Goal: Task Accomplishment & Management: Manage account settings

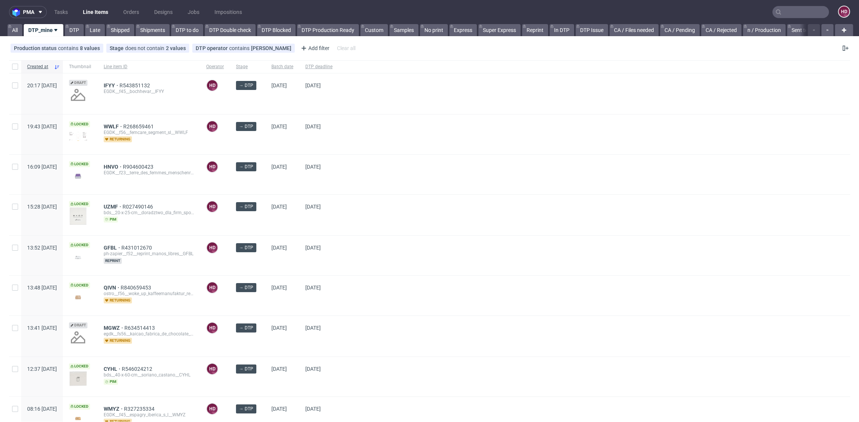
scroll to position [6, 0]
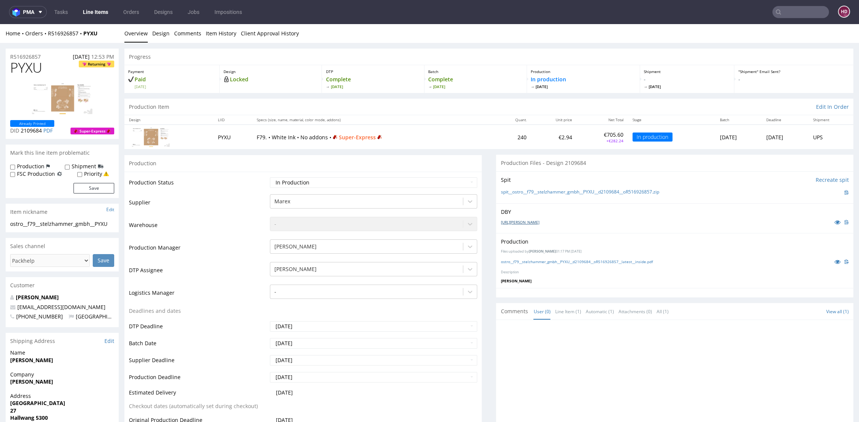
click at [503, 221] on link "1362405-box-de-mailer-box-white-ink-79-cardboard-natural-print-monochrome-white…" at bounding box center [519, 222] width 38 height 5
click at [539, 222] on link "1362405-box-de-mailer-box-white-ink-79-cardboard-natural-print-monochrome-white…" at bounding box center [519, 222] width 38 height 5
click at [639, 262] on link "ostro__f79__stelzhammer_gmbh__PYXU__d2109684__oR516926857__latest__inside.pdf" at bounding box center [576, 261] width 152 height 5
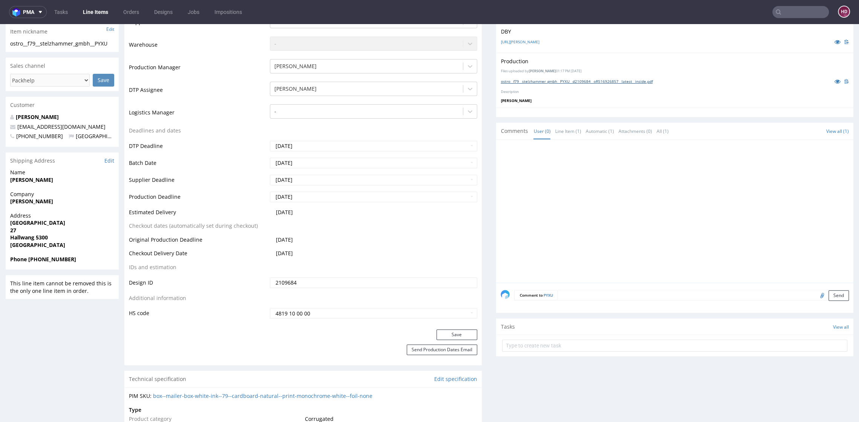
scroll to position [182, 0]
click at [581, 297] on div "Comment to PYXU Send" at bounding box center [674, 296] width 357 height 30
click at [581, 294] on textarea at bounding box center [702, 293] width 291 height 11
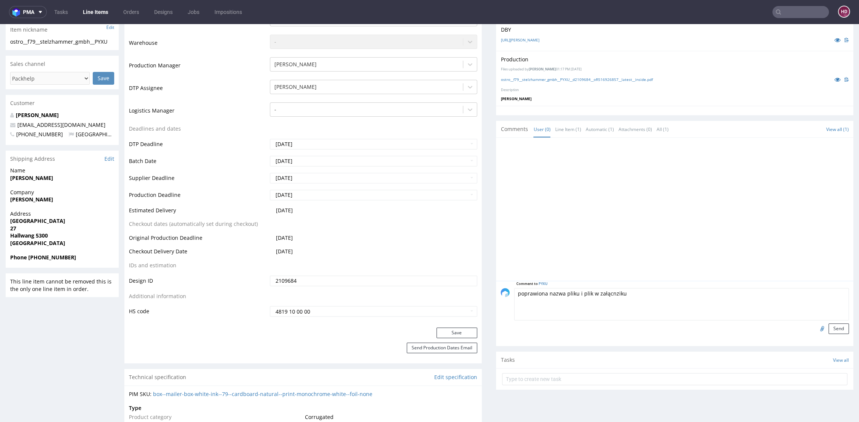
click at [602, 292] on textarea "poprawiona nazwa pliku i plik w załącnziku" at bounding box center [681, 304] width 335 height 32
type textarea "poprawiona nazwa pliku i plik w załączniku"
click at [815, 326] on input "file" at bounding box center [820, 329] width 11 height 10
type input "C:\fakepath\ostro__f79__stelzhammer_gmbh__PYXU__d2109684__oR516926857__latest__…"
click at [828, 330] on button "Send" at bounding box center [838, 329] width 20 height 11
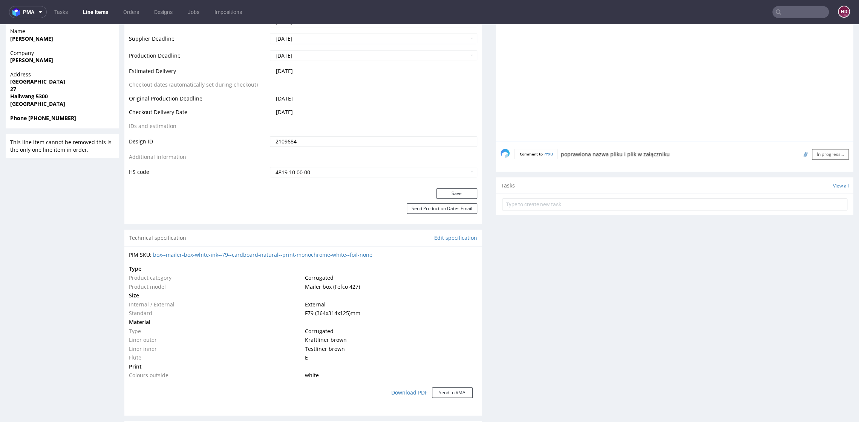
scroll to position [327, 0]
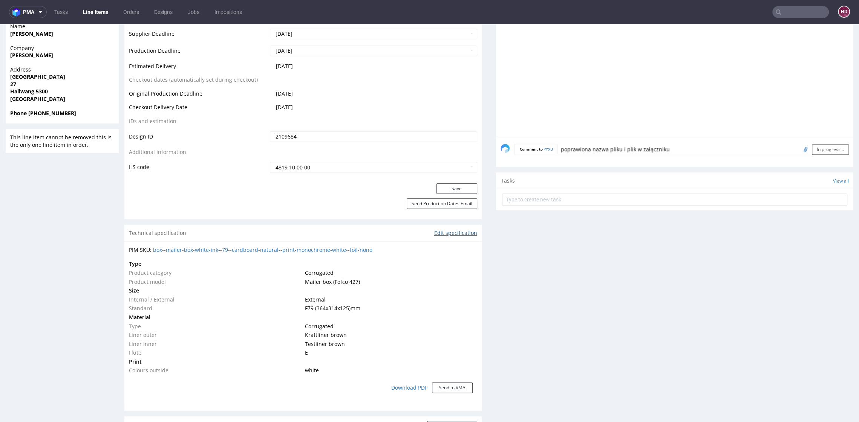
click at [457, 234] on link "Edit specification" at bounding box center [455, 233] width 43 height 8
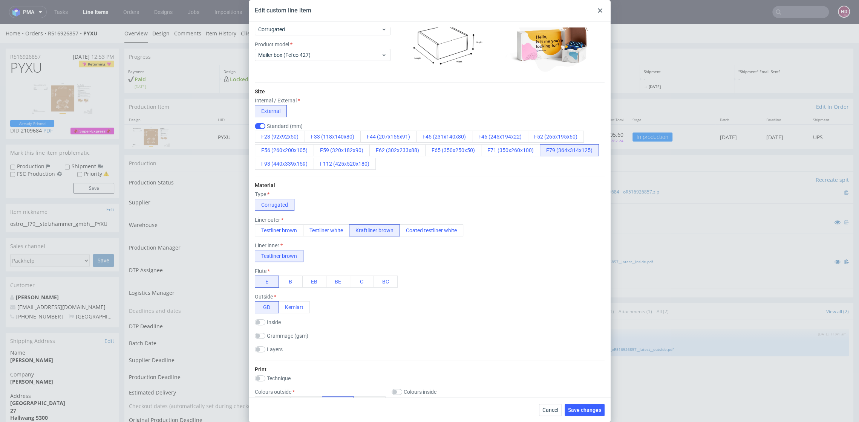
scroll to position [0, 0]
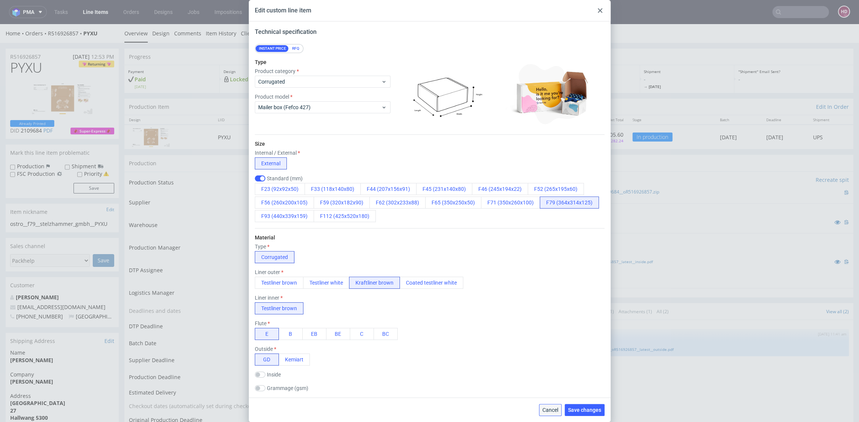
click at [554, 410] on span "Cancel" at bounding box center [550, 410] width 16 height 5
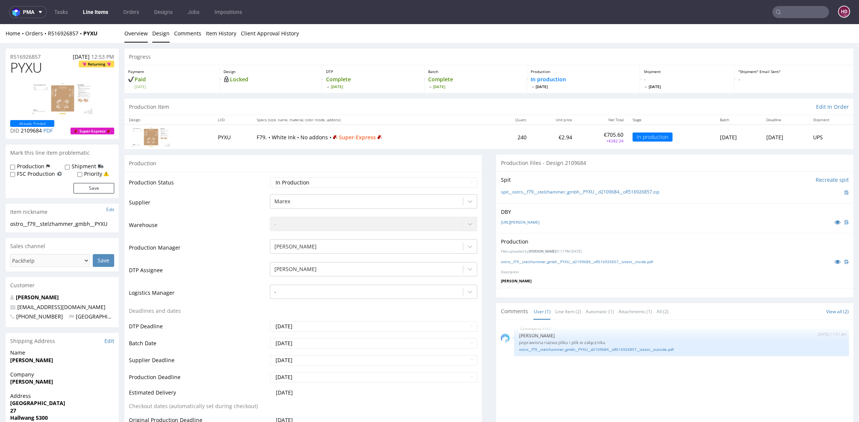
click at [161, 34] on link "Design" at bounding box center [160, 33] width 17 height 18
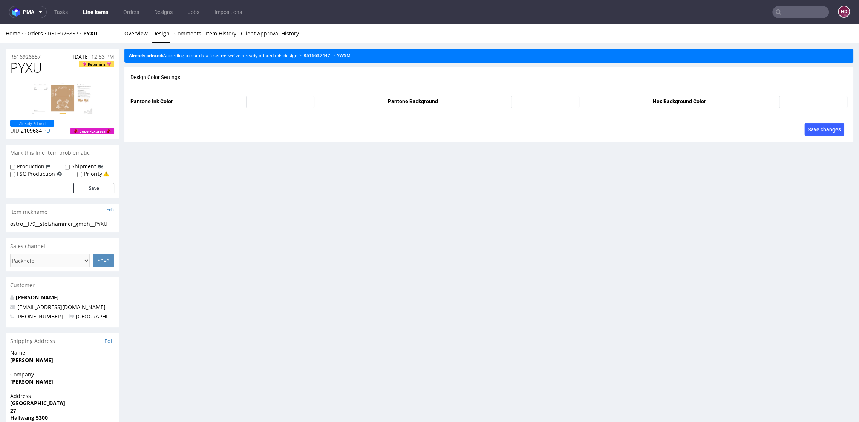
click at [350, 55] on link "YWSM" at bounding box center [344, 55] width 14 height 6
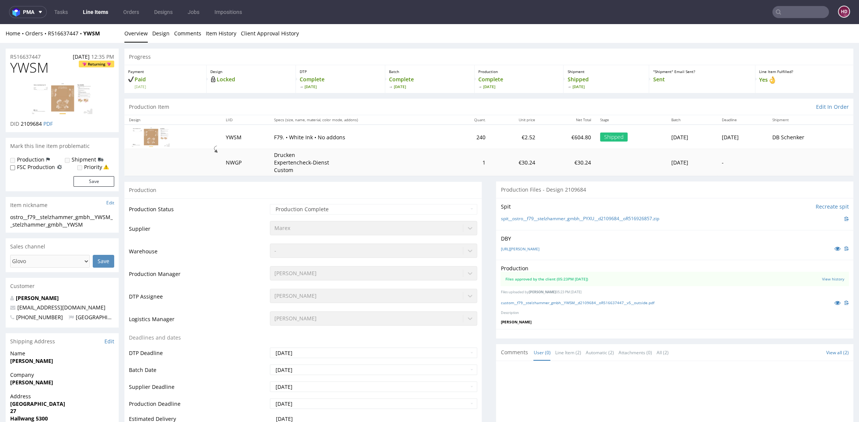
click at [97, 11] on link "Line Items" at bounding box center [95, 12] width 34 height 12
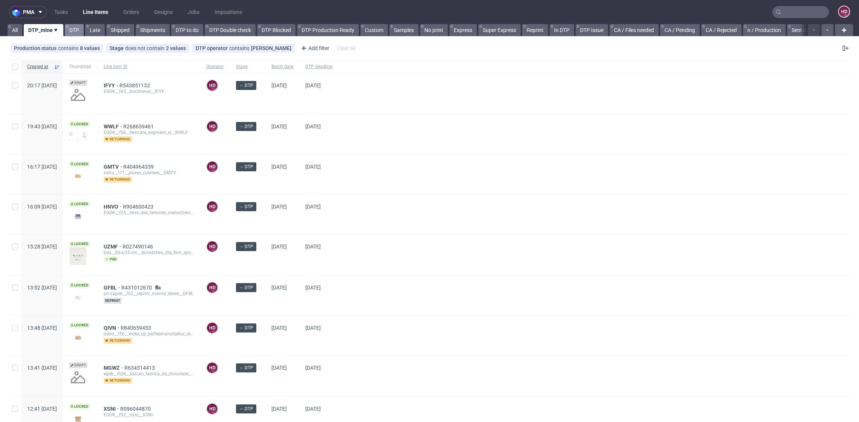
click at [72, 30] on link "DTP" at bounding box center [74, 30] width 19 height 12
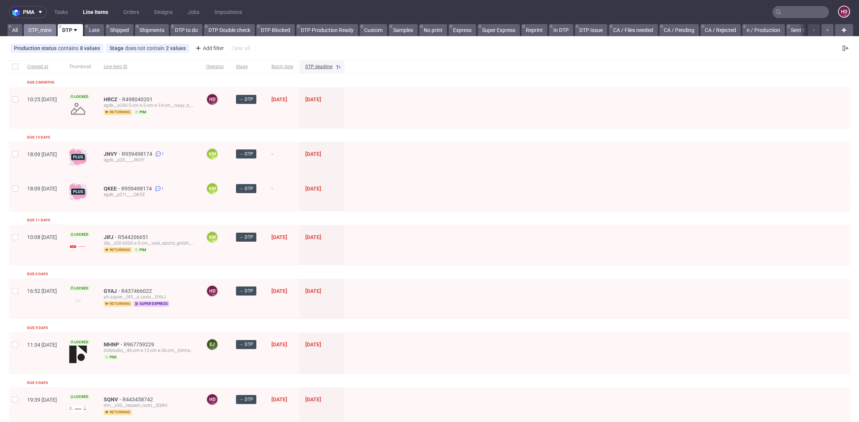
click at [31, 29] on link "DTP_mine" at bounding box center [40, 30] width 32 height 12
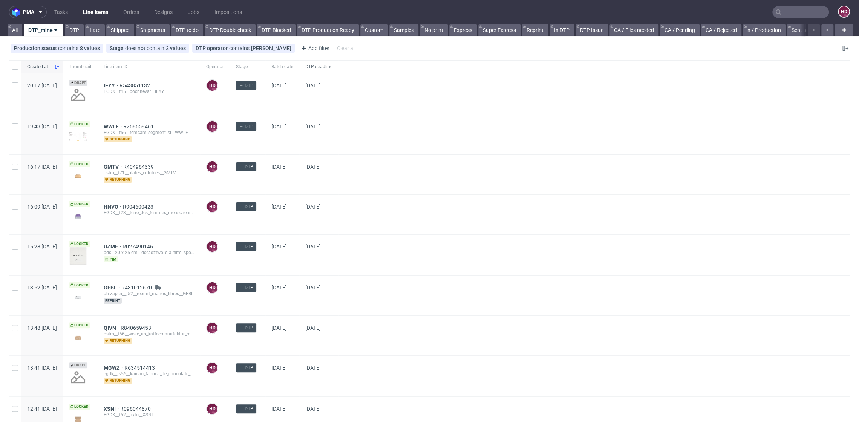
click at [332, 67] on span "DTP deadline" at bounding box center [318, 67] width 27 height 6
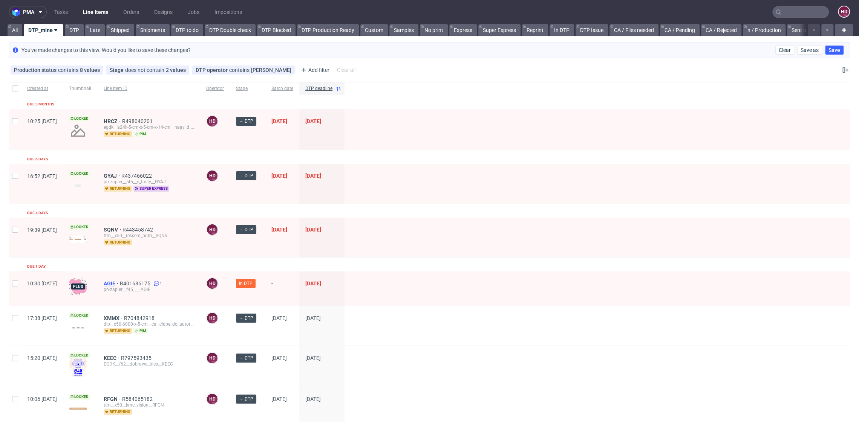
click at [120, 281] on span "AGIE" at bounding box center [112, 284] width 16 height 6
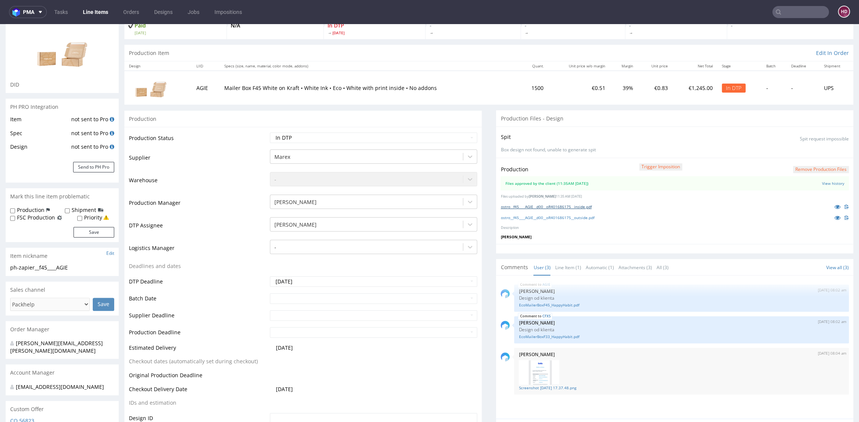
scroll to position [57, 0]
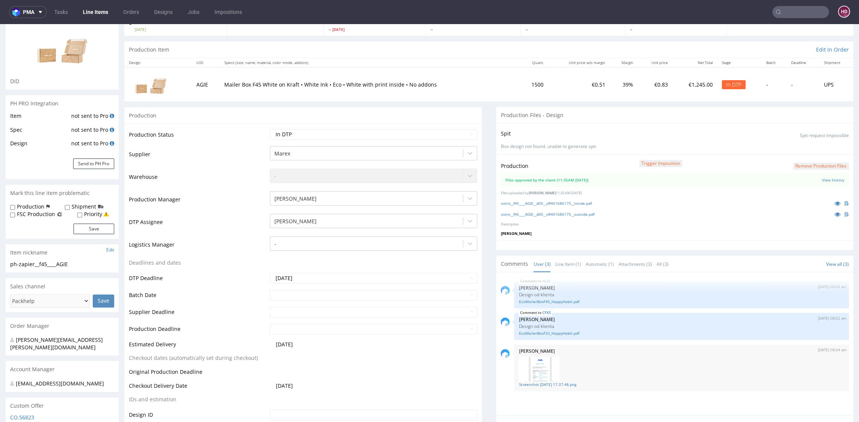
click at [543, 216] on div "ostro__f45____AGIE__d00__oR401686175__outside.pdf" at bounding box center [674, 214] width 348 height 8
click at [544, 213] on link "ostro__f45____AGIE__d00__oR401686175__outside.pdf" at bounding box center [546, 214] width 93 height 5
click at [320, 132] on select "Waiting for Artwork Waiting for Diecut Waiting for Mockup Waiting for DTP Waiti…" at bounding box center [373, 134] width 207 height 11
select select "dtp_production_ready"
click at [270, 129] on select "Waiting for Artwork Waiting for Diecut Waiting for Mockup Waiting for DTP Waiti…" at bounding box center [373, 134] width 207 height 11
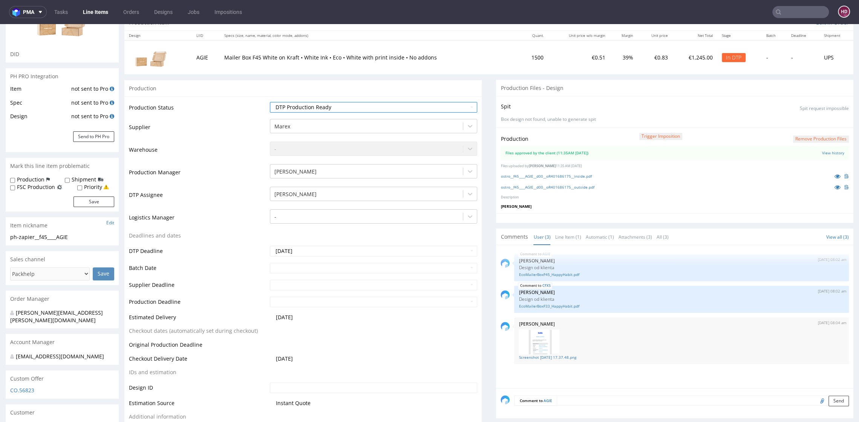
scroll to position [241, 0]
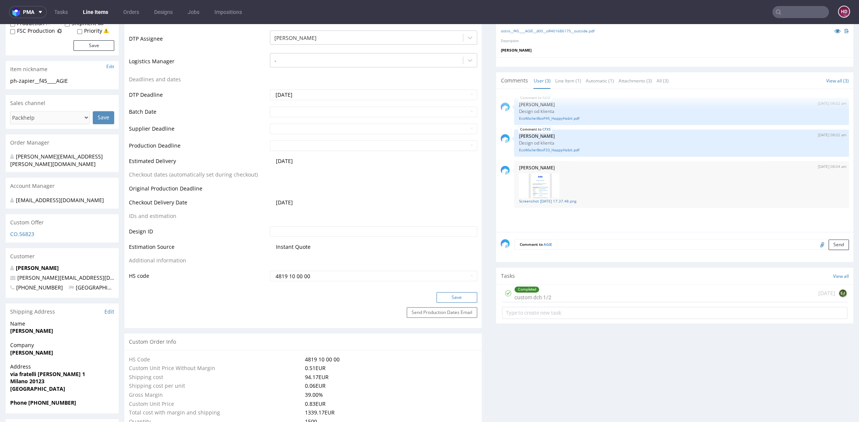
click at [437, 301] on button "Save" at bounding box center [456, 297] width 41 height 11
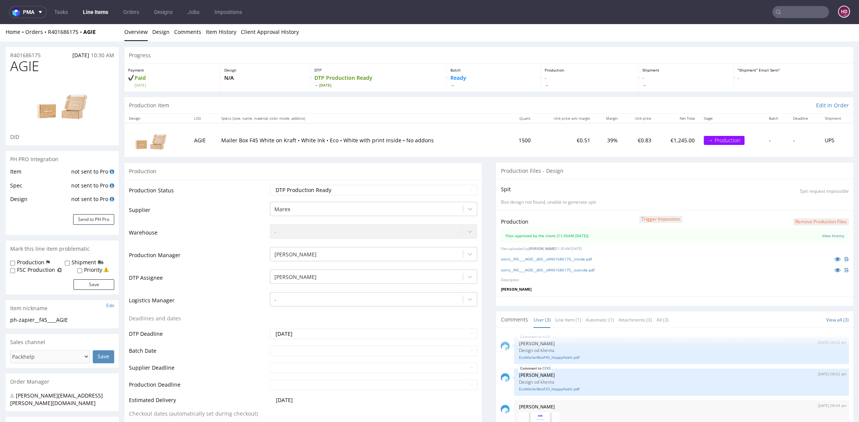
scroll to position [0, 0]
click at [263, 40] on link "Client Approval History" at bounding box center [270, 33] width 58 height 18
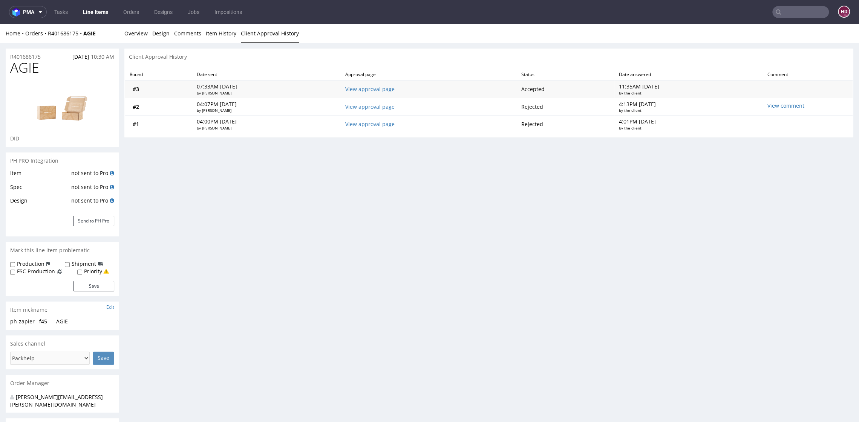
click at [381, 95] on td "View approval page" at bounding box center [429, 89] width 176 height 18
click at [383, 89] on link "View approval page" at bounding box center [369, 89] width 49 height 7
click at [106, 13] on link "Line Items" at bounding box center [95, 12] width 34 height 12
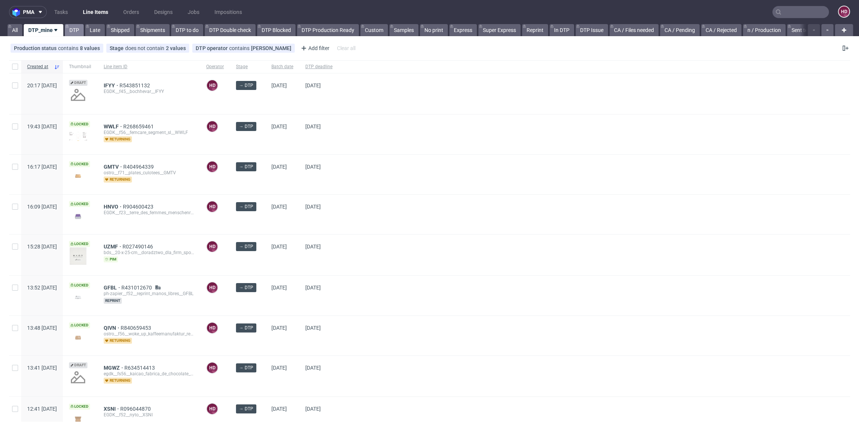
click at [79, 33] on link "DTP" at bounding box center [74, 30] width 19 height 12
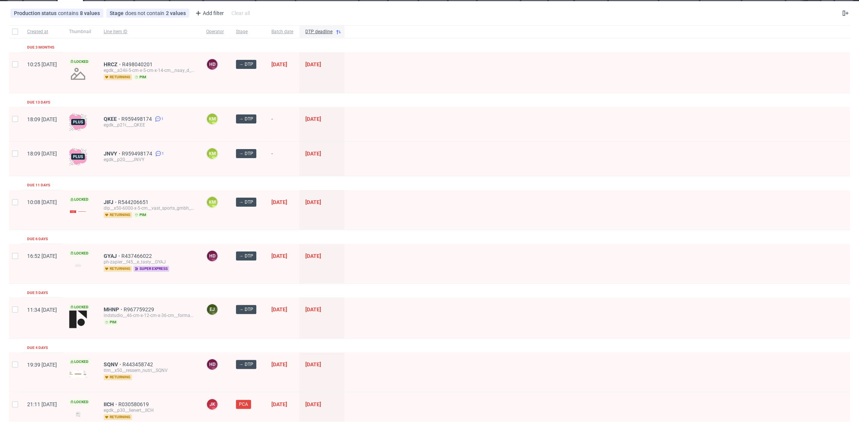
scroll to position [35, 0]
click at [121, 255] on span "GYAJ" at bounding box center [113, 256] width 18 height 6
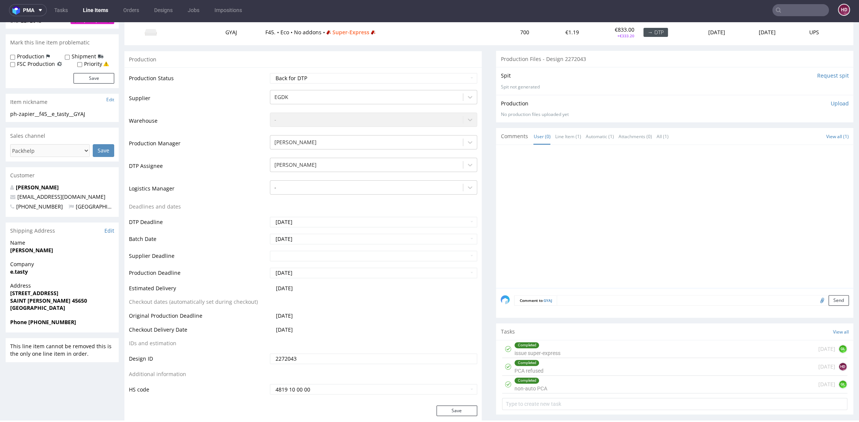
scroll to position [186, 0]
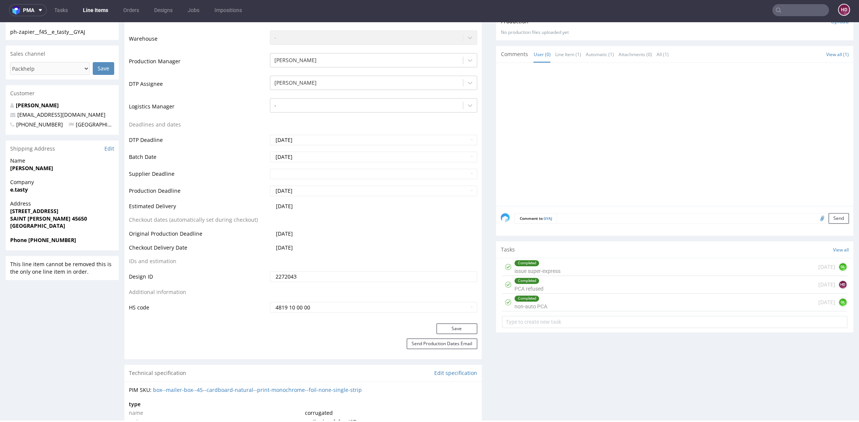
click at [542, 305] on div "Completed non-auto PCA 5 days ago GL" at bounding box center [674, 303] width 345 height 18
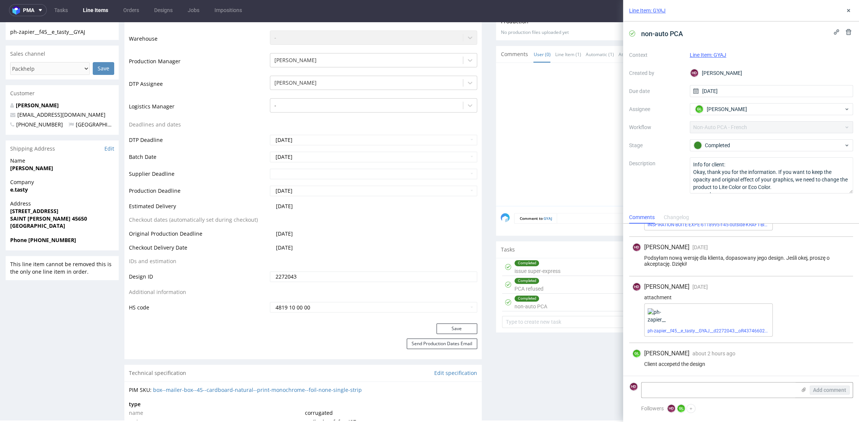
scroll to position [165, 0]
click at [658, 393] on textarea at bounding box center [718, 390] width 154 height 15
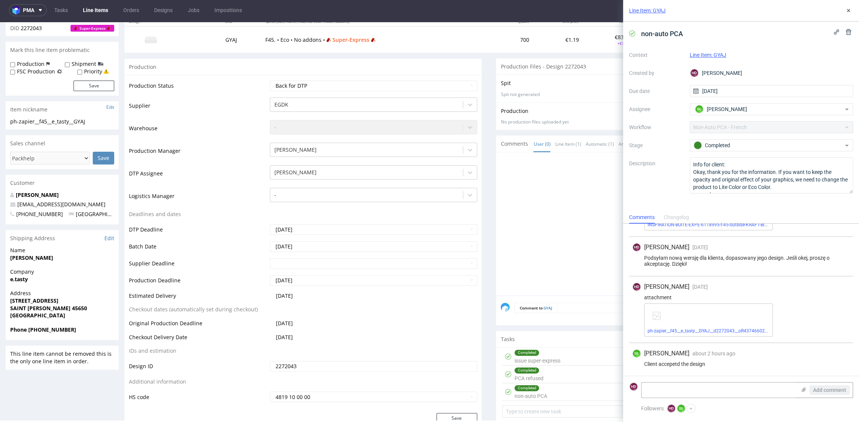
scroll to position [97, 0]
click at [719, 331] on link "ph-zapier__f45__e_tasty__GYAJ__d2272043__oR437466022__outside.pdf" at bounding box center [720, 331] width 147 height 5
click at [844, 13] on div "Line Item: GYAJ" at bounding box center [741, 10] width 236 height 21
click at [848, 8] on button at bounding box center [848, 10] width 9 height 9
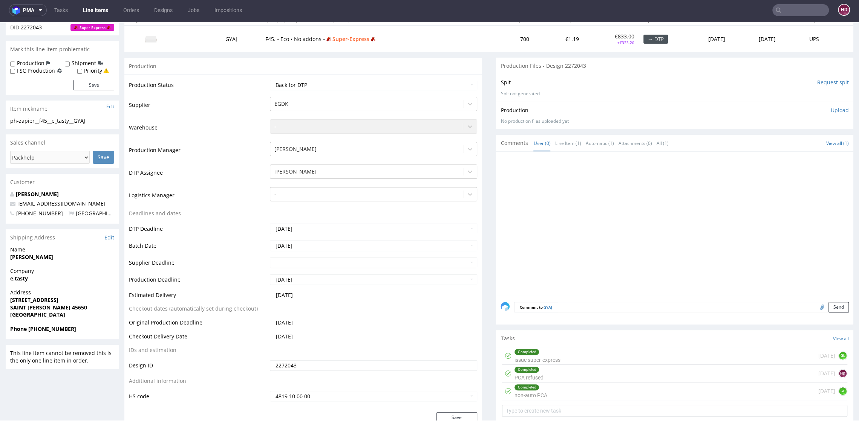
click at [831, 107] on p "Upload" at bounding box center [840, 111] width 18 height 8
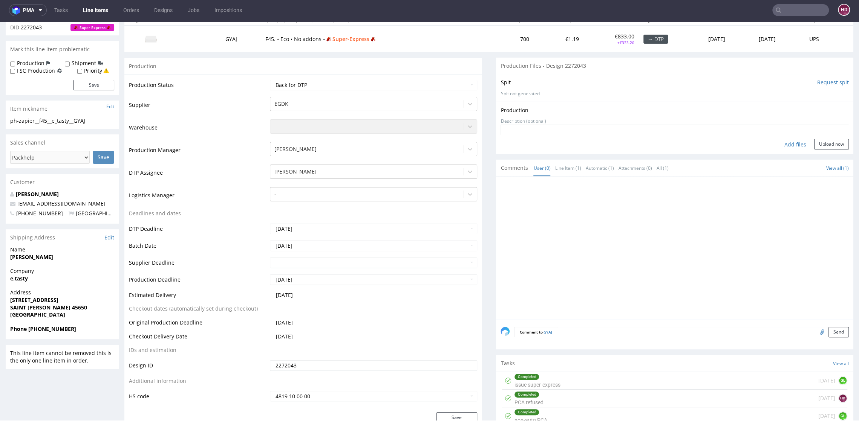
click at [776, 146] on div "Add files" at bounding box center [795, 144] width 38 height 11
type input "C:\fakepath\ph-zapier__f45__e_tasty__GYAJ__d2272043__oR437466022__outside.pdf"
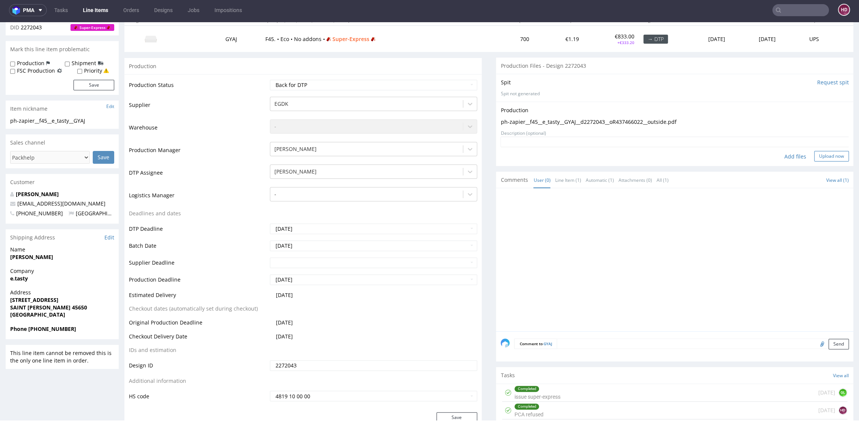
click at [814, 154] on button "Upload now" at bounding box center [831, 156] width 35 height 11
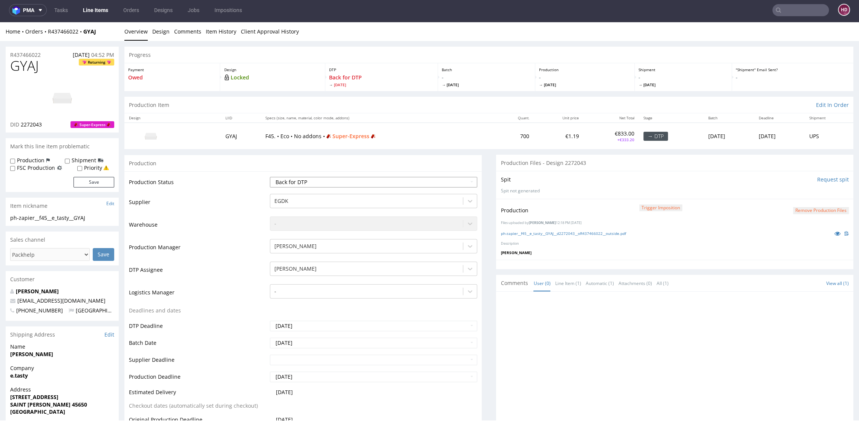
click at [387, 183] on select "Waiting for Artwork Waiting for Diecut Waiting for Mockup Waiting for DTP Waiti…" at bounding box center [373, 182] width 207 height 11
select select "dtp_in_process"
click at [270, 177] on select "Waiting for Artwork Waiting for Diecut Waiting for Mockup Waiting for DTP Waiti…" at bounding box center [373, 182] width 207 height 11
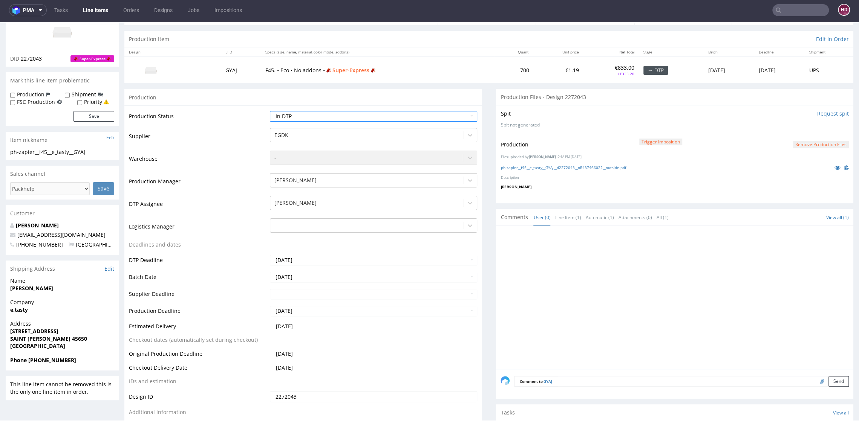
scroll to position [200, 0]
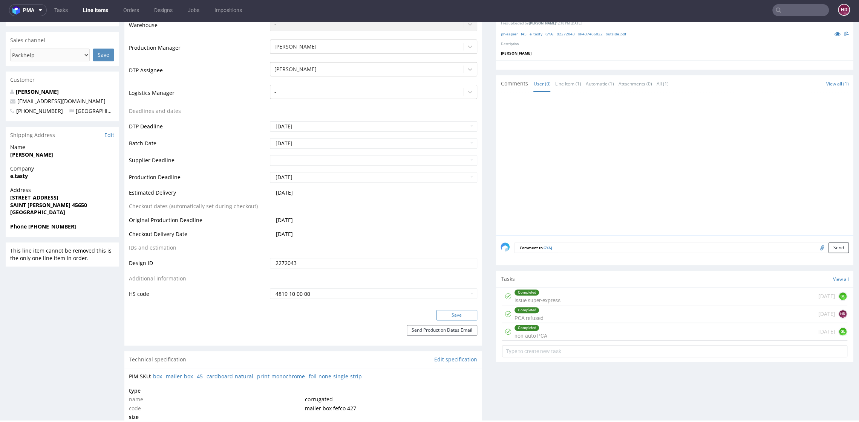
click at [442, 312] on button "Save" at bounding box center [456, 315] width 41 height 11
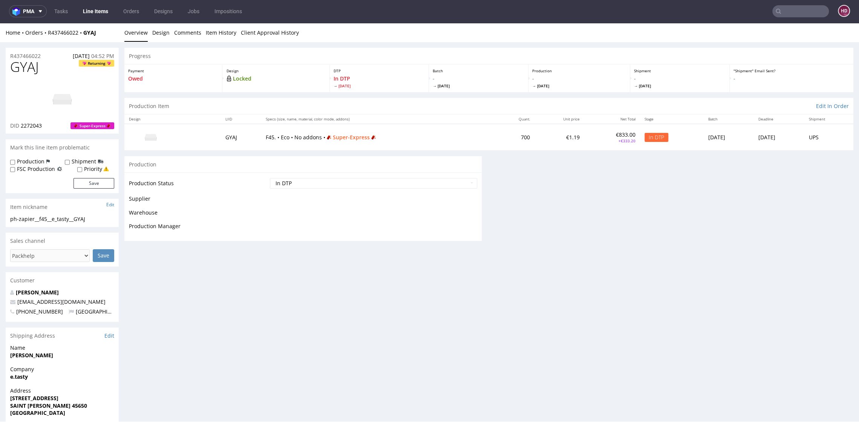
scroll to position [0, 0]
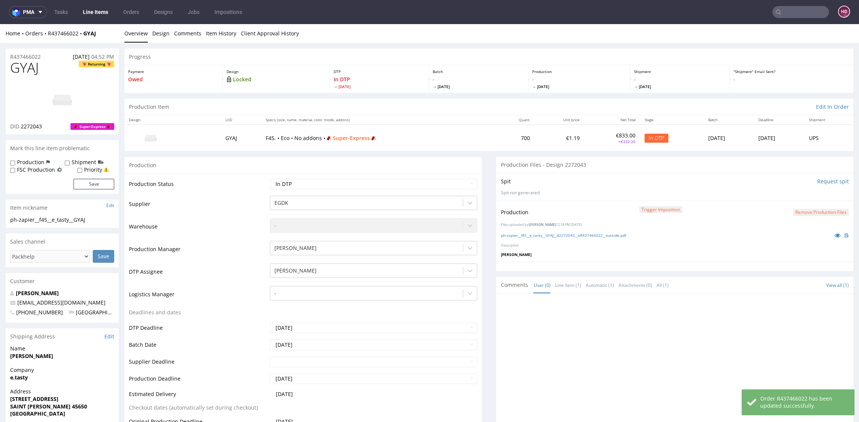
click at [808, 213] on button "Remove production files" at bounding box center [821, 212] width 56 height 7
click at [800, 195] on link "Yes" at bounding box center [793, 195] width 21 height 11
click at [831, 208] on p "Upload" at bounding box center [840, 210] width 18 height 8
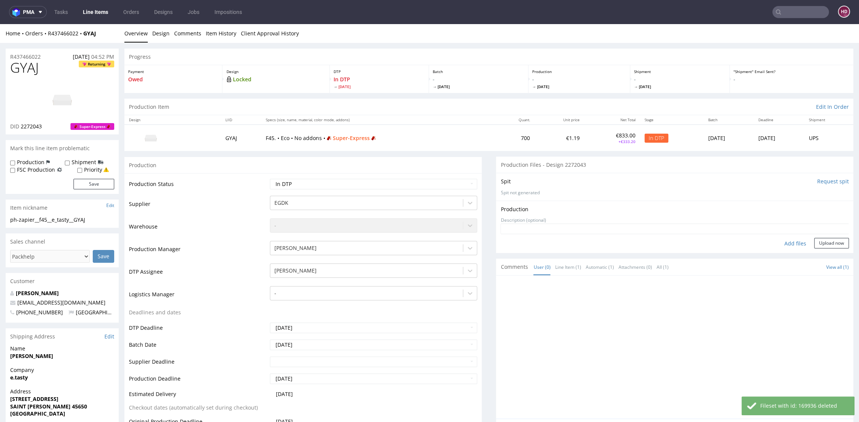
click at [783, 241] on div "Add files" at bounding box center [795, 243] width 38 height 11
type input "C:\fakepath\ph-zapier__f45__e_tasty__GYAJ__d2272043__oR437466022__outside.pdf"
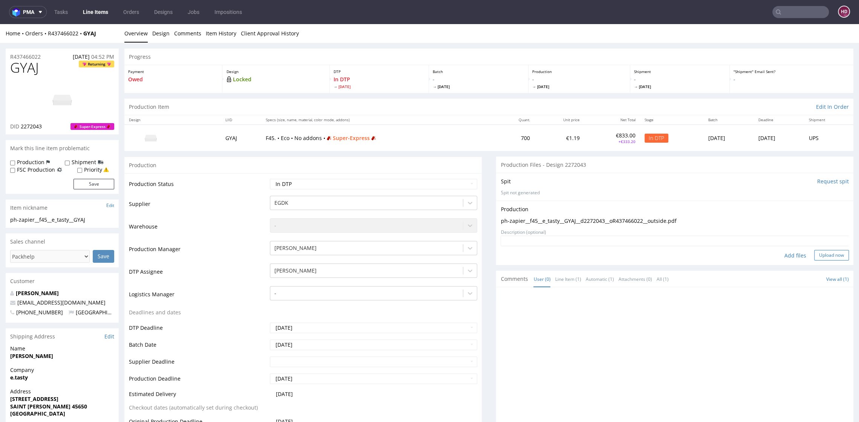
click at [815, 251] on button "Upload now" at bounding box center [831, 255] width 35 height 11
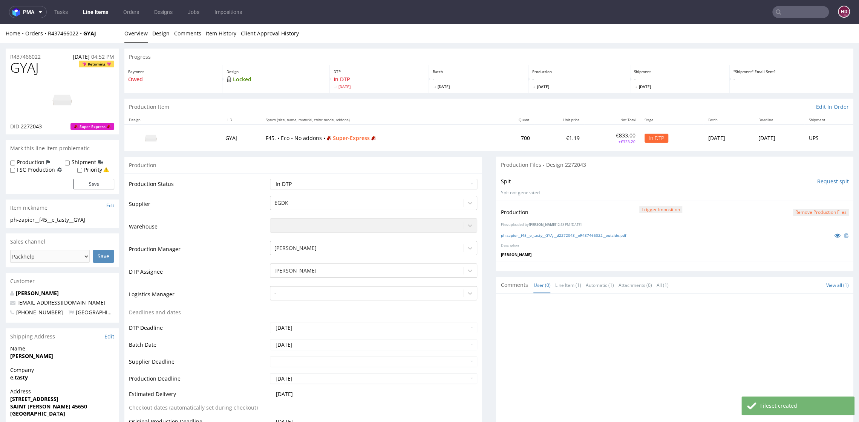
click at [309, 186] on select "Waiting for Artwork Waiting for Diecut Waiting for Mockup Waiting for DTP Waiti…" at bounding box center [373, 184] width 207 height 11
select select "dtp_production_ready"
click at [270, 179] on select "Waiting for Artwork Waiting for Diecut Waiting for Mockup Waiting for DTP Waiti…" at bounding box center [373, 184] width 207 height 11
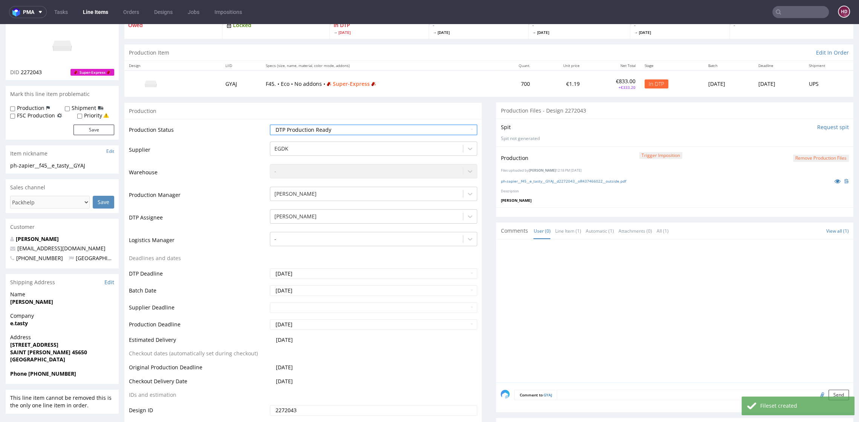
scroll to position [177, 0]
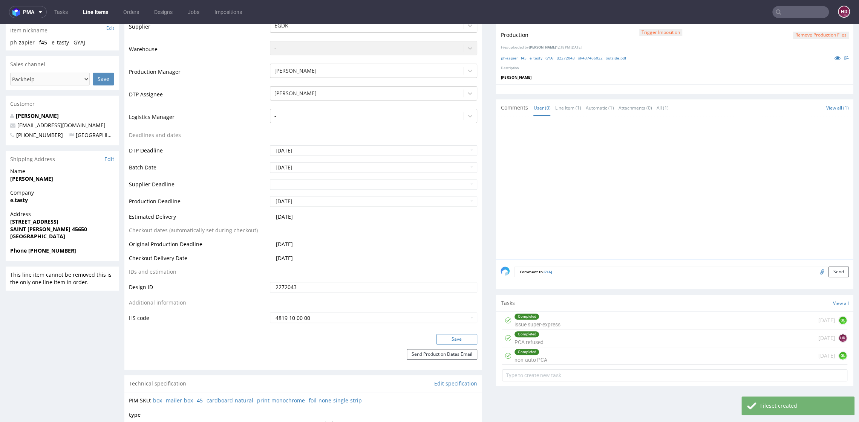
click at [451, 336] on button "Save" at bounding box center [456, 339] width 41 height 11
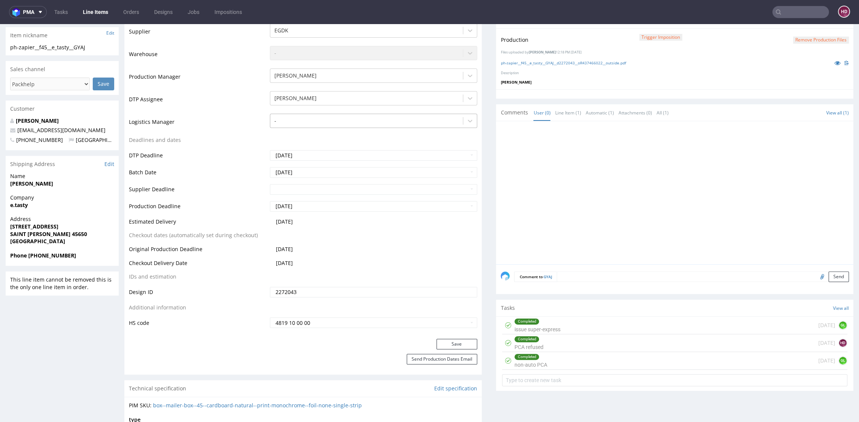
scroll to position [0, 0]
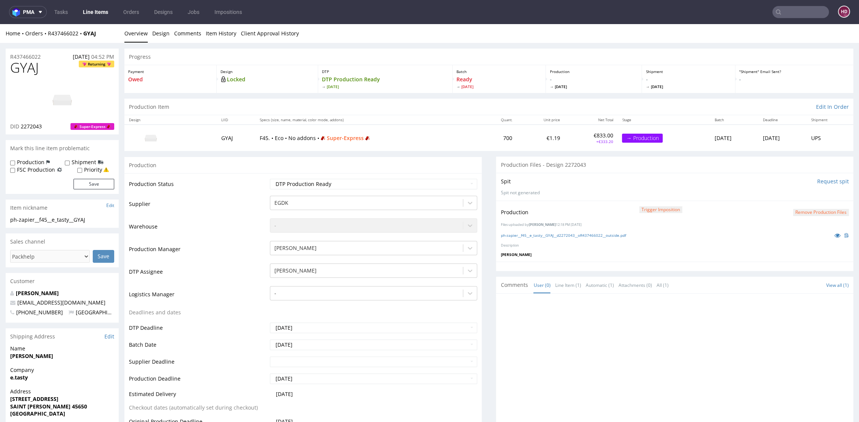
click at [107, 10] on link "Line Items" at bounding box center [95, 12] width 34 height 12
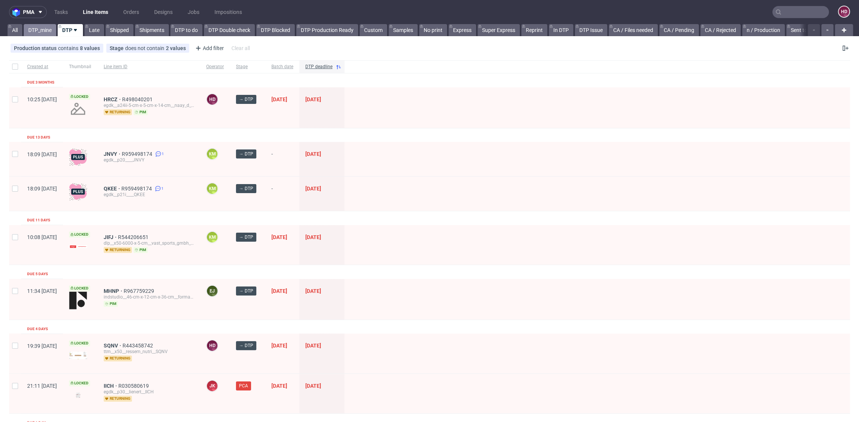
click at [46, 31] on link "DTP_mine" at bounding box center [40, 30] width 32 height 12
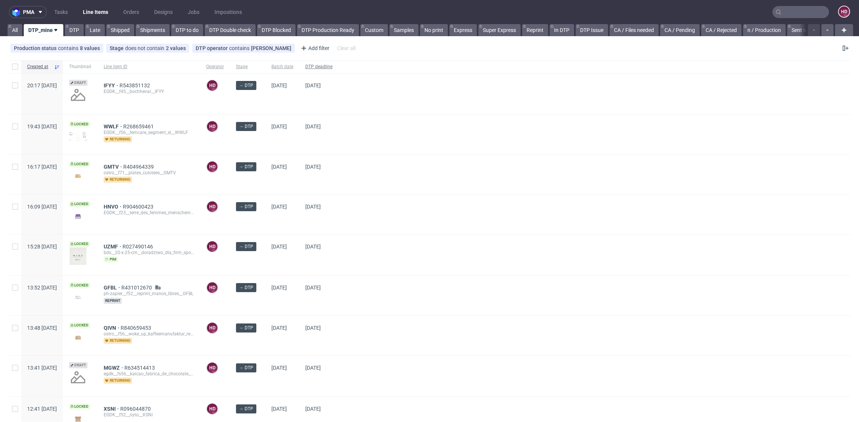
click at [338, 61] on div "DTP deadline" at bounding box center [318, 66] width 39 height 13
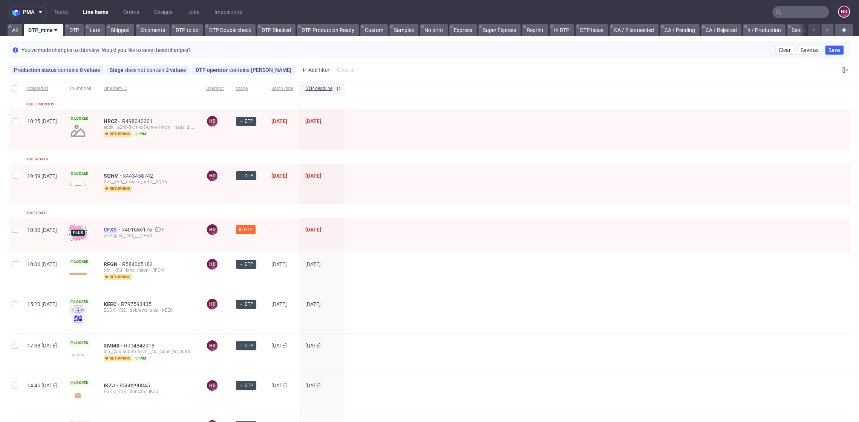
click at [121, 229] on span "CFXS" at bounding box center [113, 230] width 18 height 6
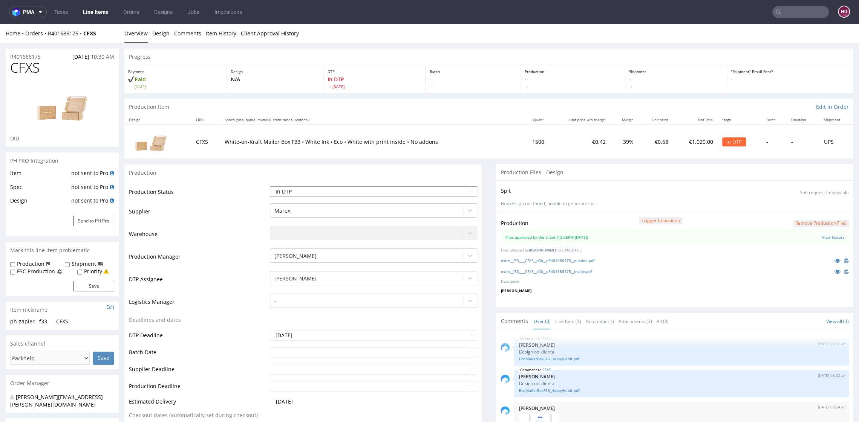
click at [308, 191] on select "Waiting for Artwork Waiting for Diecut Waiting for Mockup Waiting for DTP Waiti…" at bounding box center [373, 192] width 207 height 11
select select "dtp_production_ready"
click at [270, 187] on select "Waiting for Artwork Waiting for Diecut Waiting for Mockup Waiting for DTP Waiti…" at bounding box center [373, 192] width 207 height 11
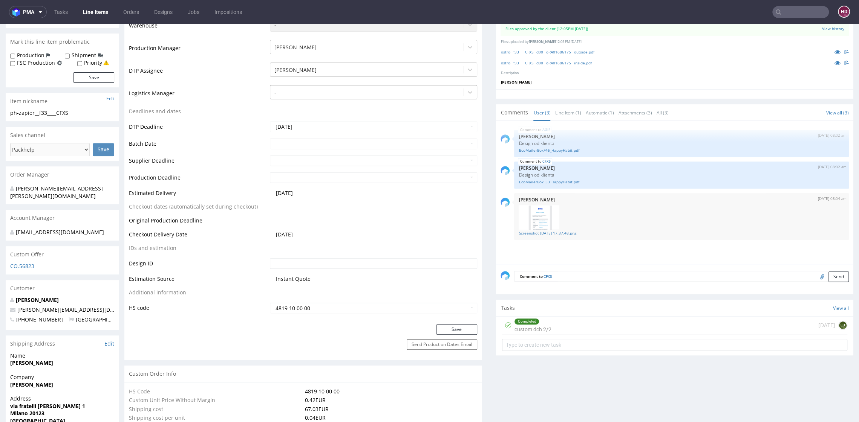
scroll to position [257, 0]
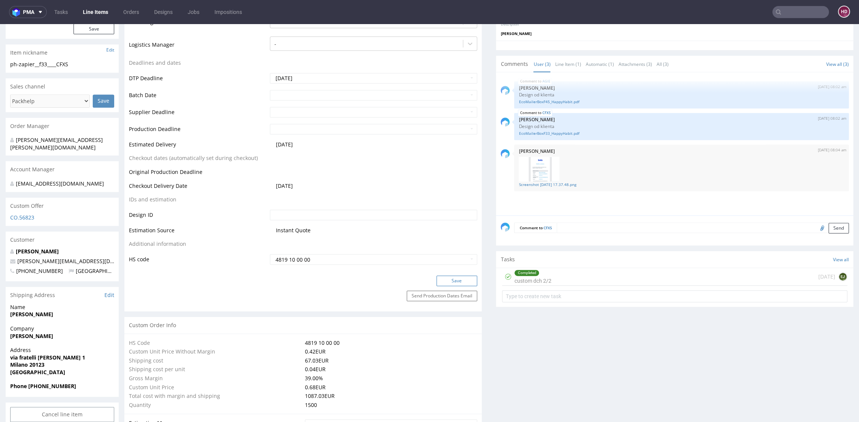
click at [454, 278] on button "Save" at bounding box center [456, 281] width 41 height 11
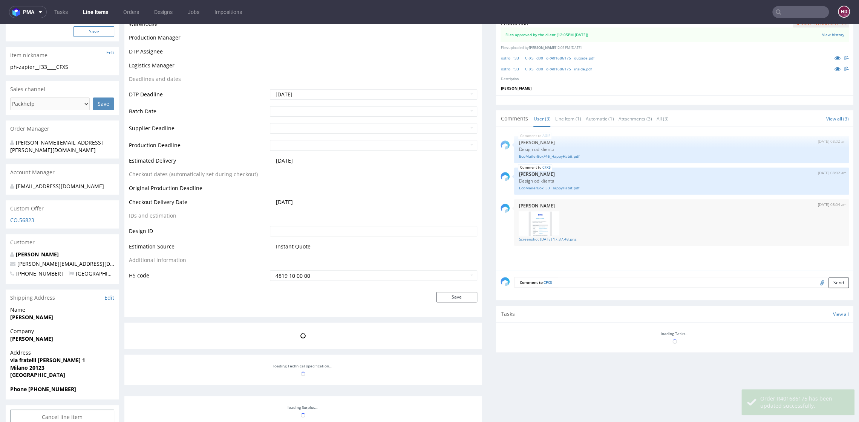
scroll to position [255, 0]
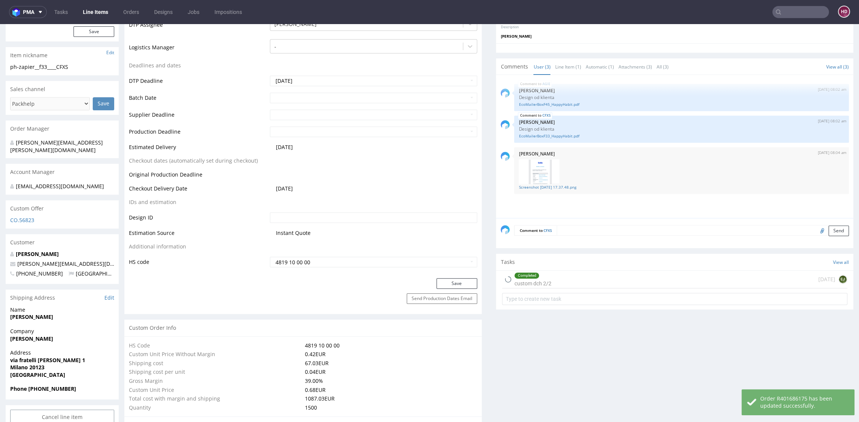
click at [91, 18] on link "Line Items" at bounding box center [95, 12] width 34 height 12
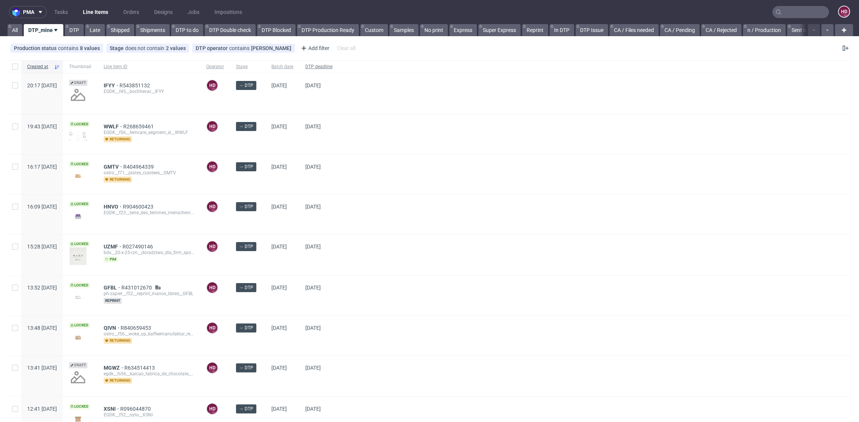
click at [338, 63] on div "DTP deadline" at bounding box center [318, 66] width 39 height 13
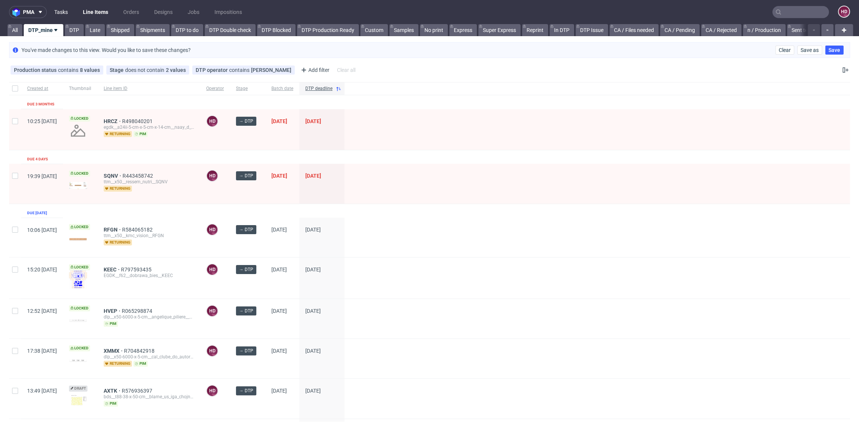
click at [68, 15] on link "Tasks" at bounding box center [61, 12] width 23 height 12
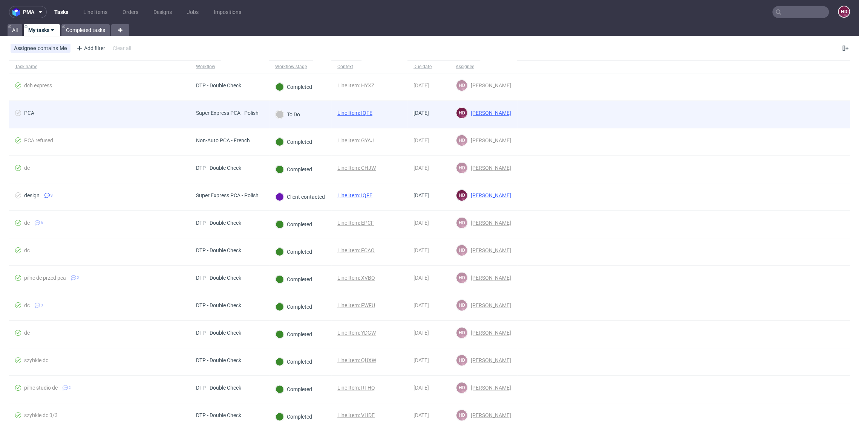
click at [142, 107] on div "PCA" at bounding box center [99, 114] width 181 height 27
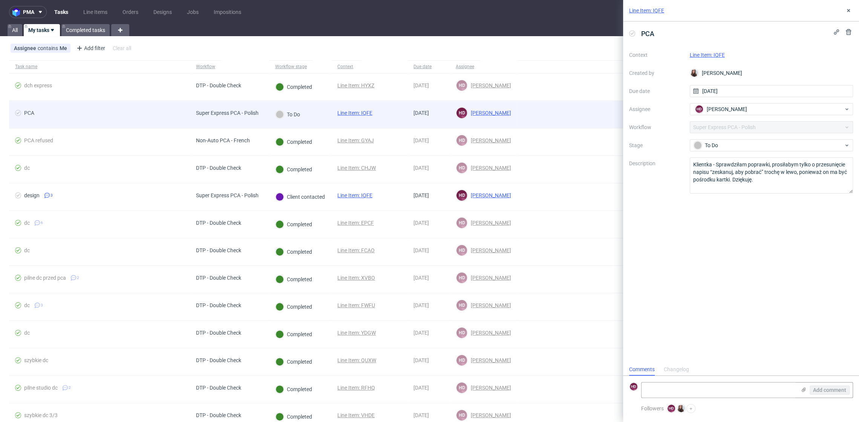
scroll to position [6, 0]
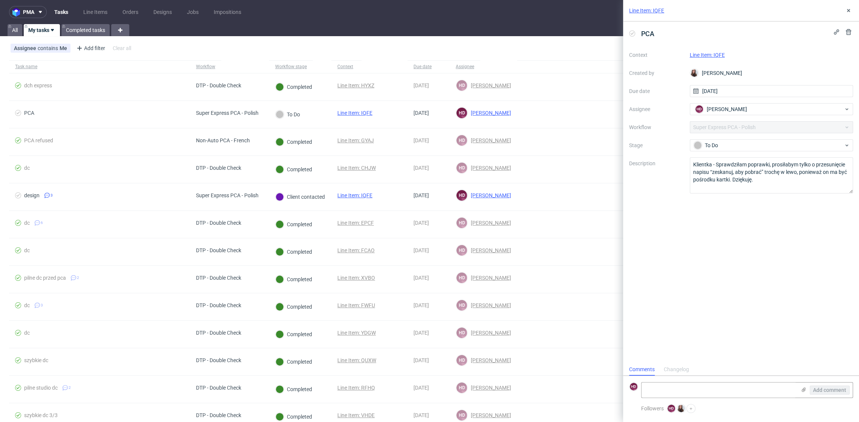
click at [718, 56] on link "Line Item: IQFE" at bounding box center [707, 55] width 35 height 6
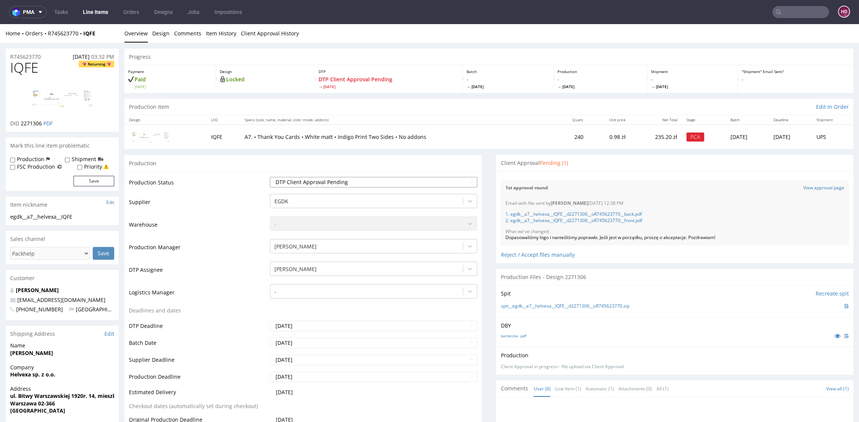
click at [326, 185] on select "Waiting for Artwork Waiting for Diecut Waiting for Mockup Waiting for DTP Waiti…" at bounding box center [373, 182] width 207 height 11
select select "dtp_in_process"
click at [270, 177] on select "Waiting for Artwork Waiting for Diecut Waiting for Mockup Waiting for DTP Waiti…" at bounding box center [373, 182] width 207 height 11
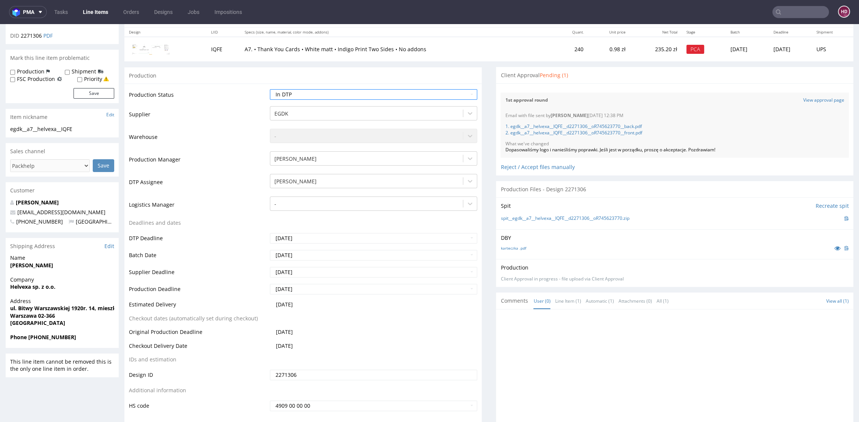
scroll to position [273, 0]
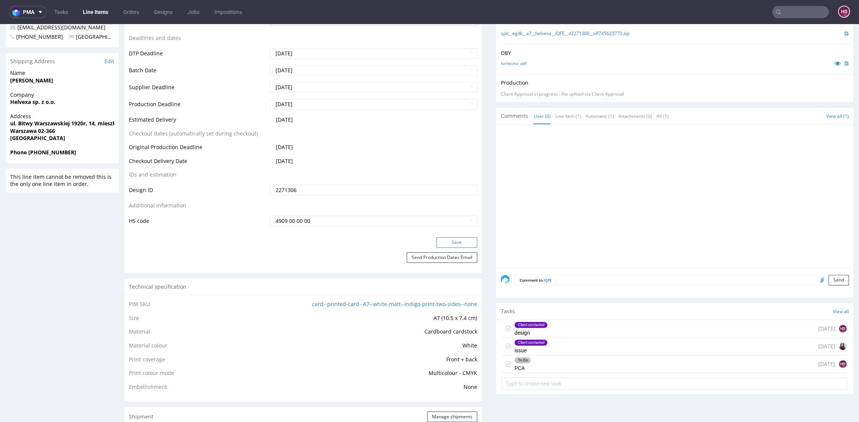
click at [451, 242] on button "Save" at bounding box center [456, 242] width 41 height 11
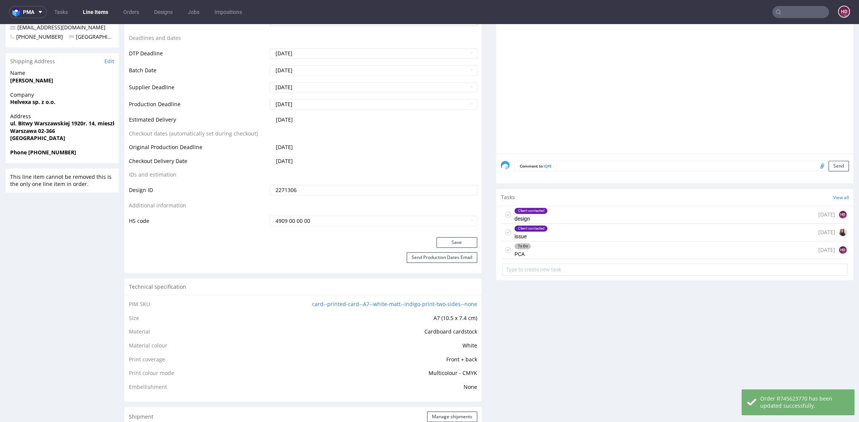
click at [523, 247] on div "To Do PCA" at bounding box center [522, 250] width 17 height 17
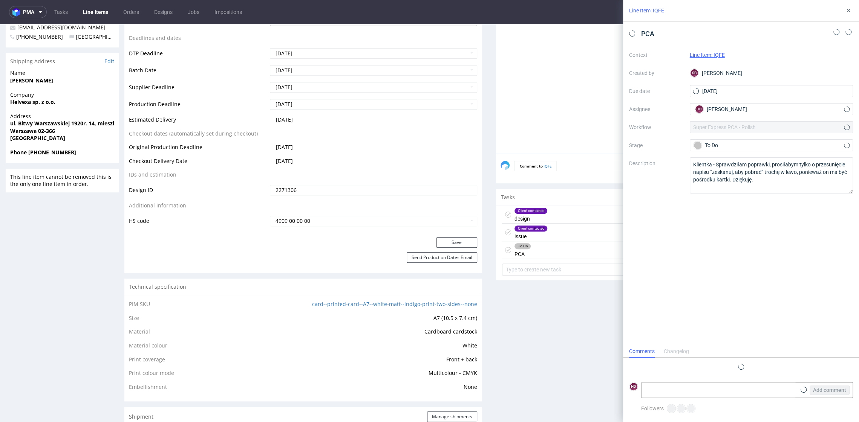
scroll to position [6, 0]
click at [852, 9] on button at bounding box center [848, 10] width 9 height 9
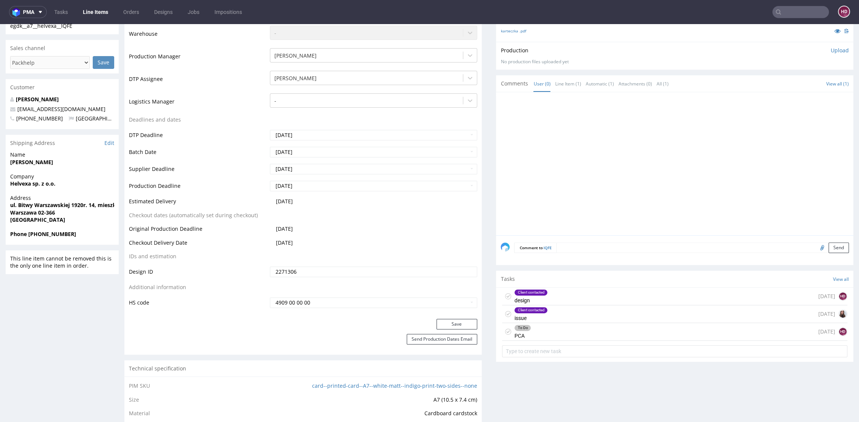
scroll to position [192, 0]
click at [534, 309] on div "Client contacted" at bounding box center [530, 309] width 33 height 6
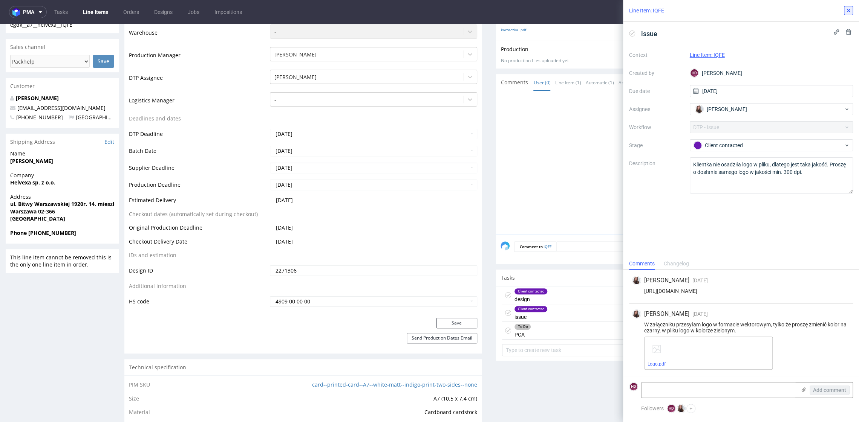
click at [844, 11] on button at bounding box center [848, 10] width 9 height 9
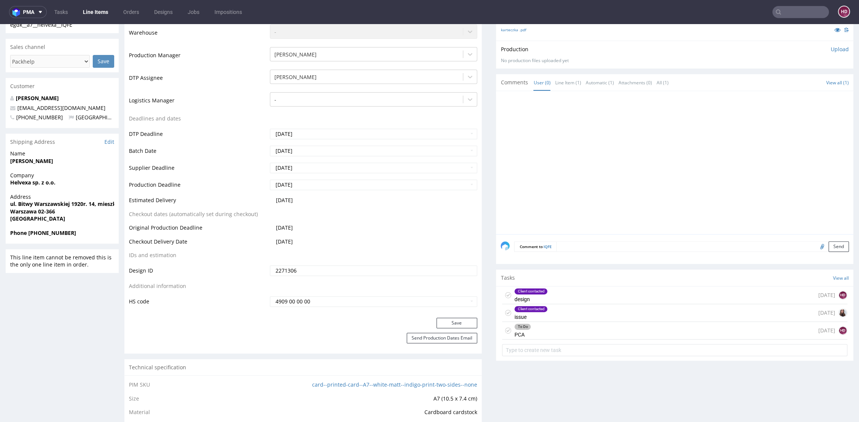
click at [553, 333] on div "To Do PCA 1 day ago HD" at bounding box center [674, 331] width 345 height 18
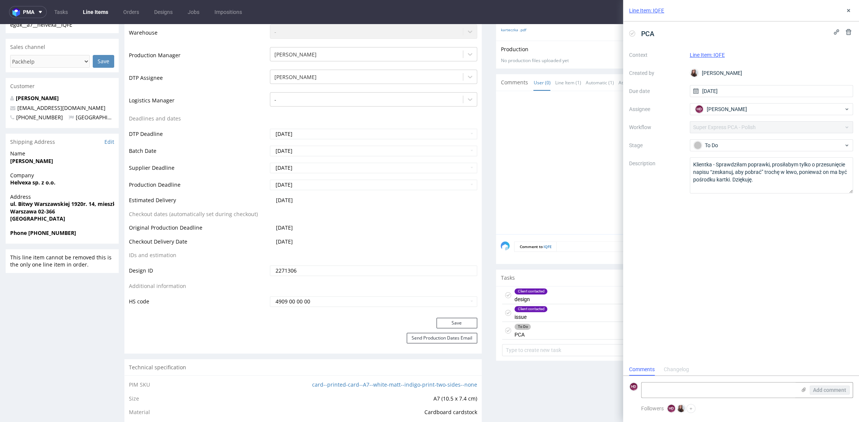
scroll to position [6, 0]
click at [701, 139] on div "To Do" at bounding box center [772, 145] width 164 height 12
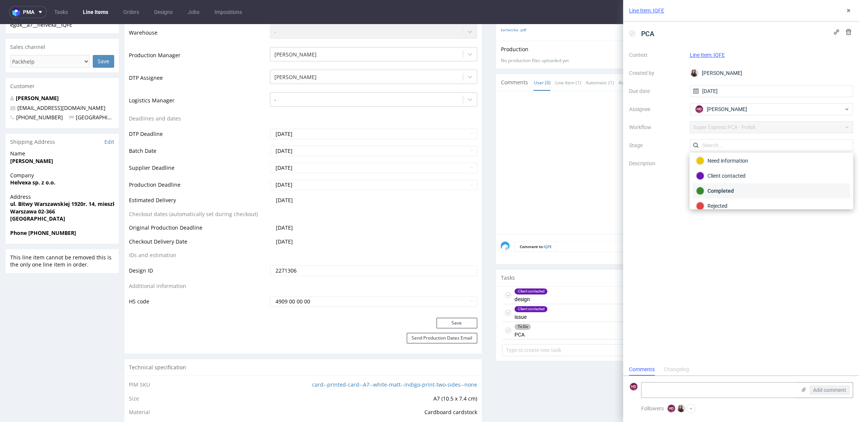
click at [714, 187] on div "Completed" at bounding box center [771, 191] width 151 height 8
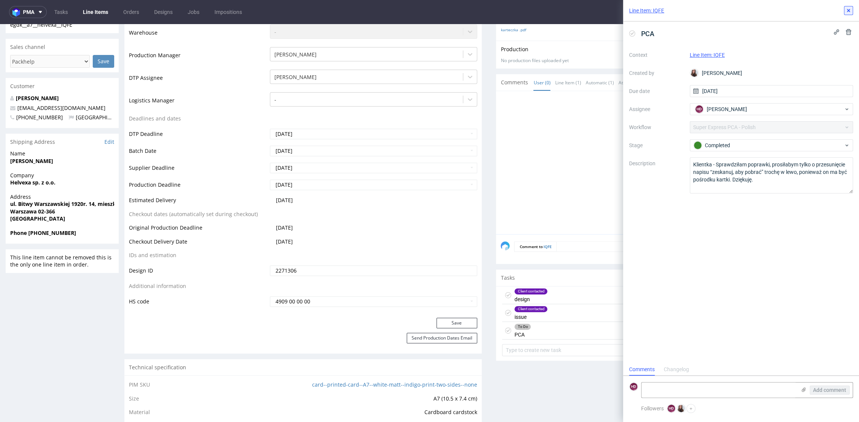
click at [850, 12] on icon at bounding box center [848, 11] width 6 height 6
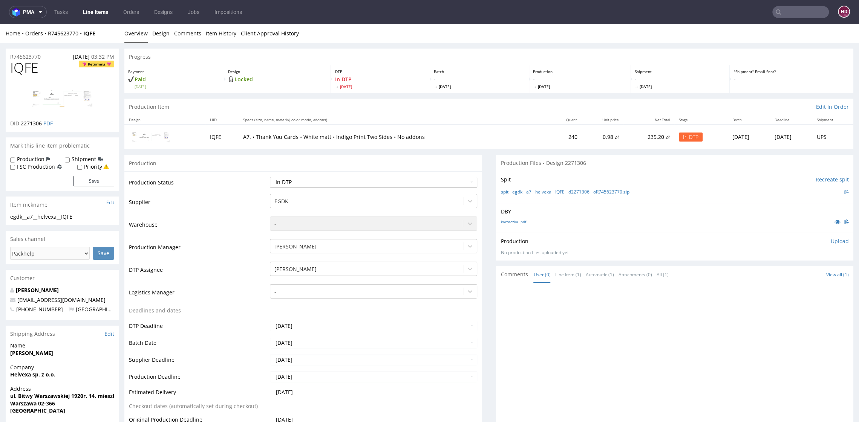
click at [313, 179] on select "Waiting for Artwork Waiting for Diecut Waiting for Mockup Waiting for DTP Waiti…" at bounding box center [373, 182] width 207 height 11
click at [270, 177] on select "Waiting for Artwork Waiting for Diecut Waiting for Mockup Waiting for DTP Waiti…" at bounding box center [373, 182] width 207 height 11
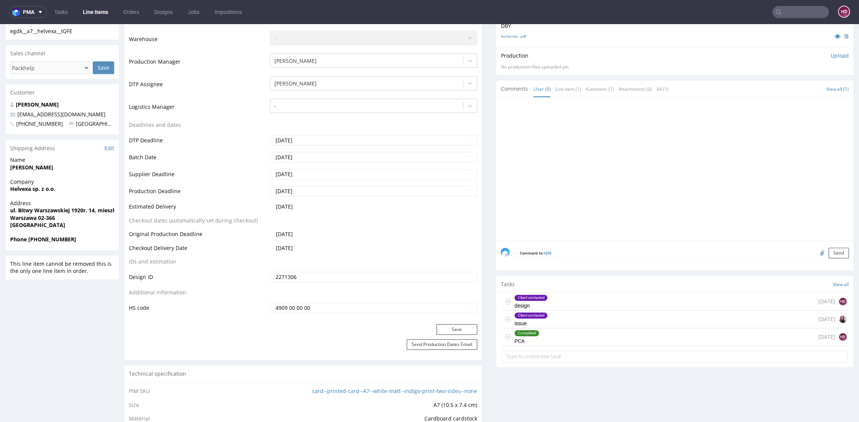
scroll to position [187, 0]
click at [439, 329] on button "Save" at bounding box center [456, 328] width 41 height 11
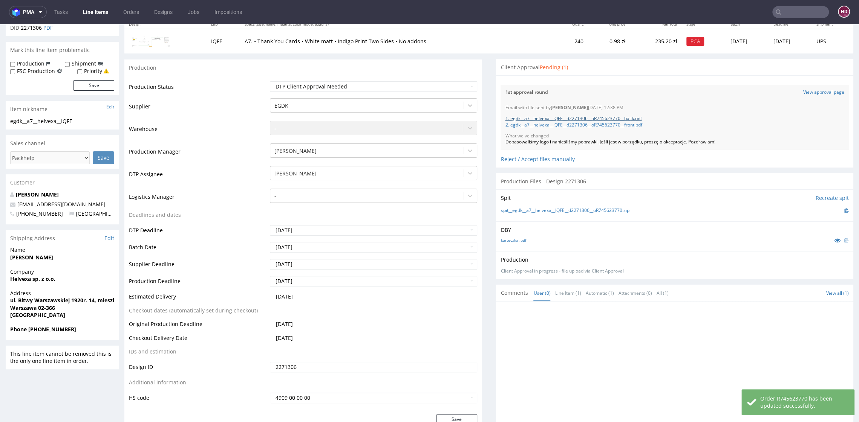
scroll to position [98, 0]
click at [547, 117] on link "1. egdk__a7__helvexa__IQFE__d2271306__oR745623770__back.pdf" at bounding box center [573, 116] width 136 height 6
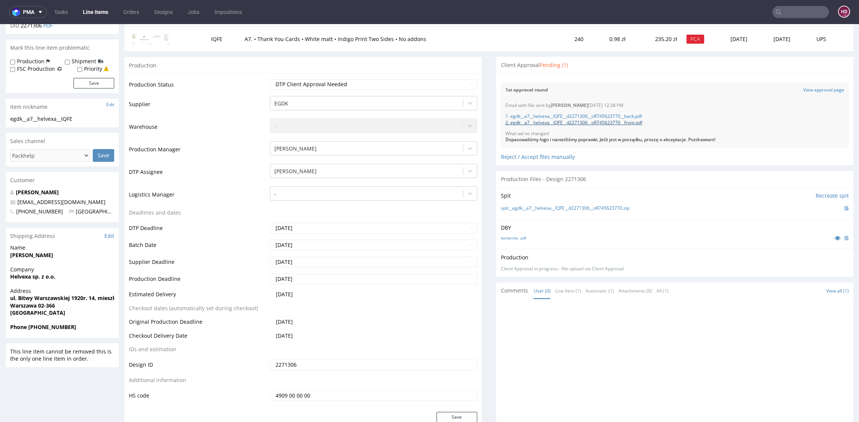
click at [577, 122] on link "2. egdk__a7__helvexa__IQFE__d2271306__oR745623770__front.pdf" at bounding box center [573, 122] width 137 height 6
click at [503, 159] on div "Reject / Accept files manually" at bounding box center [674, 154] width 348 height 13
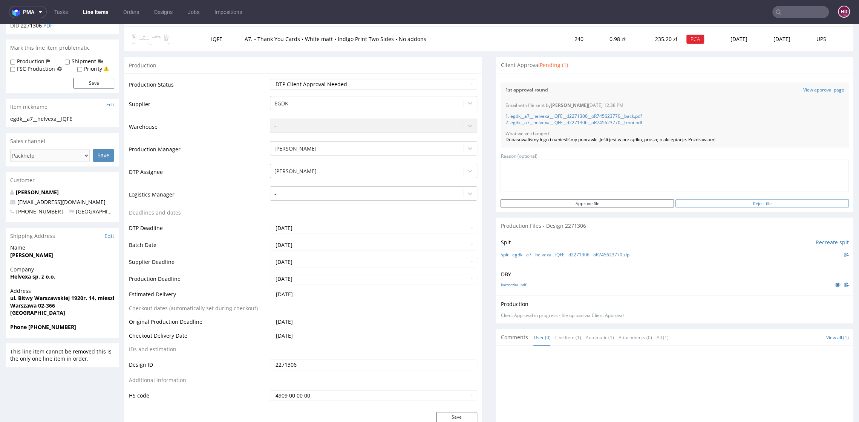
click at [747, 203] on input "Reject file" at bounding box center [761, 204] width 173 height 8
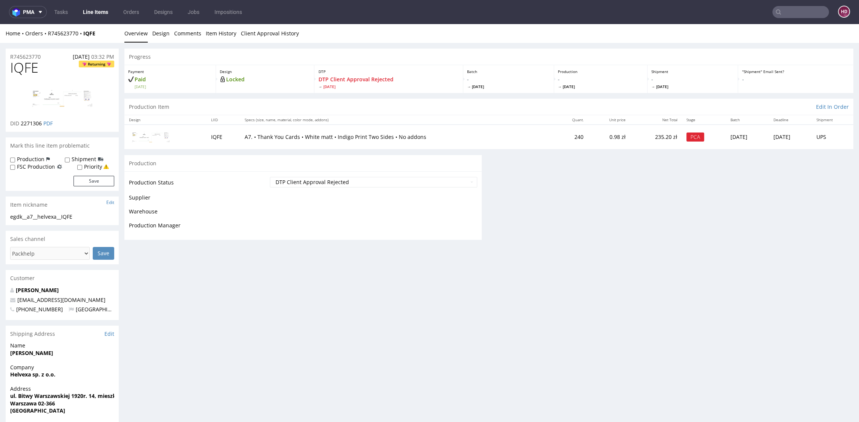
scroll to position [0, 0]
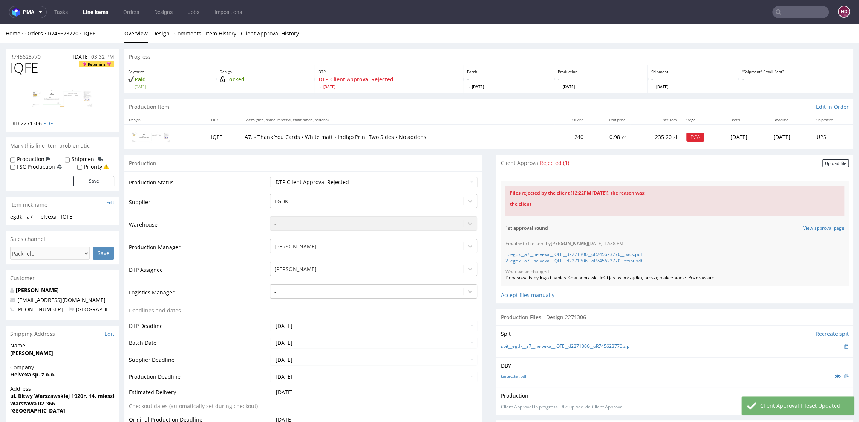
click at [370, 181] on select "Waiting for Artwork Waiting for Diecut Waiting for Mockup Waiting for DTP Waiti…" at bounding box center [373, 182] width 207 height 11
select select "dtp_ca_needed"
click at [270, 177] on select "Waiting for Artwork Waiting for Diecut Waiting for Mockup Waiting for DTP Waiti…" at bounding box center [373, 182] width 207 height 11
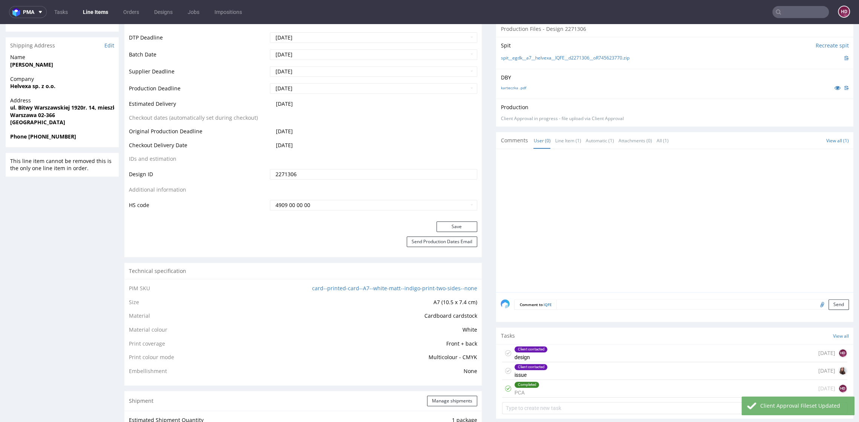
scroll to position [288, 0]
click at [459, 228] on button "Save" at bounding box center [456, 228] width 41 height 11
click at [522, 384] on div "Completed" at bounding box center [526, 386] width 24 height 6
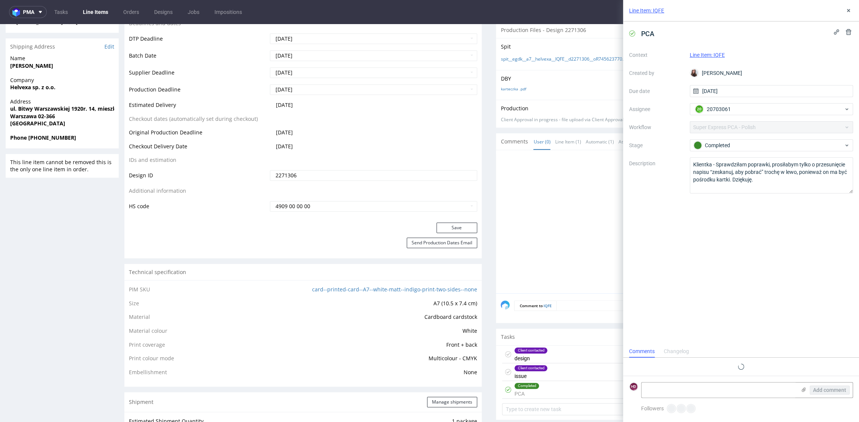
scroll to position [6, 0]
click at [847, 11] on icon at bounding box center [848, 11] width 6 height 6
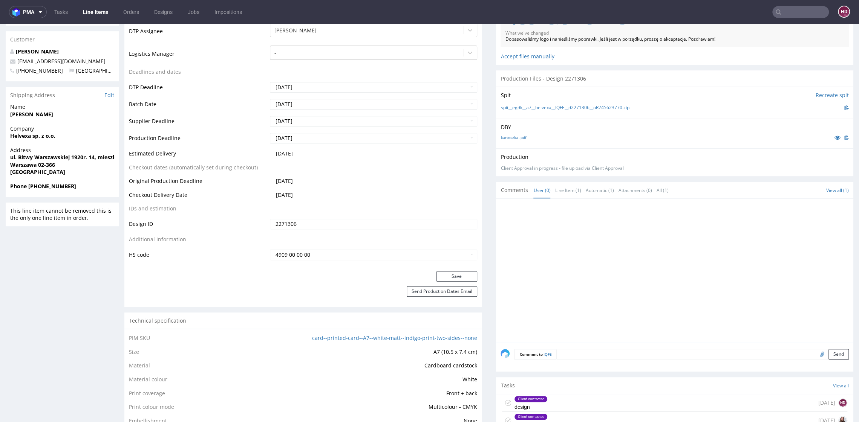
scroll to position [101, 0]
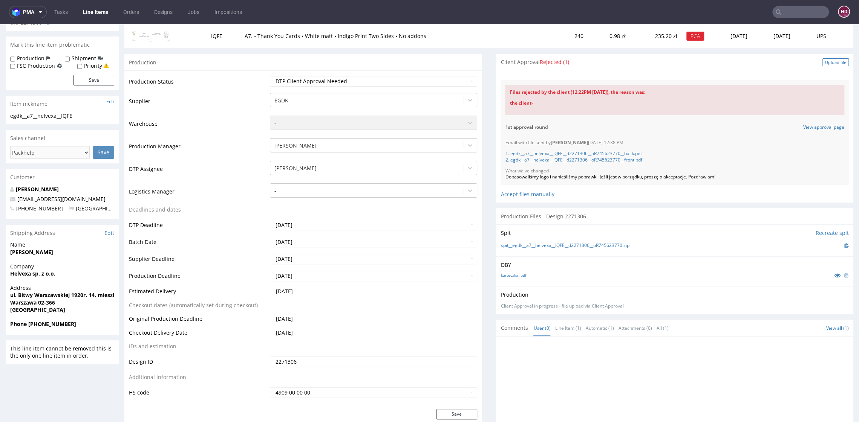
click at [822, 61] on div "Upload file" at bounding box center [835, 62] width 26 height 8
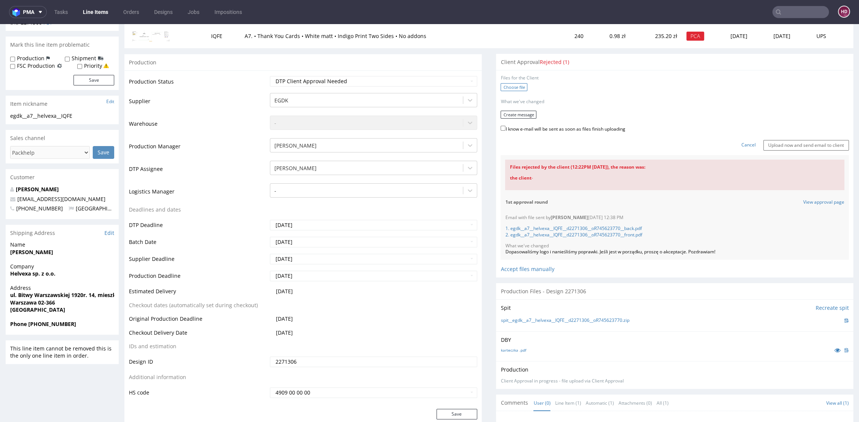
click at [500, 86] on label "Choose file" at bounding box center [513, 87] width 27 height 8
click at [0, 24] on input "Choose file" at bounding box center [0, 24] width 0 height 0
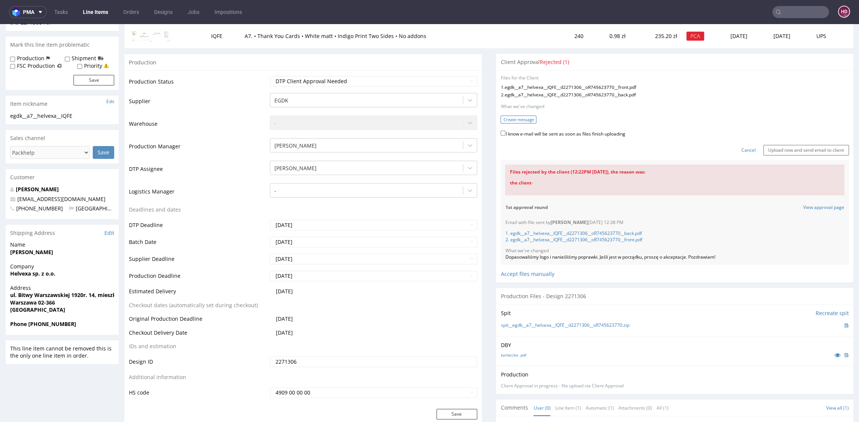
click at [500, 119] on button "Create message" at bounding box center [518, 120] width 36 height 8
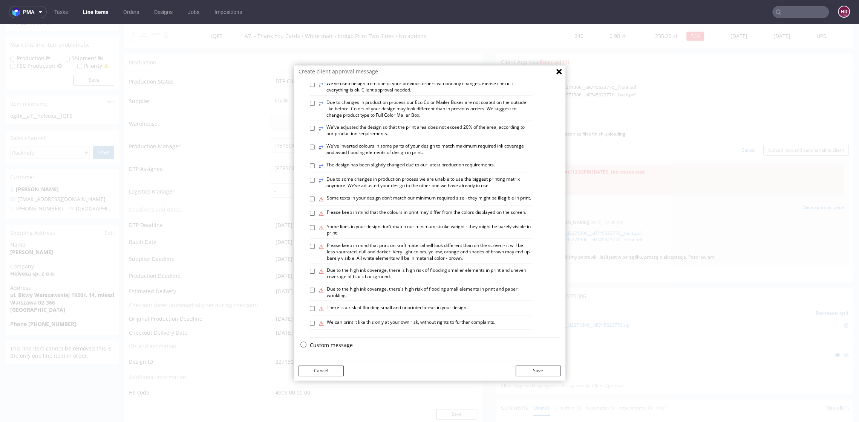
scroll to position [2, 0]
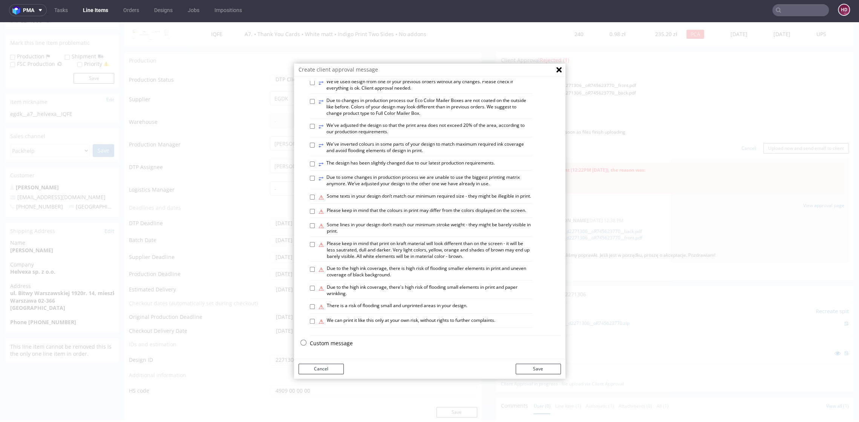
click at [344, 342] on p "Custom message" at bounding box center [435, 344] width 251 height 8
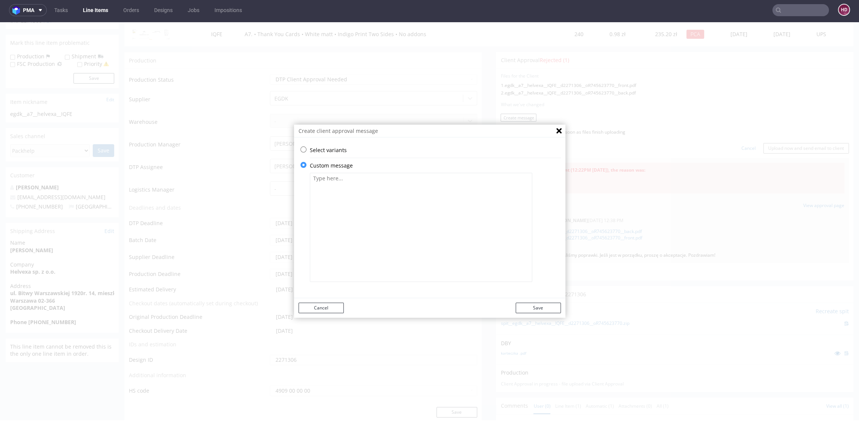
scroll to position [0, 0]
click at [359, 222] on textarea at bounding box center [421, 227] width 222 height 109
click at [329, 185] on textarea "Poprawiliśmy napis, jest teraz wyśrodkowany. Jeśli wszystko się zgadza, proszę …" at bounding box center [421, 227] width 222 height 109
type textarea "Poprawiliśmy napis, jest teraz wyśrodkowany. Jeśli wszystko się zgadza, proszę …"
click at [525, 306] on button "Save" at bounding box center [538, 308] width 45 height 11
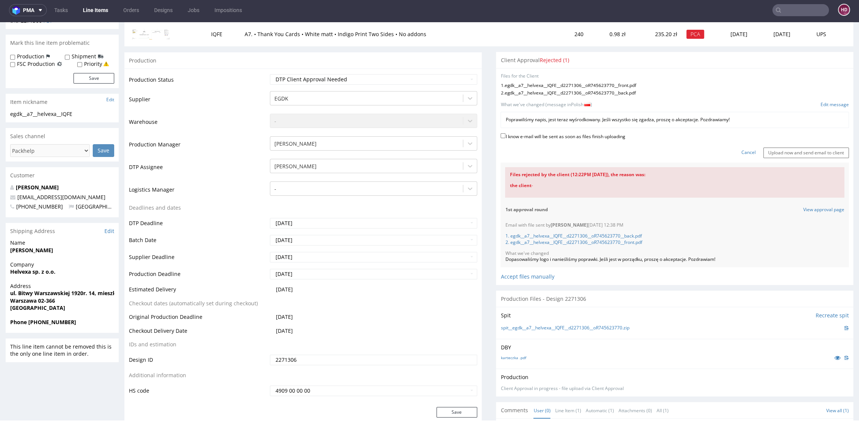
click at [500, 137] on label "I know e-mail will be sent as soon as files finish uploading" at bounding box center [562, 136] width 124 height 8
click at [500, 137] on input "I know e-mail will be sent as soon as files finish uploading" at bounding box center [502, 135] width 5 height 5
checkbox input "true"
click at [757, 158] on div "Files rejected by the client (12:22PM 14 Oct 2025), the reason was: the client …" at bounding box center [674, 212] width 348 height 109
click at [99, 11] on link "Line Items" at bounding box center [95, 10] width 34 height 12
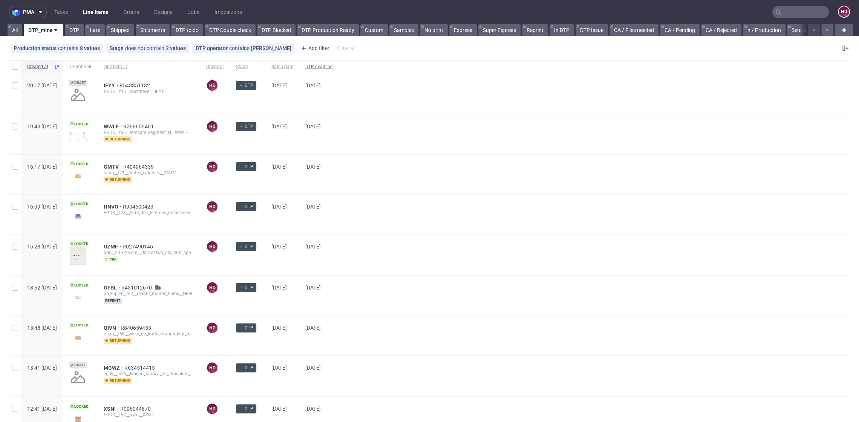
click at [332, 66] on span "DTP deadline" at bounding box center [318, 67] width 27 height 6
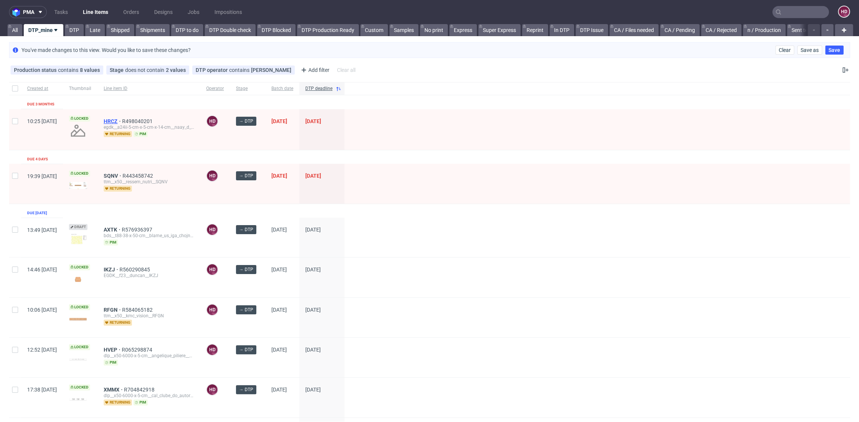
click at [122, 119] on span "HRCZ" at bounding box center [113, 121] width 18 height 6
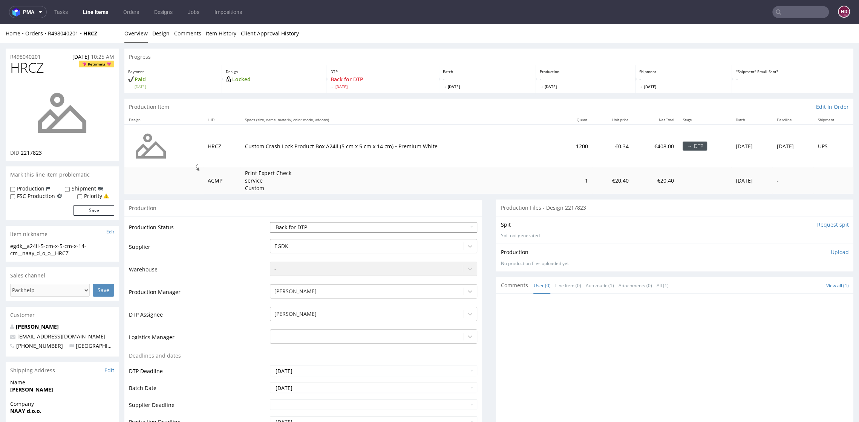
click at [332, 228] on select "Waiting for Artwork Waiting for Diecut Waiting for Mockup Waiting for DTP Waiti…" at bounding box center [373, 227] width 207 height 11
select select "dtp_in_process"
click at [270, 222] on select "Waiting for Artwork Waiting for Diecut Waiting for Mockup Waiting for DTP Waiti…" at bounding box center [373, 227] width 207 height 11
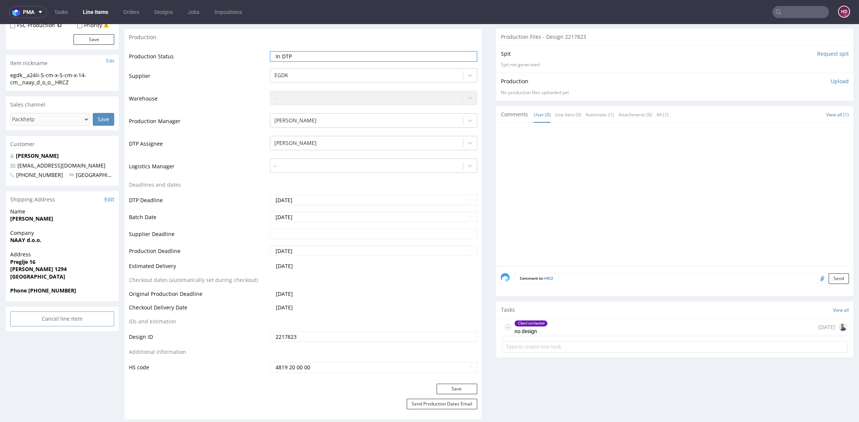
scroll to position [176, 0]
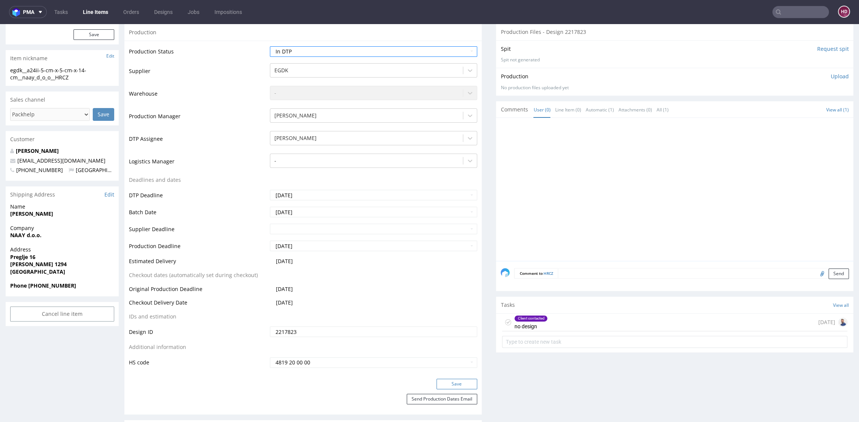
click at [453, 384] on button "Save" at bounding box center [456, 384] width 41 height 11
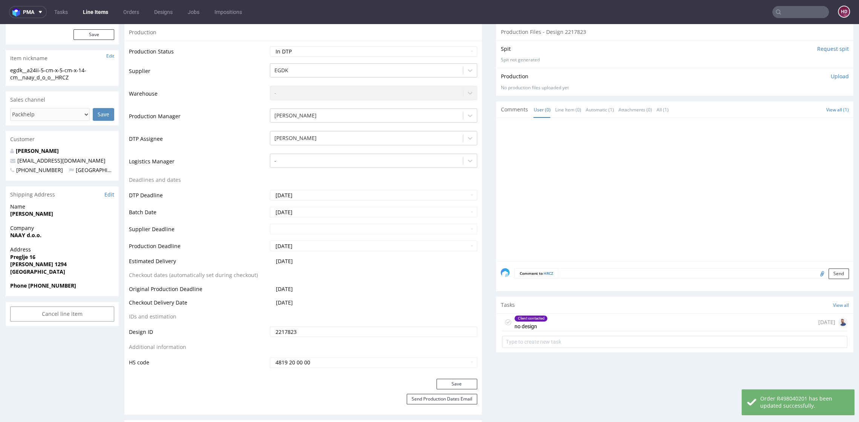
click at [531, 326] on div "Client contacted no design" at bounding box center [531, 322] width 34 height 17
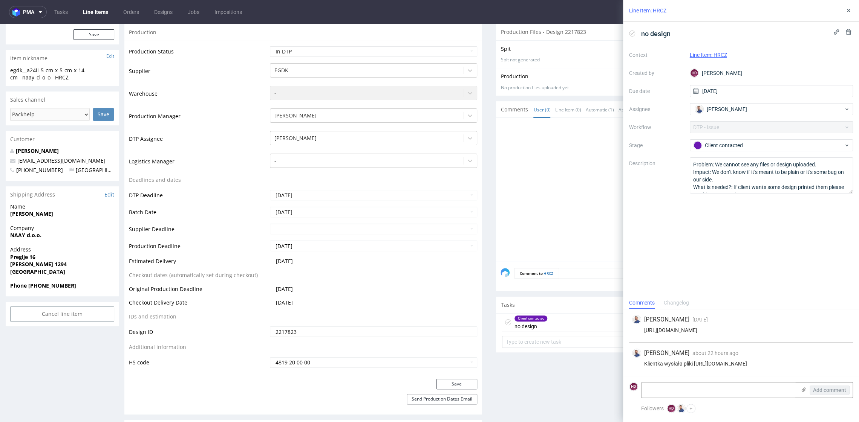
drag, startPoint x: 694, startPoint y: 366, endPoint x: 807, endPoint y: 363, distance: 112.3
click at [807, 363] on div "Klientka wysłała pliki https://we.tl/t-6r3otqp805" at bounding box center [741, 364] width 218 height 6
copy div "https://we.tl/t-6r3otqp805"
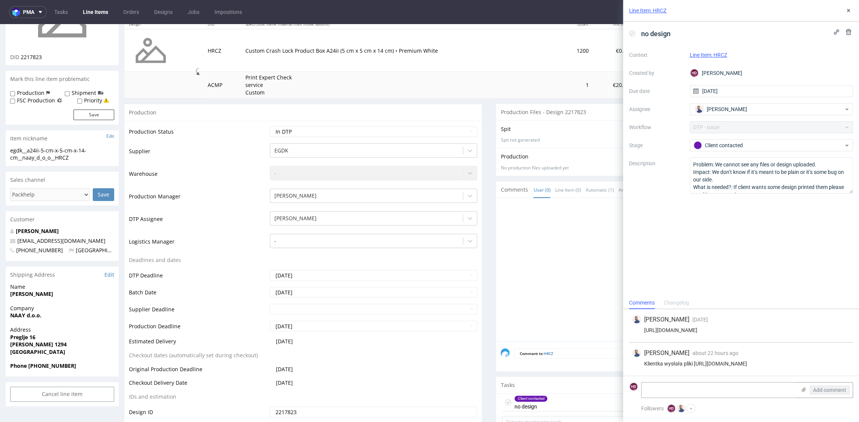
scroll to position [33, 0]
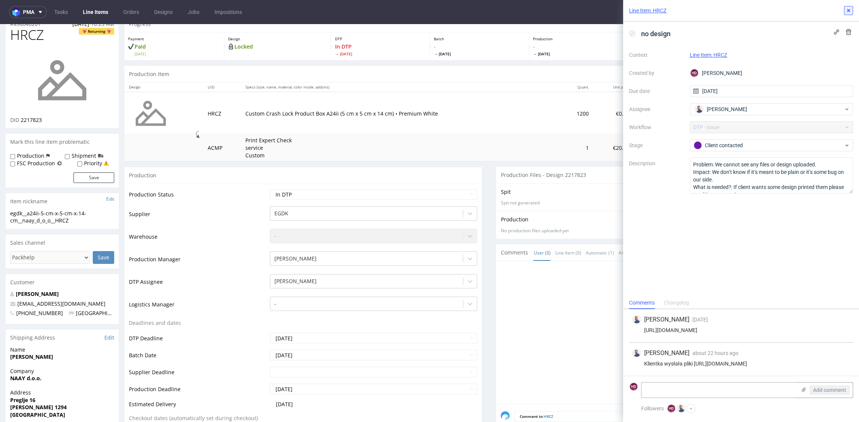
click at [848, 9] on icon at bounding box center [848, 11] width 6 height 6
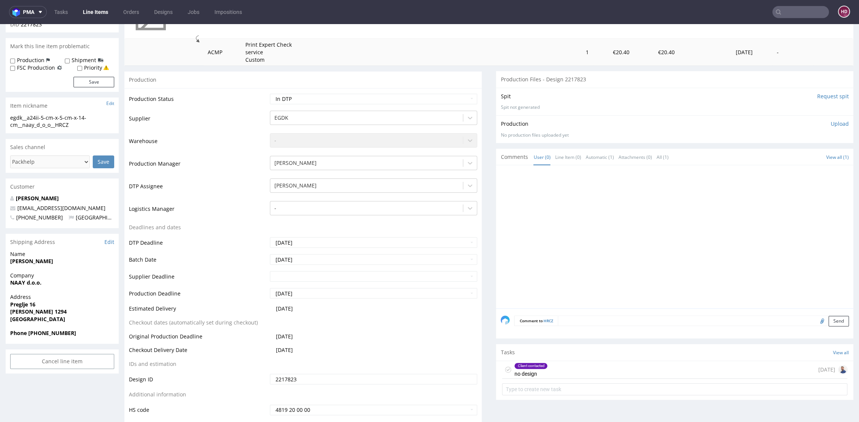
scroll to position [128, 0]
click at [531, 369] on div "Client contacted no design" at bounding box center [531, 370] width 34 height 17
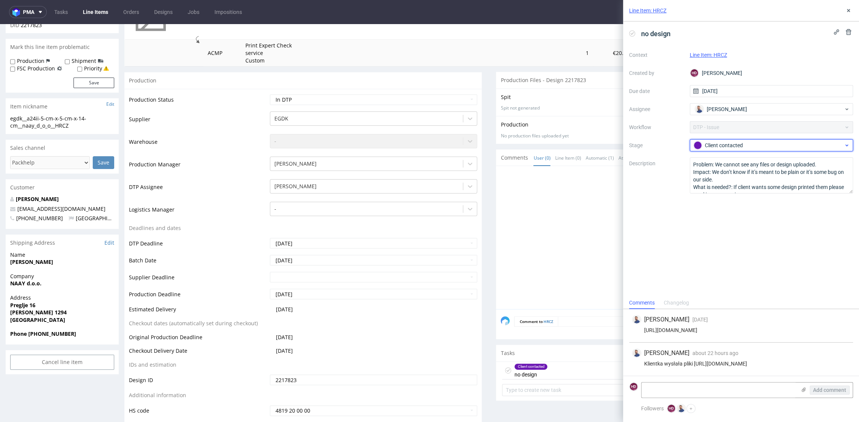
click at [738, 145] on div "Client contacted" at bounding box center [768, 145] width 150 height 8
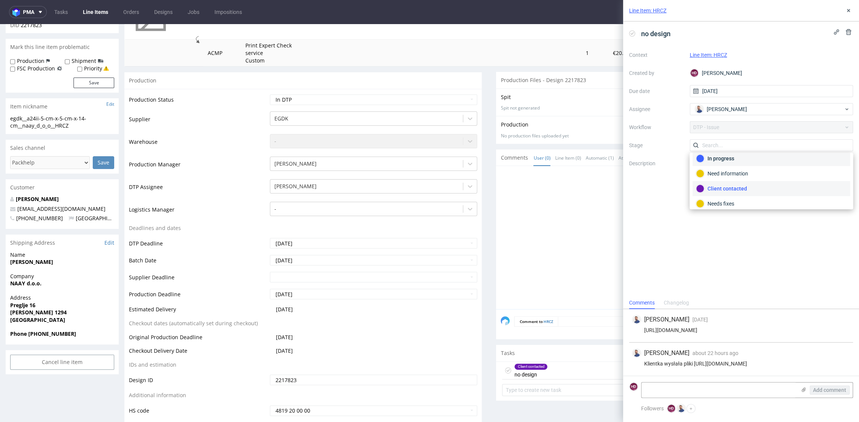
scroll to position [53, 0]
click at [734, 182] on div "Completed" at bounding box center [771, 186] width 151 height 8
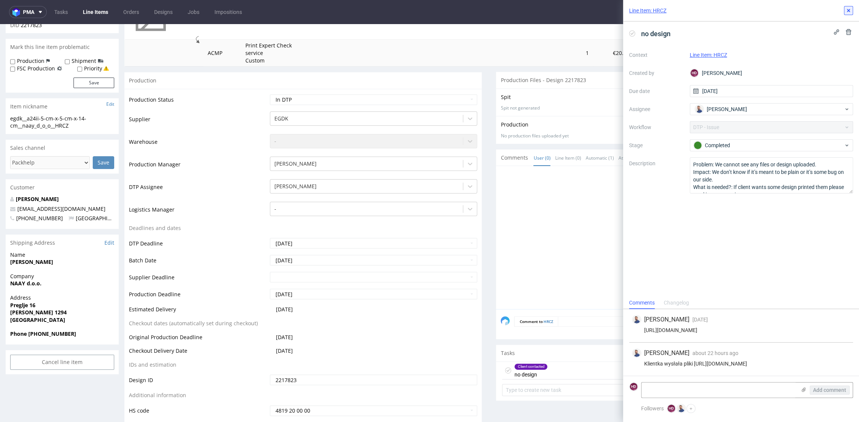
click at [847, 10] on icon at bounding box center [848, 11] width 6 height 6
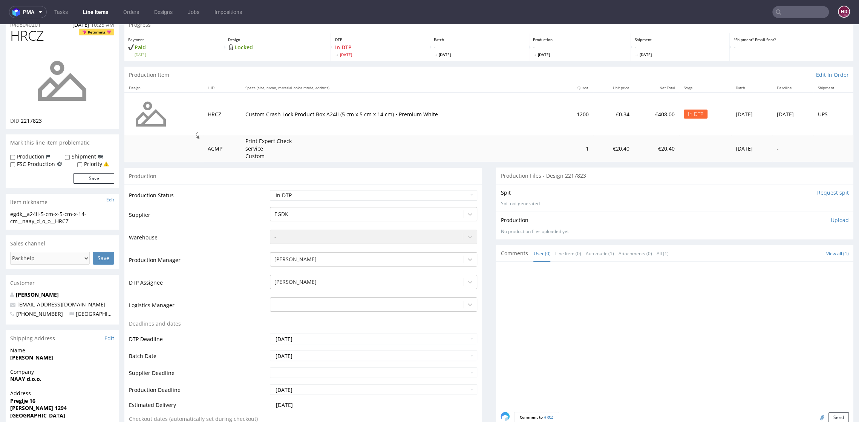
scroll to position [34, 0]
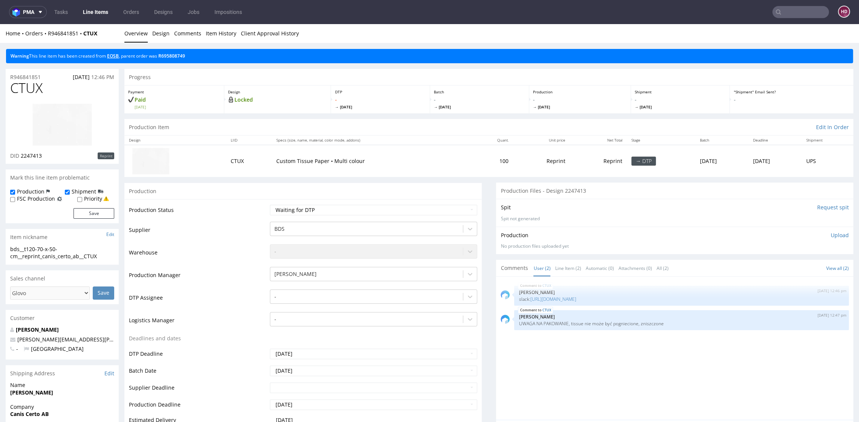
click at [119, 57] on link "EOSB" at bounding box center [113, 56] width 12 height 6
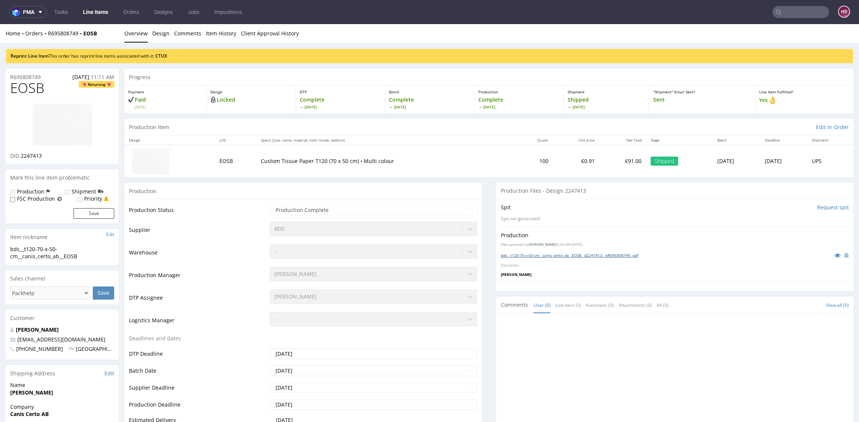
click at [504, 253] on link "bds__t120-70-x-50-cm__canis_certo_ab__EOSB__d2247413__oR695808749 .pdf" at bounding box center [568, 255] width 137 height 5
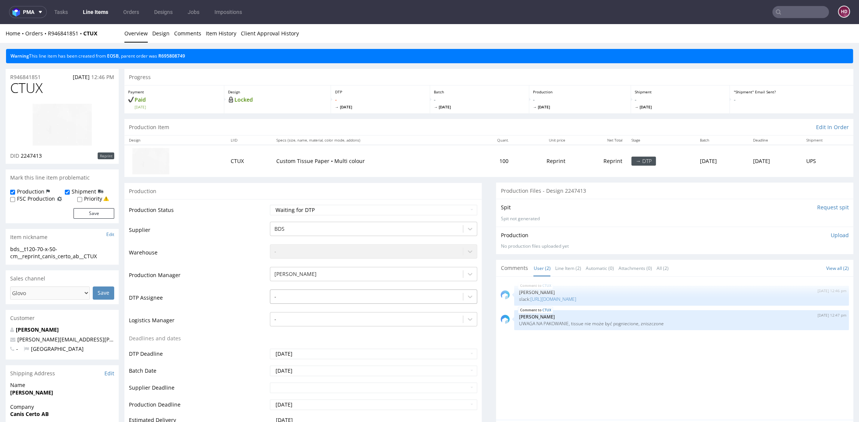
click at [281, 301] on div "-" at bounding box center [366, 297] width 192 height 12
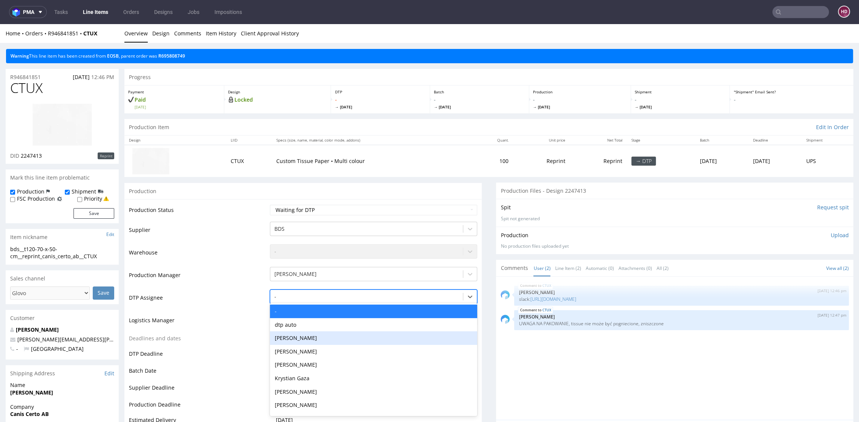
click at [286, 337] on div "[PERSON_NAME]" at bounding box center [373, 339] width 207 height 14
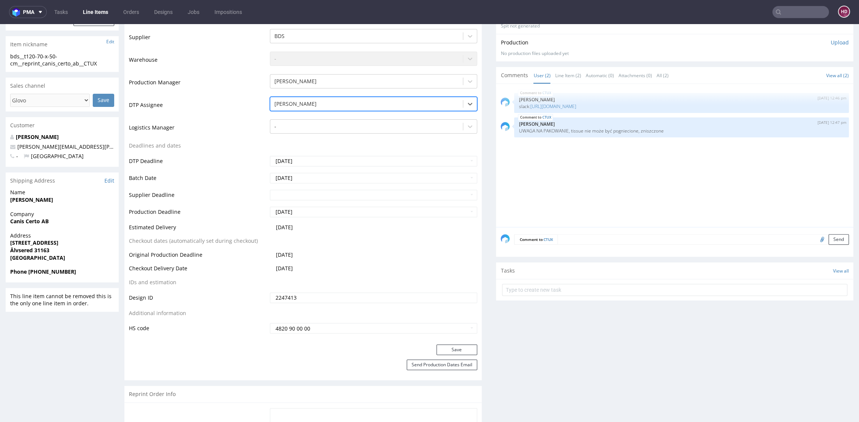
scroll to position [195, 0]
click at [442, 350] on button "Save" at bounding box center [456, 348] width 41 height 11
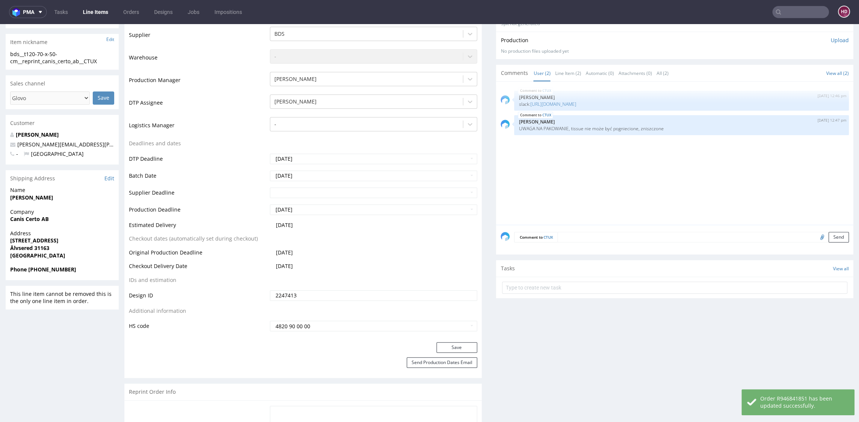
click at [99, 9] on link "Line Items" at bounding box center [95, 12] width 34 height 12
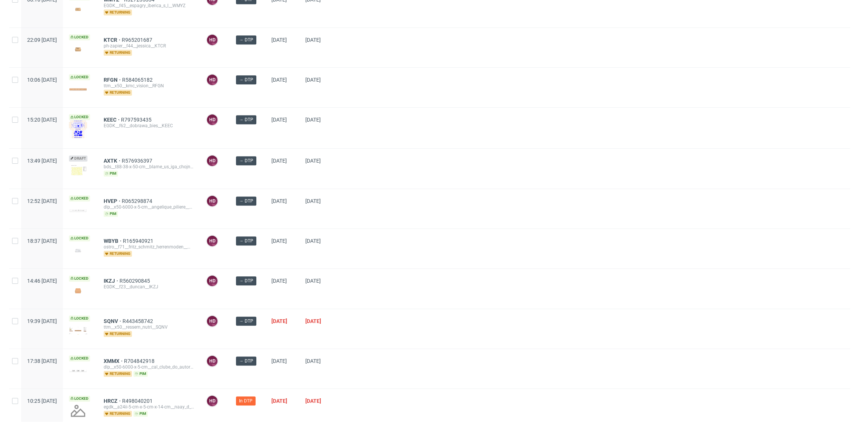
scroll to position [557, 0]
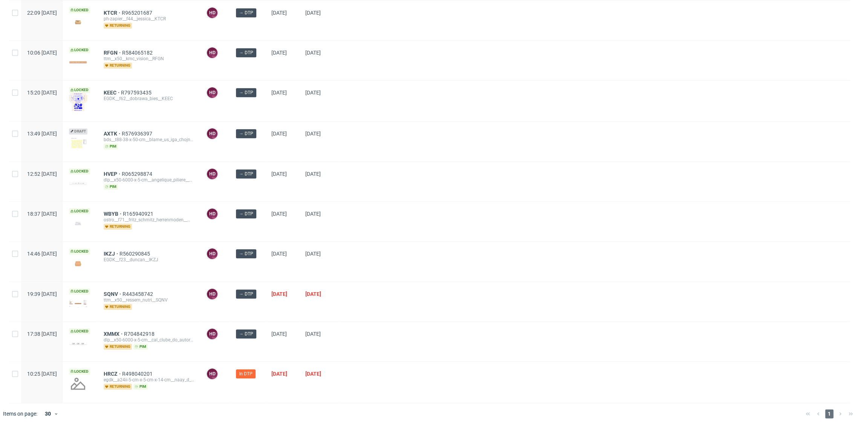
click at [130, 377] on div "egdk__a24ii-5-cm-x-5-cm-x-14-cm__naay_d_o_o__HRCZ" at bounding box center [149, 380] width 90 height 6
click at [122, 371] on span "HRCZ" at bounding box center [113, 374] width 18 height 6
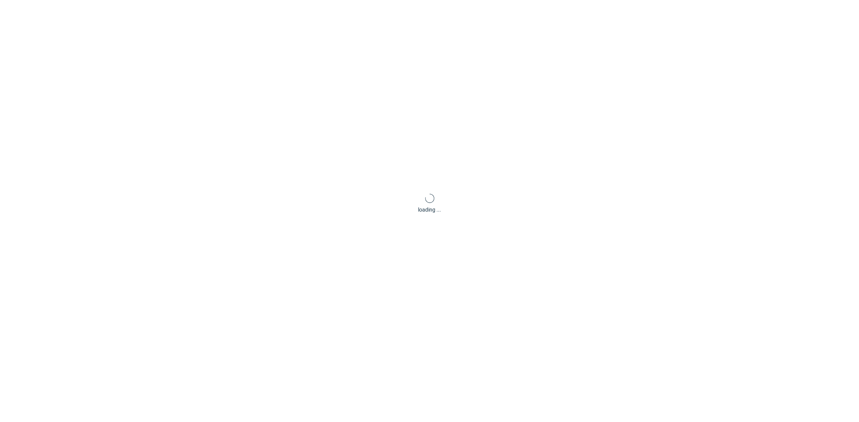
scroll to position [2, 0]
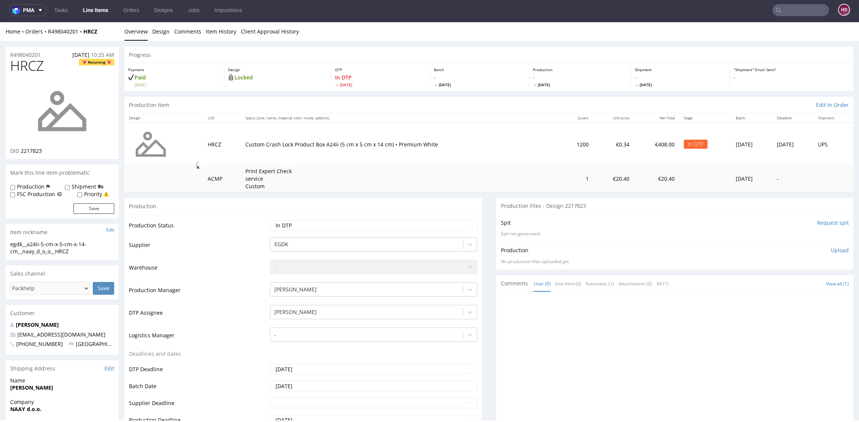
click at [83, 141] on img at bounding box center [62, 111] width 60 height 60
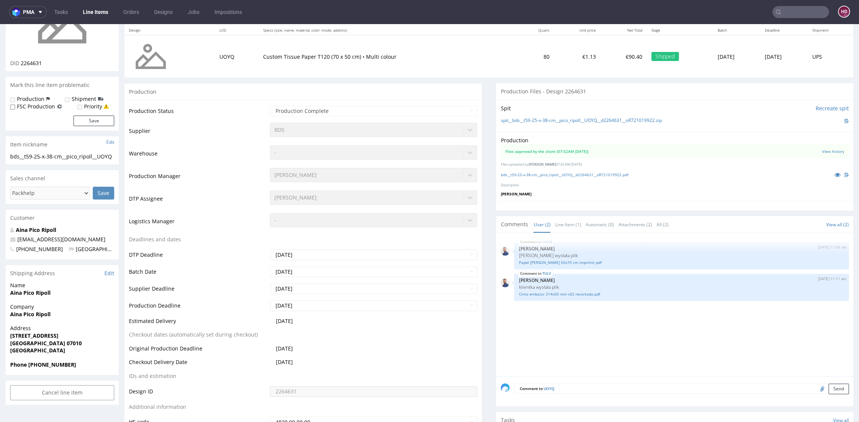
scroll to position [90, 0]
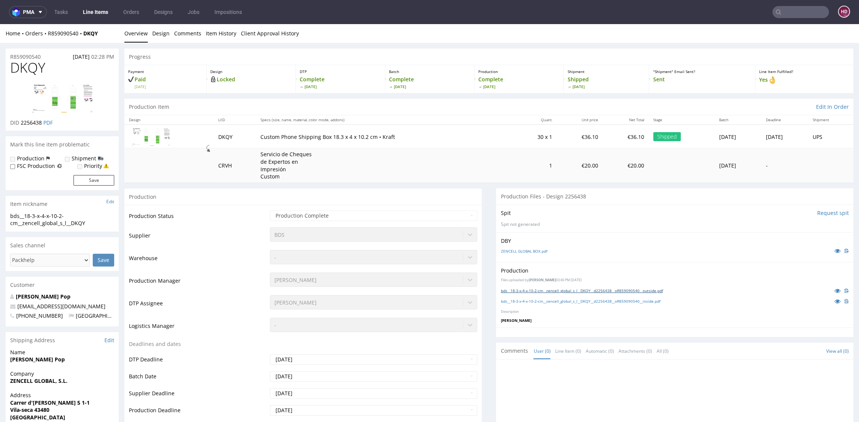
click at [581, 291] on link "bds__18-3-x-4-x-10-2-cm__zencell_global_s_l__DKQY__d2256438__oR859090540__outsi…" at bounding box center [581, 290] width 162 height 5
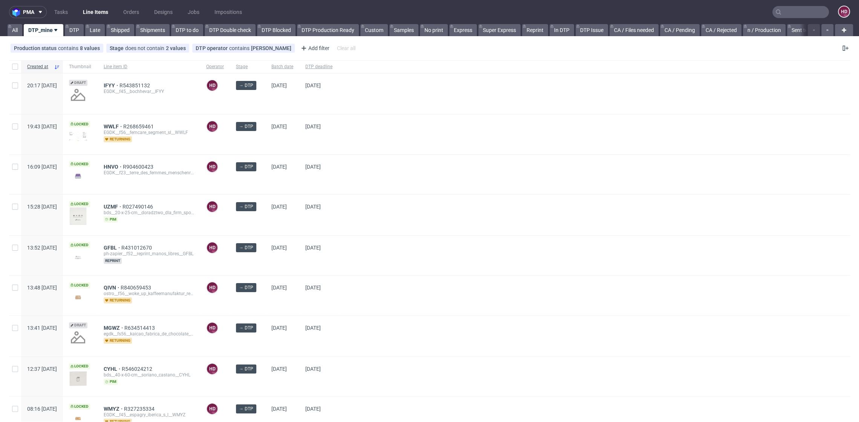
scroll to position [6, 0]
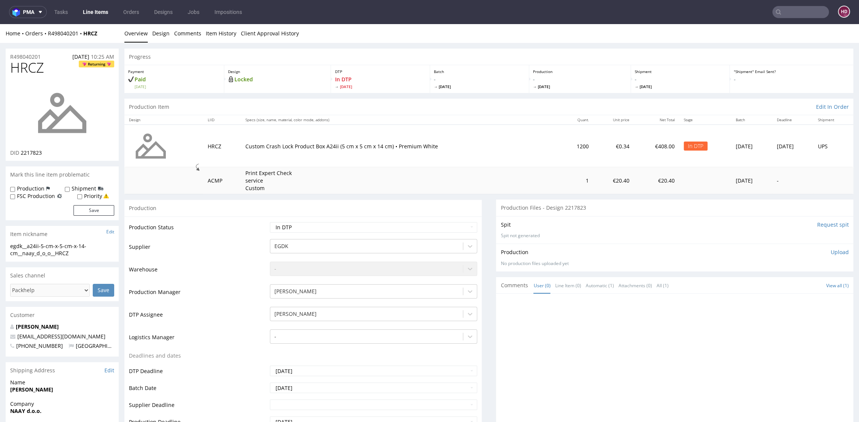
scroll to position [34, 0]
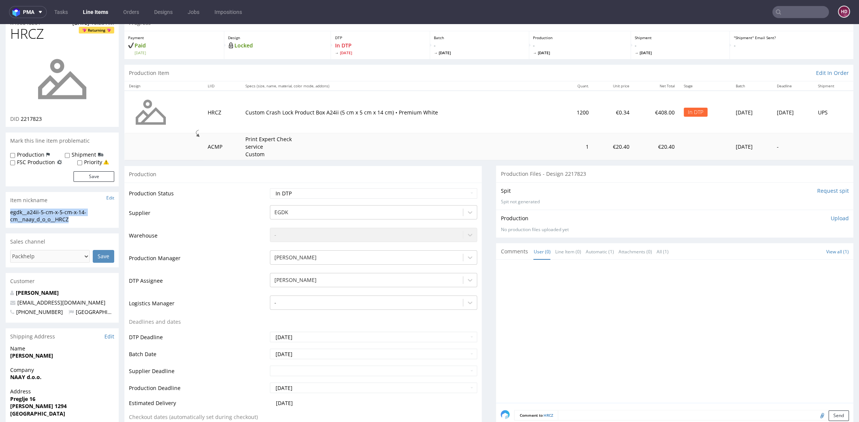
drag, startPoint x: 90, startPoint y: 224, endPoint x: 24, endPoint y: 205, distance: 68.8
click at [24, 205] on section "Item nickname Edit egdk__a24ii-5-cm-x-5-cm-x-14-cm__naay_d_o_o__HRCZ egdk__a24i…" at bounding box center [62, 210] width 113 height 36
copy section "egdk__a24ii-5-cm-x-5-cm-x-14-cm__naay_d_o_o__HRCZ"
click at [362, 197] on select "Waiting for Artwork Waiting for Diecut Waiting for Mockup Waiting for DTP Waiti…" at bounding box center [373, 193] width 207 height 11
copy section "egdk__a24ii-5-cm-x-5-cm-x-14-cm__naay_d_o_o__HRCZ"
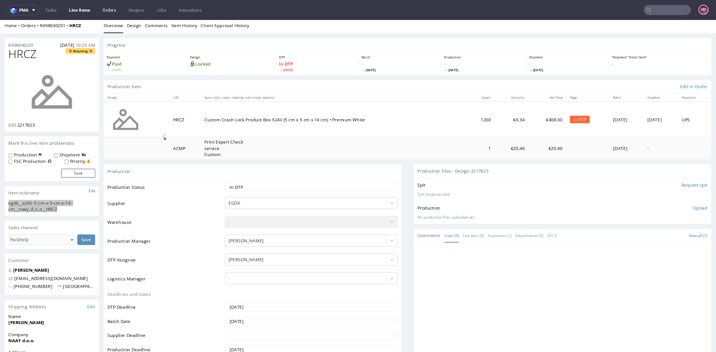
scroll to position [0, 0]
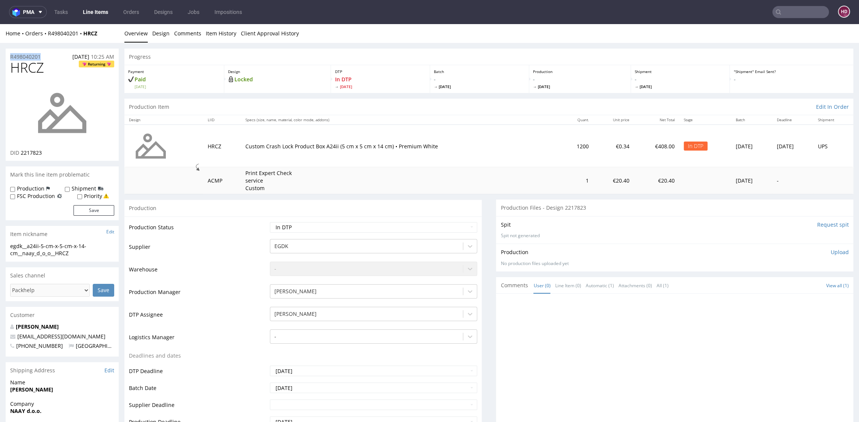
drag, startPoint x: 47, startPoint y: 57, endPoint x: -1, endPoint y: 57, distance: 48.6
copy p "R498040201"
drag, startPoint x: 56, startPoint y: 153, endPoint x: 21, endPoint y: 151, distance: 34.3
click at [21, 151] on div "DID 2217823" at bounding box center [62, 153] width 104 height 8
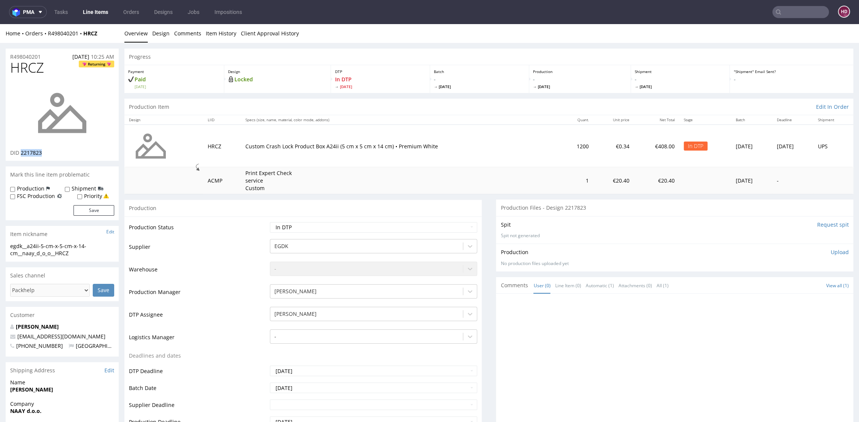
copy span "2217823"
click at [545, 346] on div at bounding box center [676, 367] width 353 height 139
click at [831, 249] on p "Upload" at bounding box center [840, 253] width 18 height 8
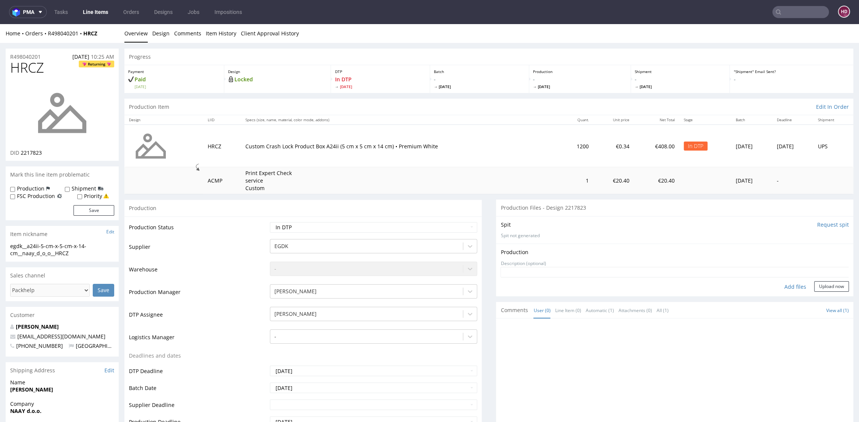
click at [789, 285] on div "Add files" at bounding box center [795, 286] width 38 height 11
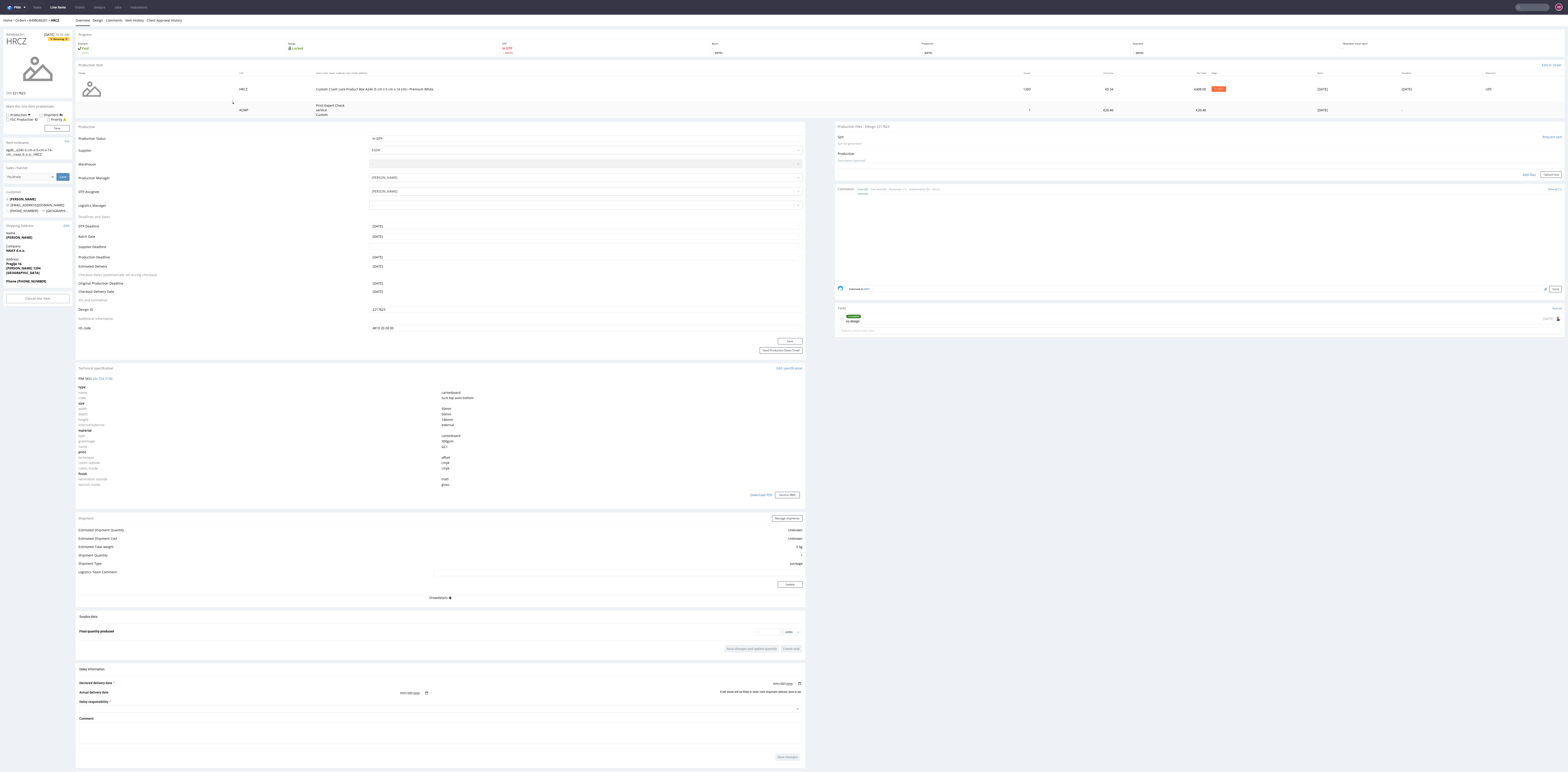
type input "C:\fakepath\ egdk__a24ii-5-cm-x-5-cm-x-14-cm__naay_d_o_o__HRCZ__d2217823__oR498…"
click at [522, 257] on div "Production Files - Design 2217823 Spit Request spit Spit not generated Producti…" at bounding box center [1200, 480] width 730 height 716
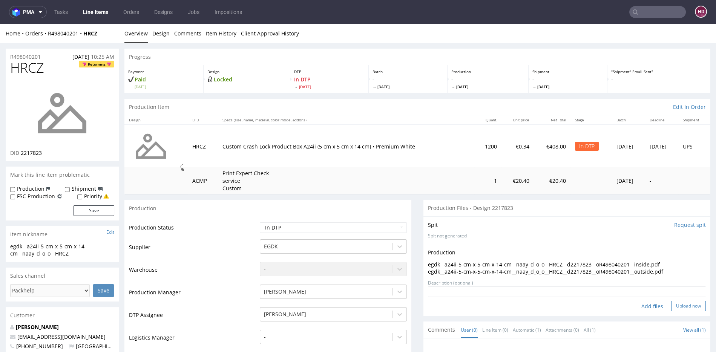
click at [677, 306] on button "Upload now" at bounding box center [688, 306] width 35 height 11
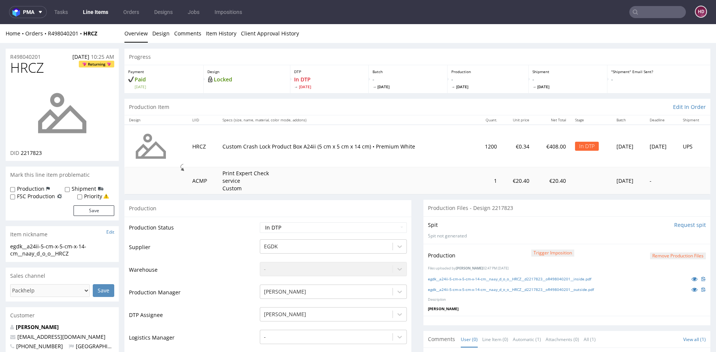
click at [601, 268] on p "Files uploaded by Hapka Dominika 02:47 PM October 14th, 2025" at bounding box center [567, 268] width 278 height 5
click at [569, 278] on link "egdk__a24ii-5-cm-x-5-cm-x-14-cm__naay_d_o_o__HRCZ__d2217823__oR498040201__insid…" at bounding box center [509, 278] width 163 height 5
click at [555, 290] on link "egdk__a24ii-5-cm-x-5-cm-x-14-cm__naay_d_o_o__HRCZ__d2217823__oR498040201__outsi…" at bounding box center [511, 289] width 166 height 5
click at [650, 255] on button "Remove production files" at bounding box center [678, 255] width 56 height 7
click at [658, 241] on link "Yes" at bounding box center [652, 238] width 21 height 11
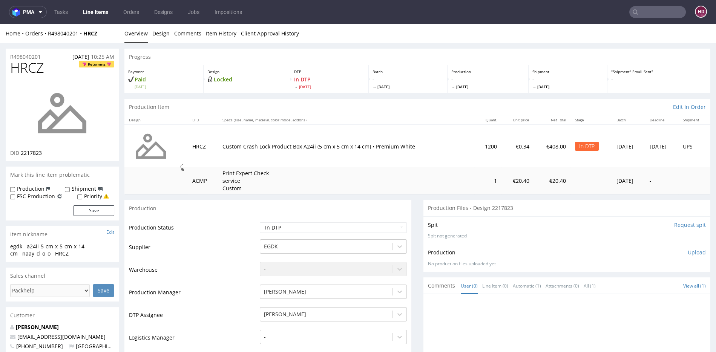
click at [687, 251] on p "Upload" at bounding box center [696, 253] width 18 height 8
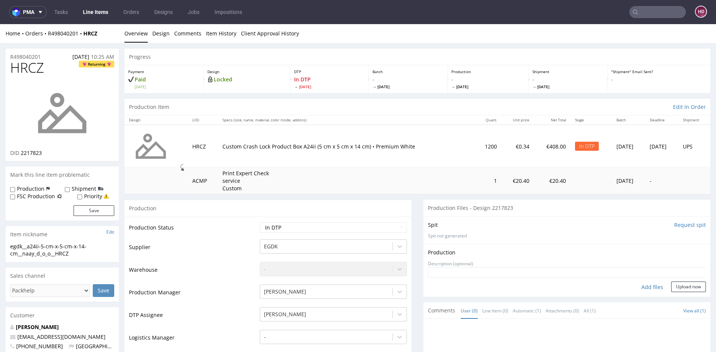
click at [644, 286] on div "Add files" at bounding box center [652, 286] width 38 height 11
type input "C:\fakepath\ egdk__a24ii-5-cm-x-5-cm-x-14-cm__naay_d_o_o__HRCZ__d2217823__oR498…"
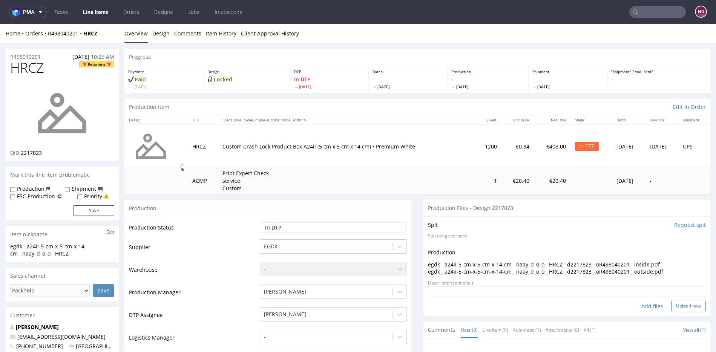
click at [678, 302] on button "Upload now" at bounding box center [688, 306] width 35 height 11
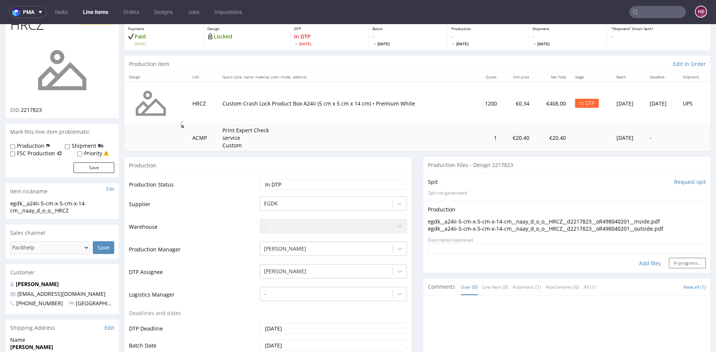
scroll to position [107, 0]
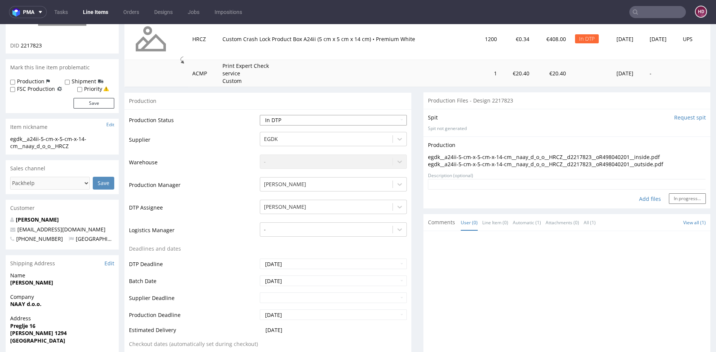
click at [297, 116] on select "Waiting for Artwork Waiting for Diecut Waiting for Mockup Waiting for DTP Waiti…" at bounding box center [333, 120] width 147 height 11
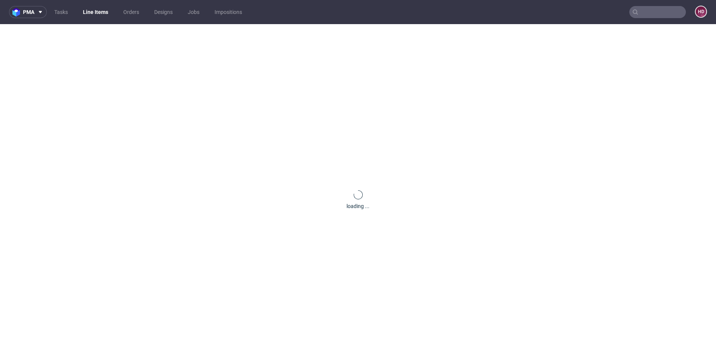
scroll to position [0, 0]
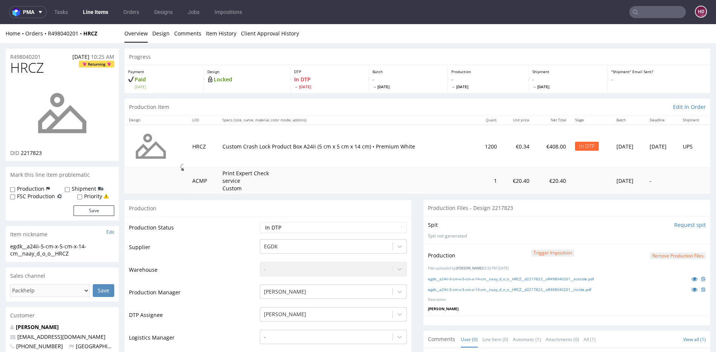
click at [545, 310] on p "[PERSON_NAME]" at bounding box center [567, 308] width 278 height 5
click at [324, 231] on select "Waiting for Artwork Waiting for Diecut Waiting for Mockup Waiting for DTP Waiti…" at bounding box center [333, 227] width 147 height 11
select select "dtp_waiting_for_double_check"
click at [260, 222] on select "Waiting for Artwork Waiting for Diecut Waiting for Mockup Waiting for DTP Waiti…" at bounding box center [333, 227] width 147 height 11
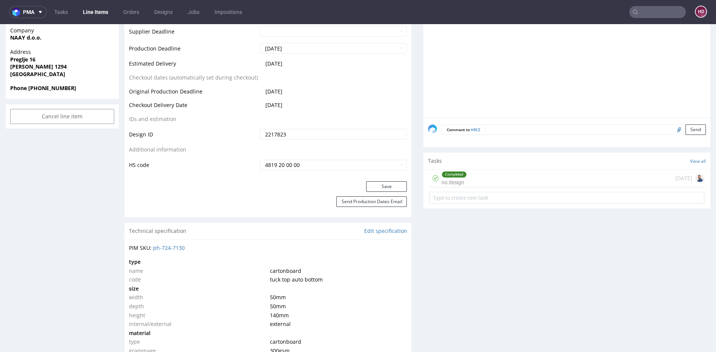
scroll to position [375, 0]
click at [378, 184] on button "Save" at bounding box center [386, 186] width 41 height 11
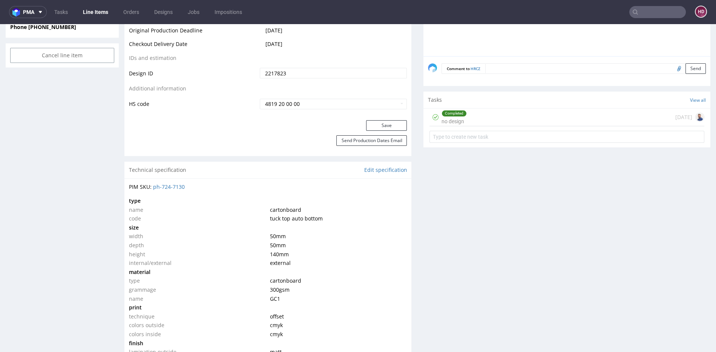
scroll to position [441, 0]
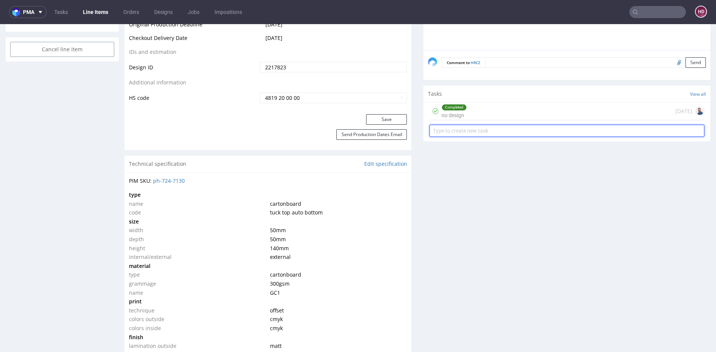
click at [471, 125] on input "text" at bounding box center [566, 131] width 275 height 12
type input "dch"
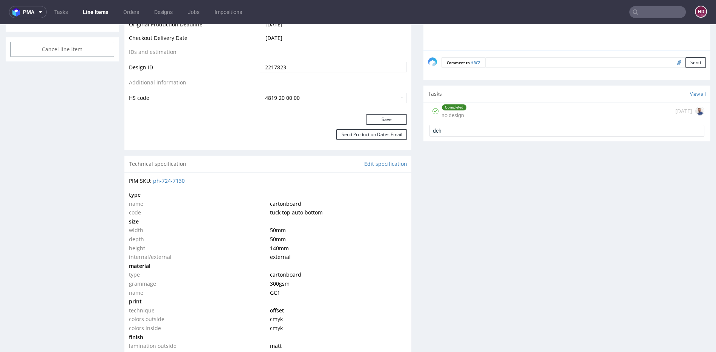
click at [493, 250] on div "Production Files - Design 2217823 Spit Request spit Spit not generated Producti…" at bounding box center [566, 347] width 287 height 1176
click at [473, 152] on div "Production Files - Design 2217823 Spit Request spit Spit not generated Producti…" at bounding box center [566, 347] width 287 height 1176
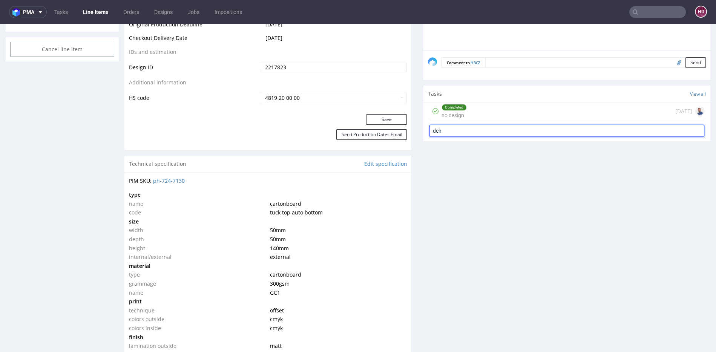
click at [470, 129] on input "dch" at bounding box center [566, 131] width 275 height 12
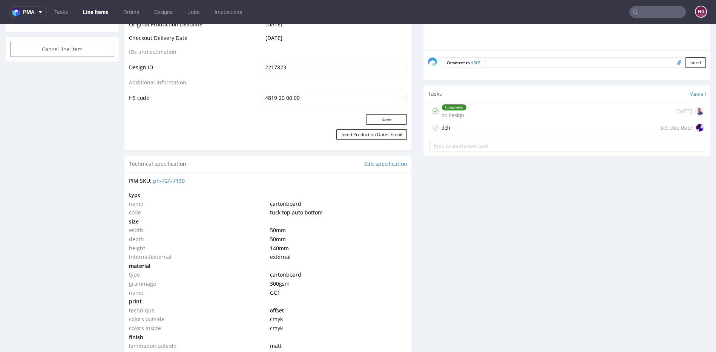
click at [475, 125] on div "dch Set due date" at bounding box center [566, 127] width 275 height 15
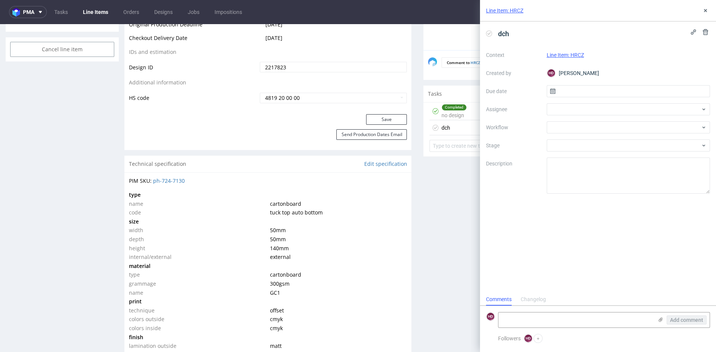
scroll to position [6, 0]
click at [580, 92] on input "text" at bounding box center [628, 91] width 164 height 12
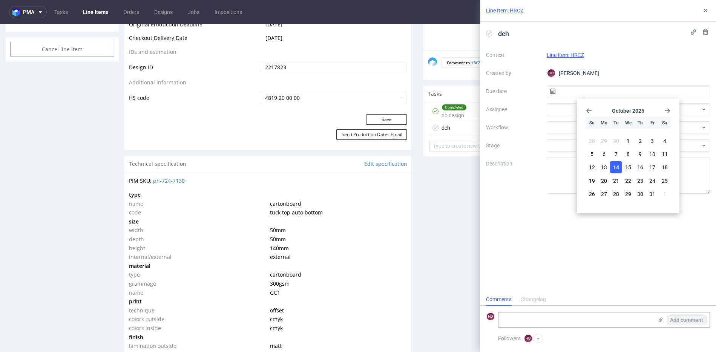
click at [616, 163] on button "14" at bounding box center [616, 167] width 12 height 12
type input "14/10/2025"
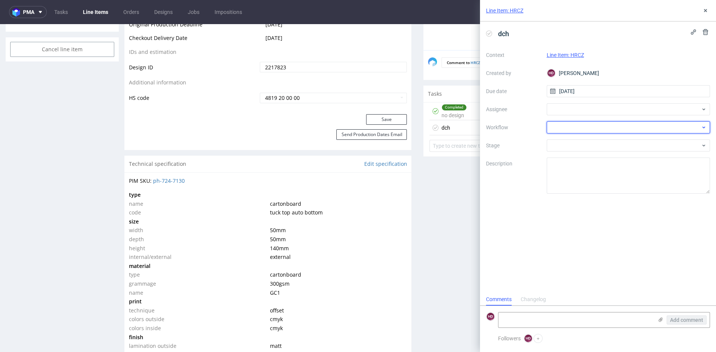
click at [590, 125] on div at bounding box center [628, 127] width 164 height 12
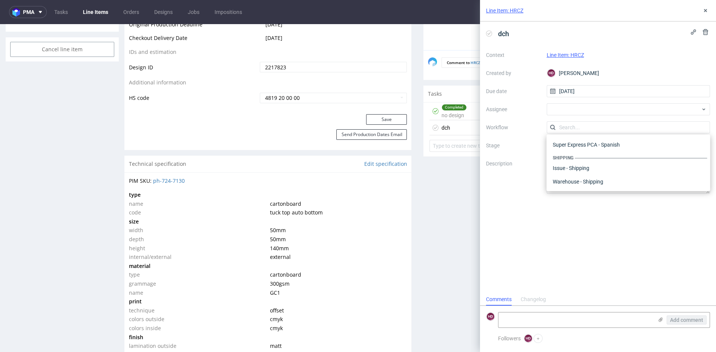
scroll to position [0, 0]
click at [604, 155] on div "DTP - Double Check" at bounding box center [628, 154] width 158 height 14
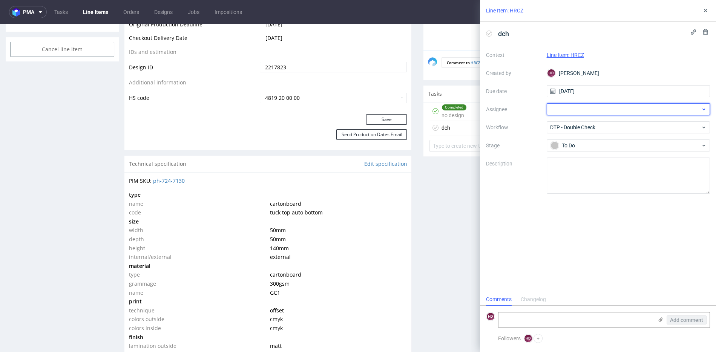
click at [571, 107] on div at bounding box center [628, 109] width 164 height 12
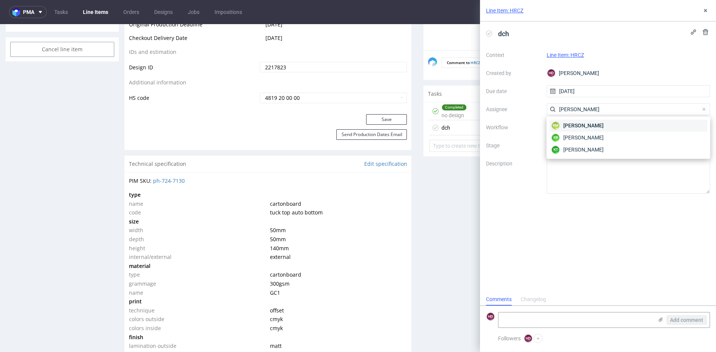
type input "karol"
click at [577, 122] on span "Karol Markowski" at bounding box center [583, 126] width 40 height 8
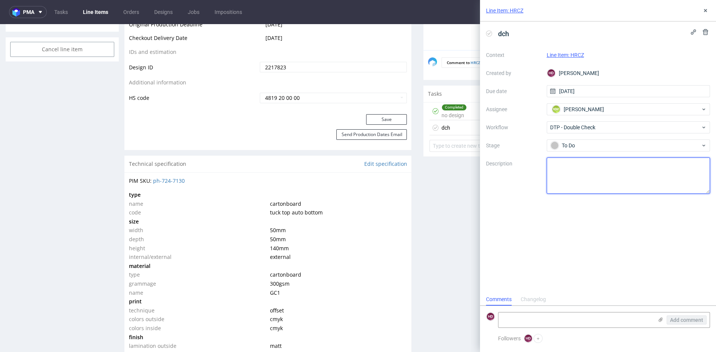
click at [578, 166] on textarea at bounding box center [628, 176] width 164 height 36
click at [499, 40] on span "dch" at bounding box center [503, 34] width 17 height 12
click at [498, 32] on span "dch" at bounding box center [503, 34] width 17 height 12
click at [543, 169] on div "Context Line Item: HRCZ Created by HD Hapka Dominika Due date 14/10/2025 Assign…" at bounding box center [598, 121] width 224 height 145
click at [548, 164] on textarea at bounding box center [628, 176] width 164 height 36
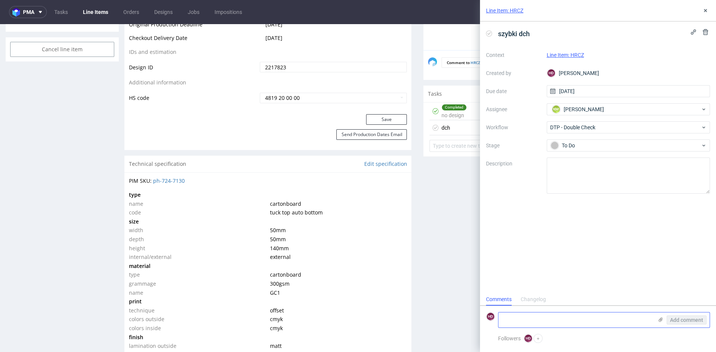
click at [545, 315] on textarea at bounding box center [575, 319] width 154 height 15
type textarea "-"
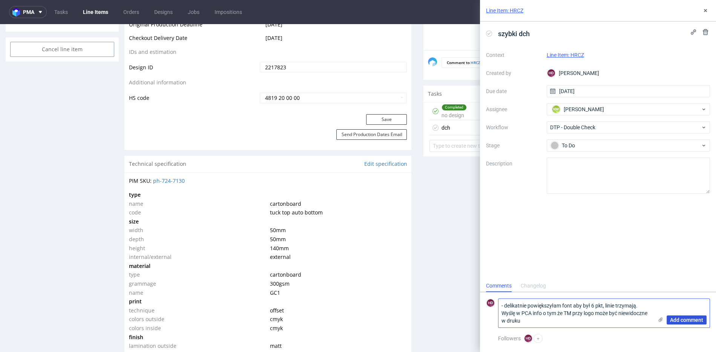
type textarea "- delikatnie powiększyłam font aby był 6 pkt, linie trzymają. Wyślę w PCA info …"
click at [676, 320] on span "Add comment" at bounding box center [686, 319] width 33 height 5
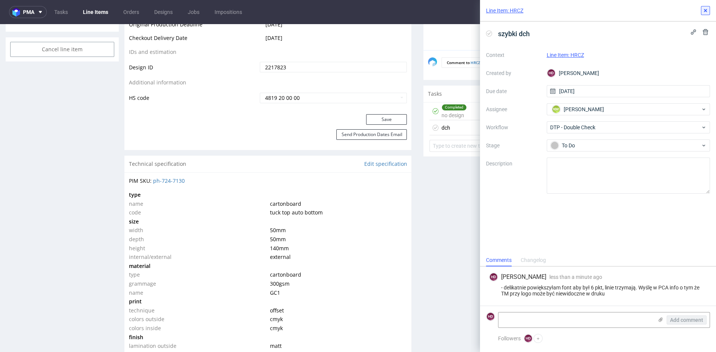
click at [704, 15] on button at bounding box center [705, 10] width 9 height 9
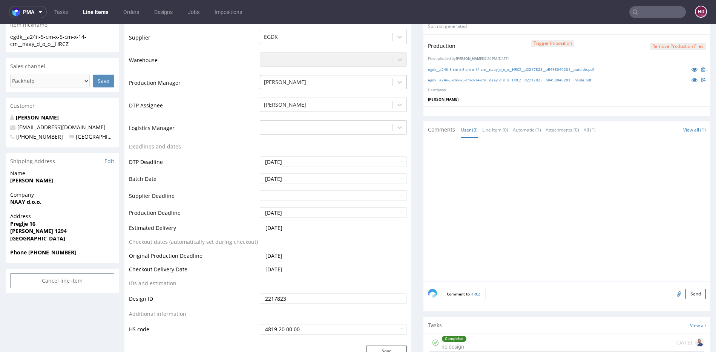
scroll to position [248, 0]
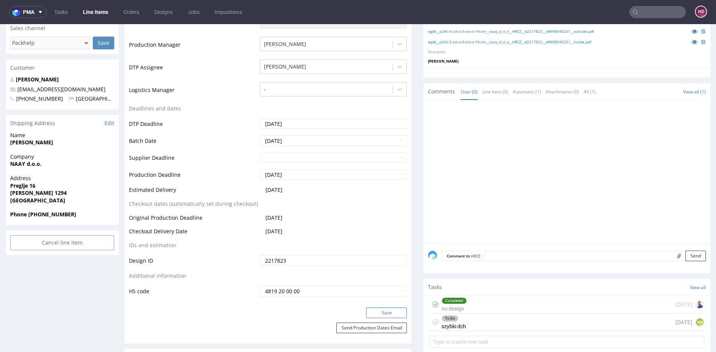
click at [393, 311] on button "Save" at bounding box center [386, 312] width 41 height 11
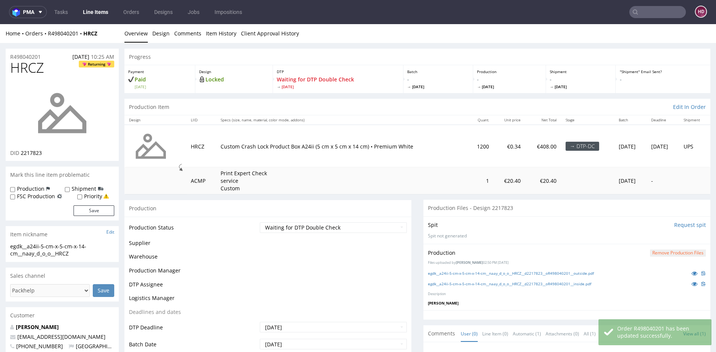
scroll to position [243, 0]
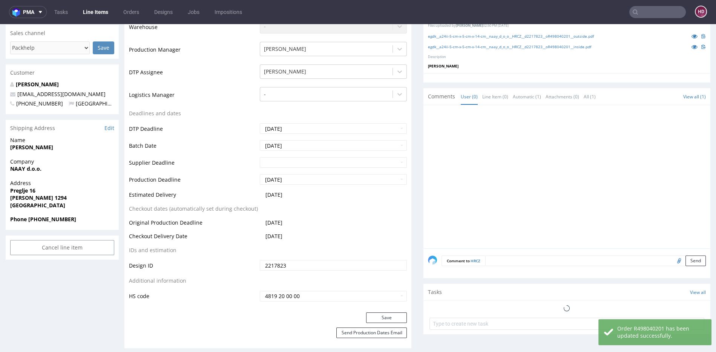
click at [102, 11] on link "Line Items" at bounding box center [95, 12] width 34 height 12
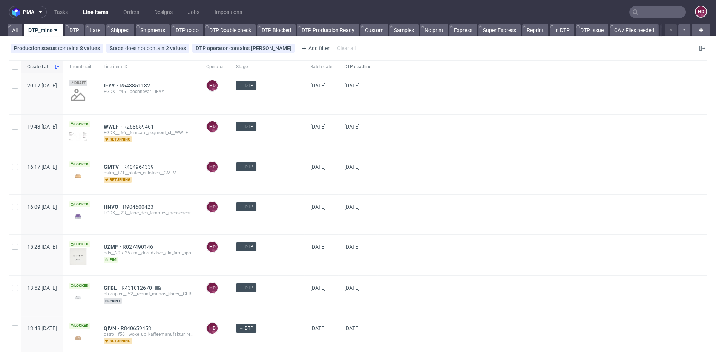
click at [349, 66] on span "DTP deadline" at bounding box center [357, 67] width 27 height 6
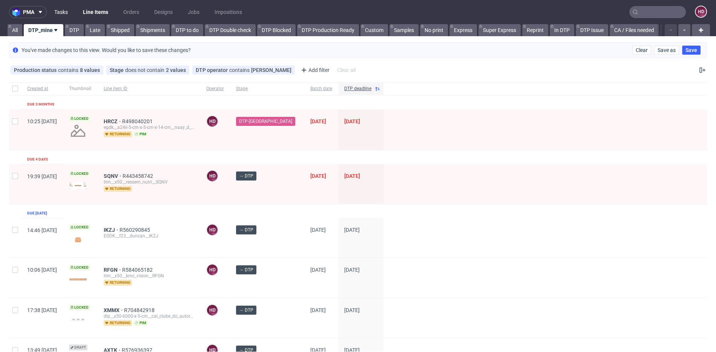
click at [63, 11] on link "Tasks" at bounding box center [61, 12] width 23 height 12
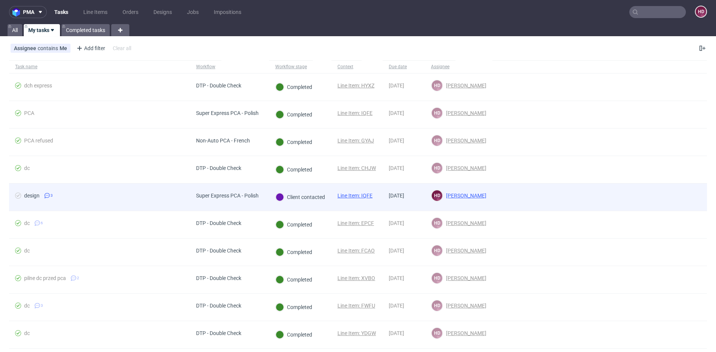
click at [188, 192] on div "design 3" at bounding box center [99, 197] width 181 height 27
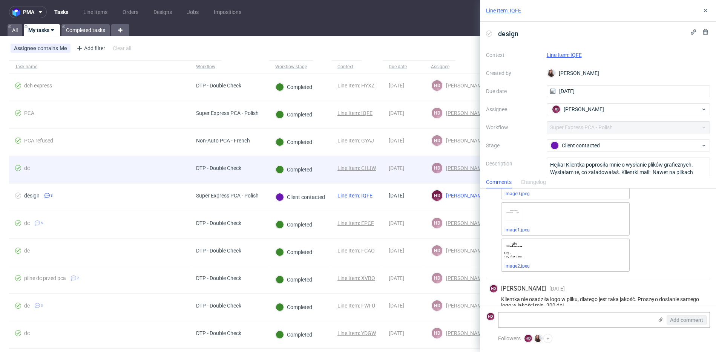
scroll to position [127, 0]
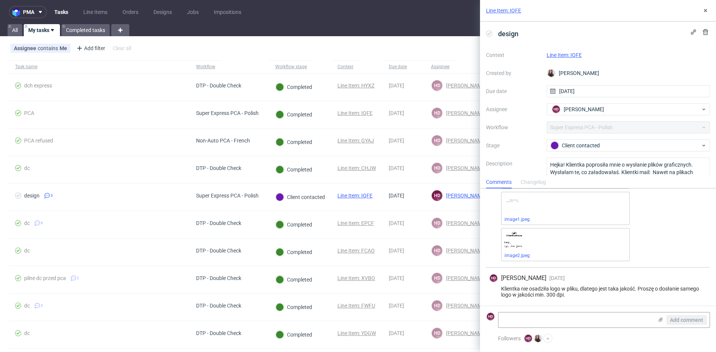
click at [557, 54] on link "Line Item: IQFE" at bounding box center [563, 55] width 35 height 6
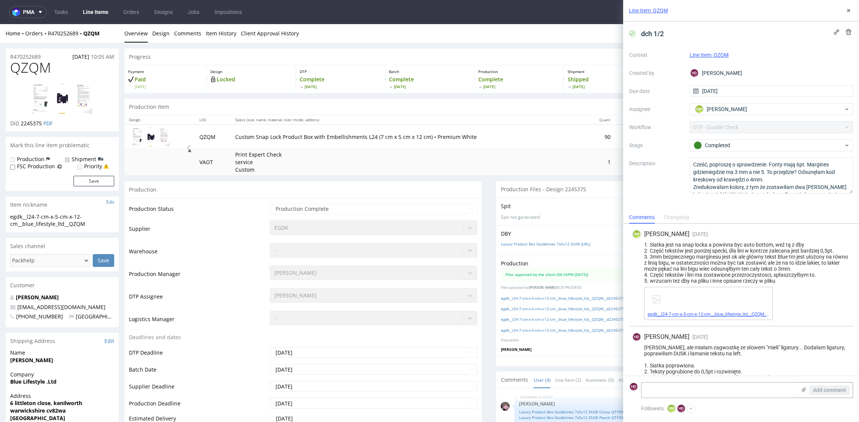
click at [653, 315] on link "egdk__l24-7-cm-x-5-cm-x-12-cm__blue_lifestyle_ltd__QZQM__d2245375__oR470252689_…" at bounding box center [753, 314] width 213 height 5
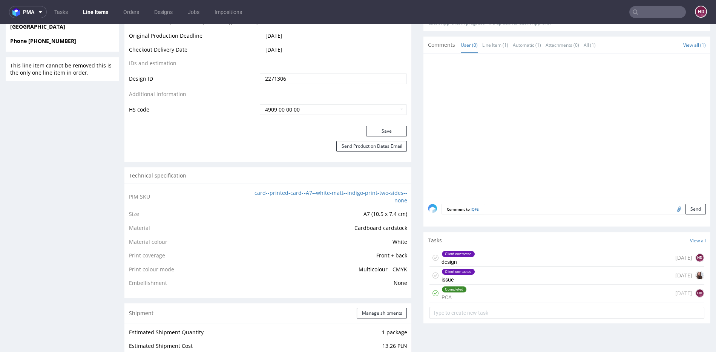
scroll to position [399, 0]
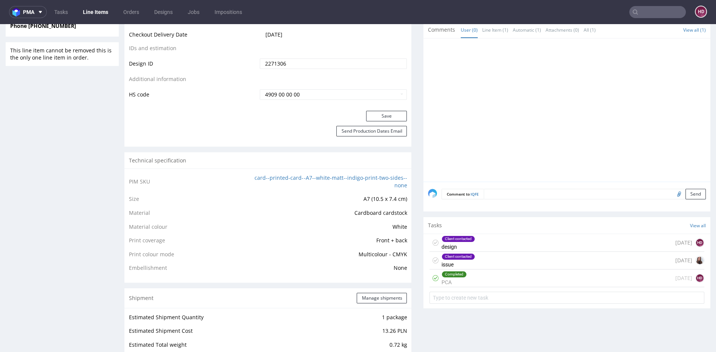
click at [564, 271] on div "Completed PCA [DATE] HD" at bounding box center [566, 278] width 275 height 18
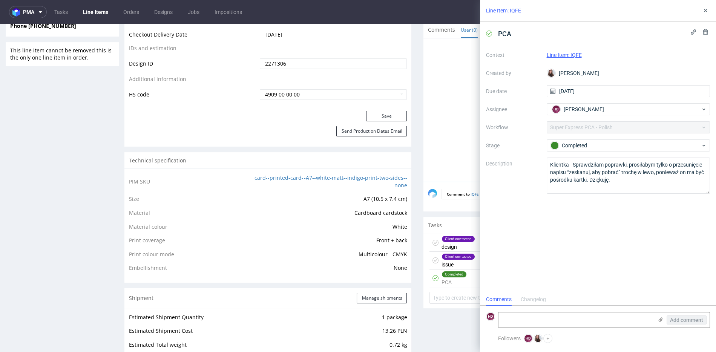
scroll to position [6, 0]
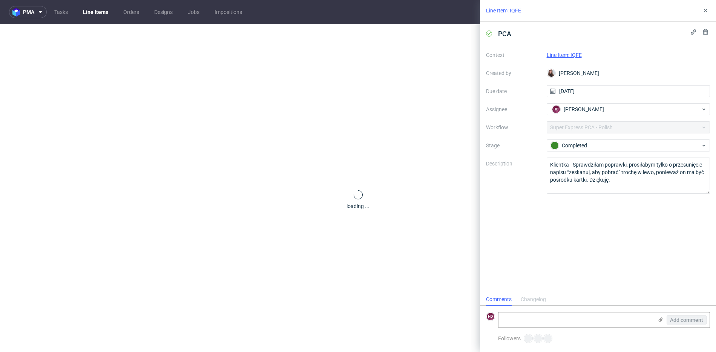
scroll to position [6, 0]
click at [506, 10] on link "Line Item: IQFE" at bounding box center [503, 11] width 35 height 8
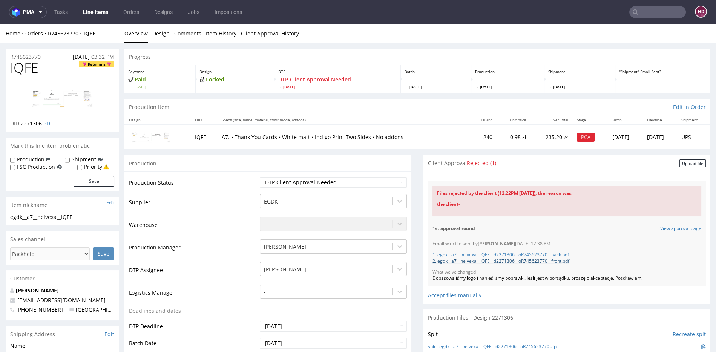
click at [502, 258] on link "2. egdk__a7__helvexa__IQFE__d2271306__oR745623770__front.pdf" at bounding box center [500, 261] width 137 height 6
click at [491, 253] on link "1. egdk__a7__helvexa__IQFE__d2271306__oR745623770__back.pdf" at bounding box center [500, 254] width 136 height 6
drag, startPoint x: 664, startPoint y: 281, endPoint x: 426, endPoint y: 276, distance: 238.6
click at [428, 276] on div "Email with file sent by [PERSON_NAME] [DATE] 12:38 PM 1. egdk__a7__helvexa__IQF…" at bounding box center [567, 261] width 278 height 50
copy div "Dopasowaliśmy logo i nanieśliśmy poprawki. Jeśli jest w porządku, proszę o akce…"
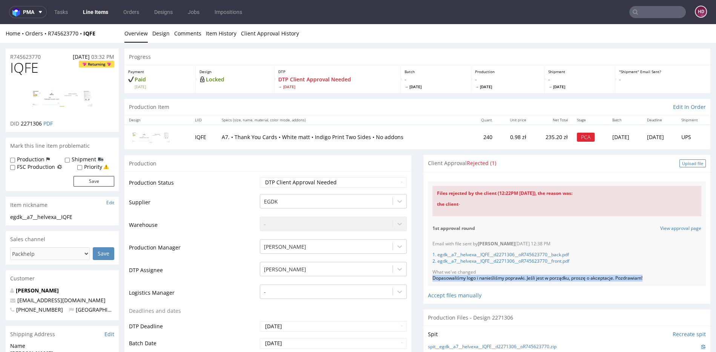
click at [679, 161] on div "Upload file" at bounding box center [692, 163] width 26 height 8
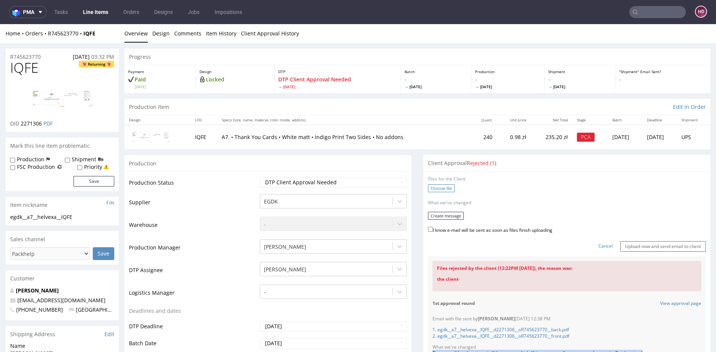
click at [437, 187] on label "Choose file" at bounding box center [441, 188] width 27 height 8
click at [0, 24] on input "Choose file" at bounding box center [0, 24] width 0 height 0
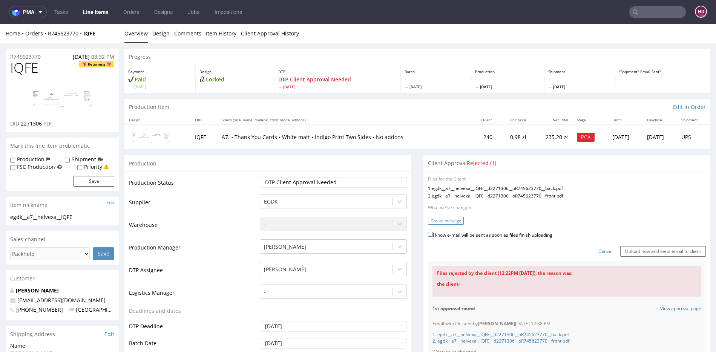
click at [440, 221] on button "Create message" at bounding box center [446, 221] width 36 height 8
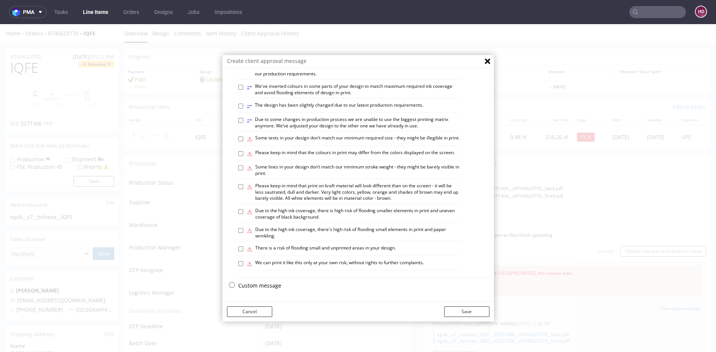
scroll to position [2, 0]
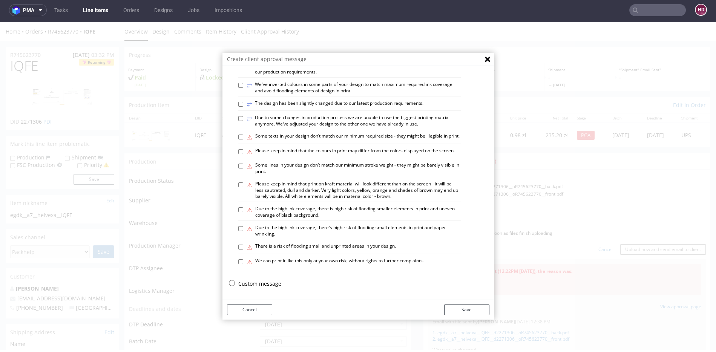
click at [266, 285] on p "Custom message" at bounding box center [363, 284] width 251 height 8
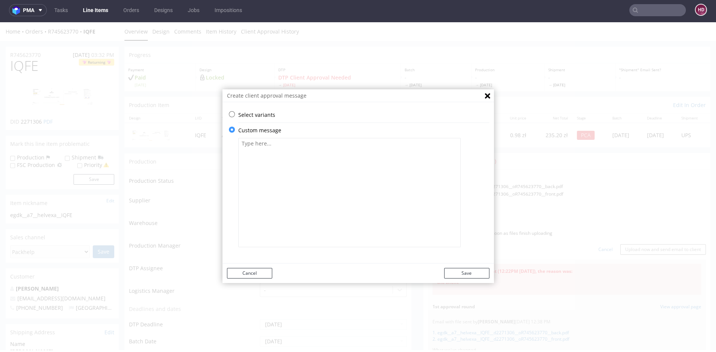
scroll to position [0, 0]
click at [299, 175] on textarea at bounding box center [349, 192] width 222 height 109
type textarea "Z"
click at [315, 142] on textarea "Prosimy o sprawdzenie plików - załączyły się nieprawidłowe" at bounding box center [349, 192] width 222 height 109
click at [427, 146] on textarea "Prosimy o sprawdzenie plików - w ostatnim mailu załączyły się nieprawidłowe" at bounding box center [349, 192] width 222 height 109
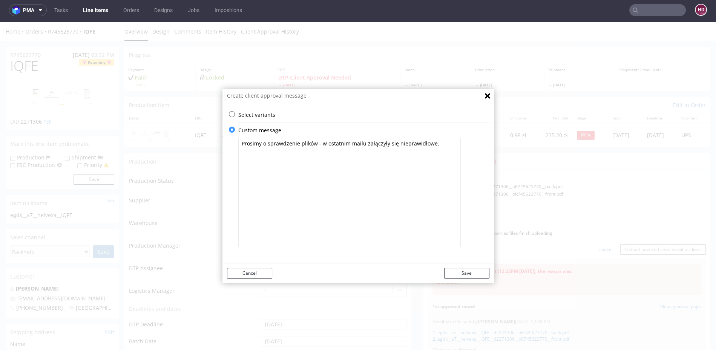
paste textarea "Dopasowaliśmy logo i nanieśliśmy poprawki. Jeśli jest w porządku, proszę o akce…"
type textarea "Prosimy o sprawdzenie plików - w ostatnim mailu załączyły się nieprawidłowe. Do…"
click at [473, 273] on button "Save" at bounding box center [466, 273] width 45 height 11
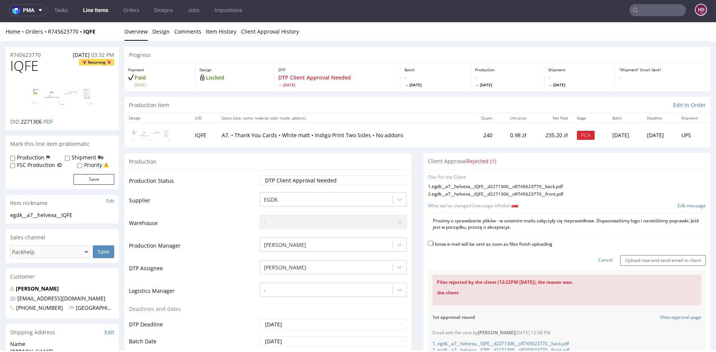
click at [445, 243] on label "I know e-mail will be sent as soon as files finish uploading" at bounding box center [490, 243] width 124 height 8
click at [433, 243] on input "I know e-mail will be sent as soon as files finish uploading" at bounding box center [430, 243] width 5 height 5
checkbox input "true"
click at [637, 260] on input "Upload now and send email to client" at bounding box center [663, 260] width 86 height 11
click at [637, 259] on input "Upload now and send email to client" at bounding box center [663, 260] width 86 height 11
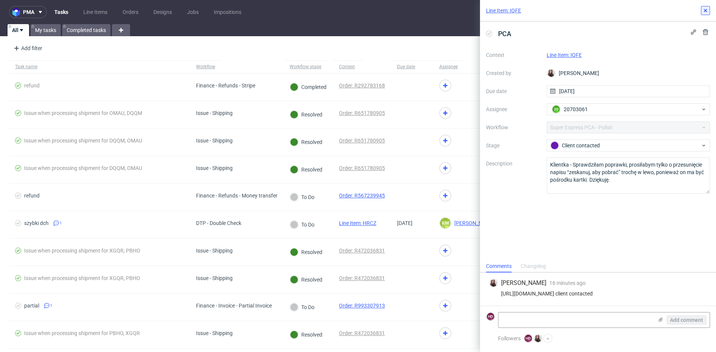
click at [705, 11] on use at bounding box center [705, 10] width 3 height 3
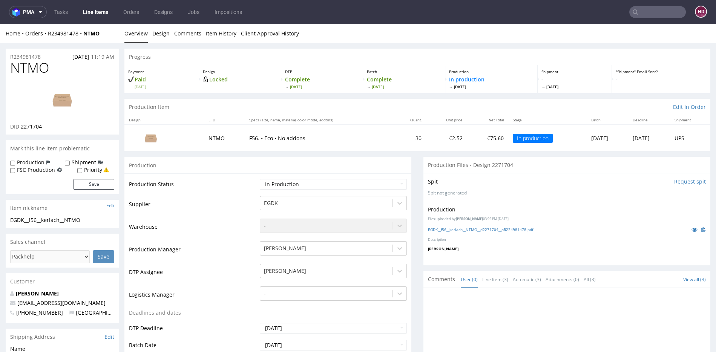
click at [104, 15] on link "Line Items" at bounding box center [95, 12] width 34 height 12
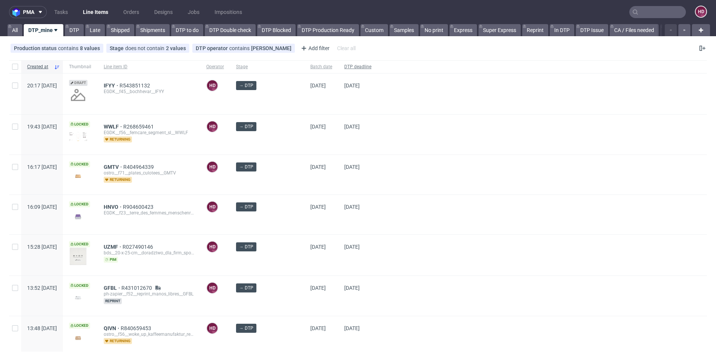
click at [344, 65] on span "DTP deadline" at bounding box center [357, 67] width 27 height 6
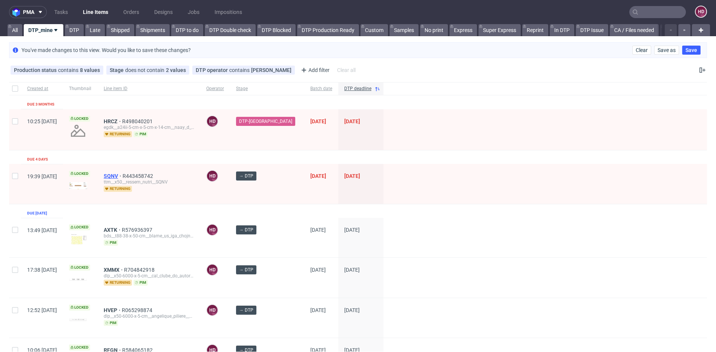
click at [122, 176] on span "SQNV" at bounding box center [113, 176] width 19 height 6
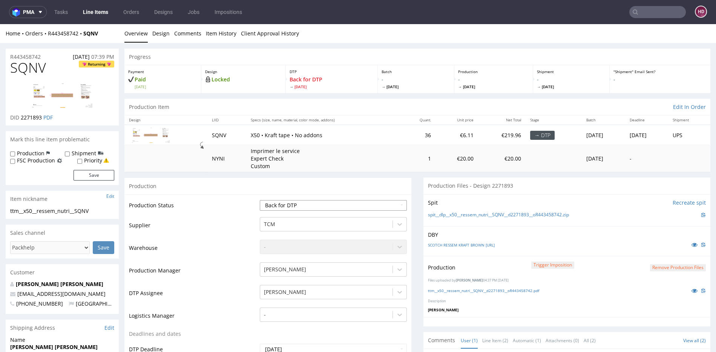
click at [341, 200] on select "Waiting for Artwork Waiting for Diecut Waiting for Mockup Waiting for DTP Waiti…" at bounding box center [333, 205] width 147 height 11
select select "dtp_in_process"
click at [260, 200] on select "Waiting for Artwork Waiting for Diecut Waiting for Mockup Waiting for DTP Waiti…" at bounding box center [333, 205] width 147 height 11
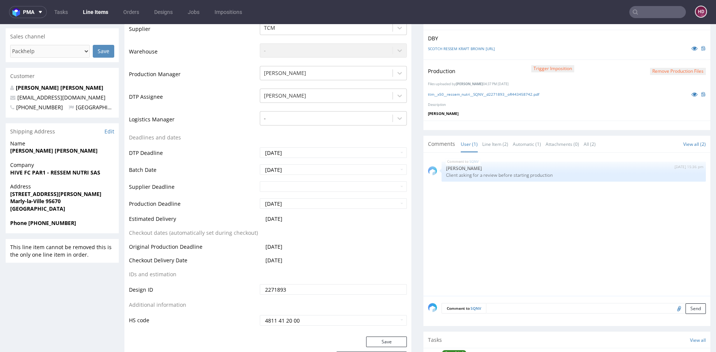
scroll to position [204, 0]
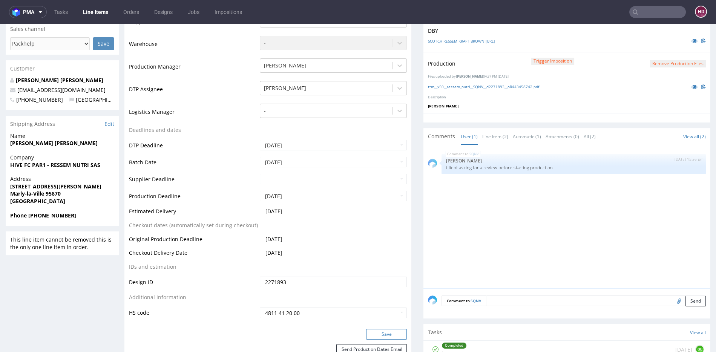
click at [367, 330] on button "Save" at bounding box center [386, 334] width 41 height 11
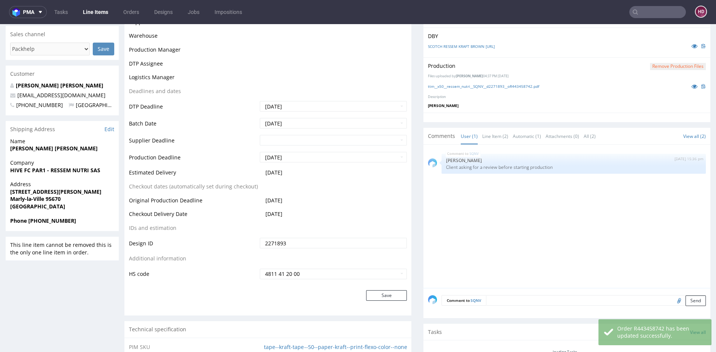
scroll to position [199, 0]
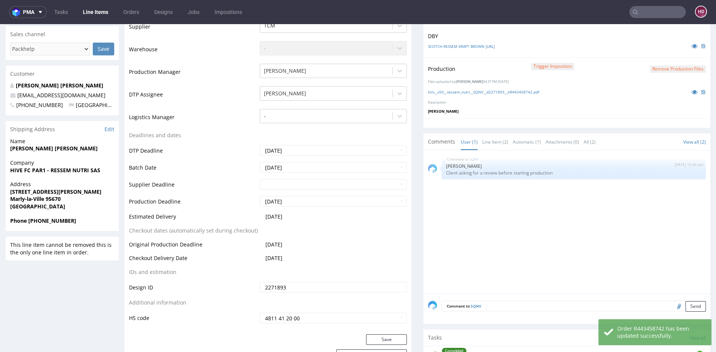
click at [664, 68] on button "Remove production files" at bounding box center [678, 69] width 56 height 7
click at [656, 48] on link "Yes" at bounding box center [652, 51] width 21 height 11
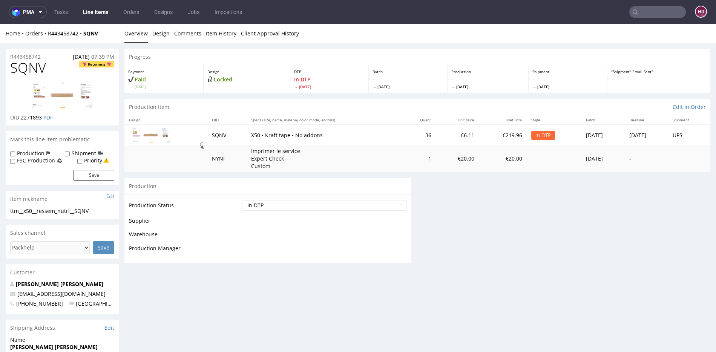
scroll to position [0, 0]
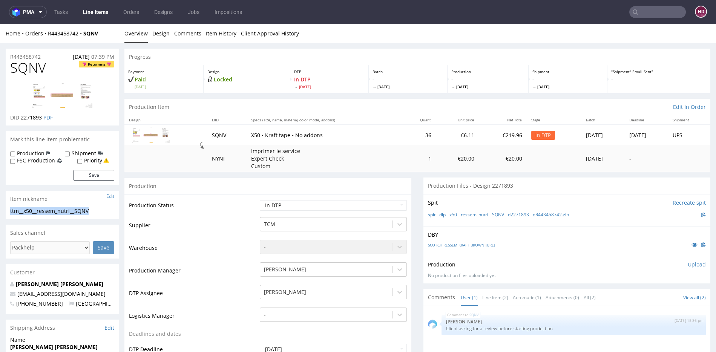
drag, startPoint x: 97, startPoint y: 212, endPoint x: 9, endPoint y: 211, distance: 87.4
click at [9, 211] on div "ttm__x50__ressem_nutri__SQNV ttm__x50 __ressem_nutri__SQNV Update" at bounding box center [62, 213] width 113 height 12
copy div "ttm__x50__ressem_nutri__SQNV"
drag, startPoint x: 40, startPoint y: 57, endPoint x: -2, endPoint y: 56, distance: 41.1
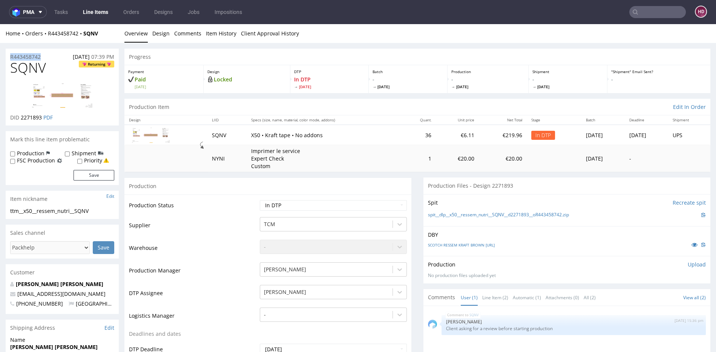
copy p "R443458742"
drag, startPoint x: 41, startPoint y: 119, endPoint x: 21, endPoint y: 117, distance: 20.1
click at [21, 117] on p "DID 2271893 PDF" at bounding box center [31, 118] width 43 height 8
copy span "2271893"
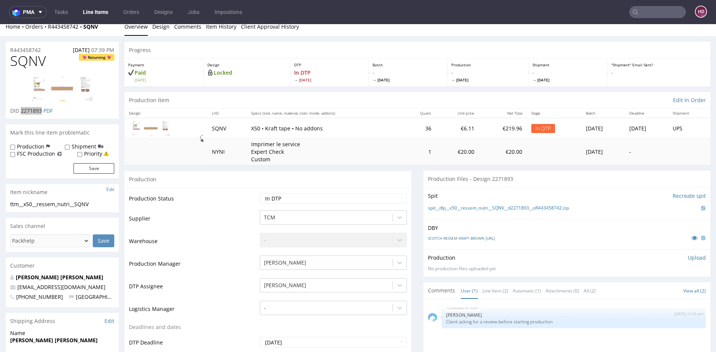
scroll to position [6, 0]
click at [687, 258] on p "Upload" at bounding box center [696, 259] width 18 height 8
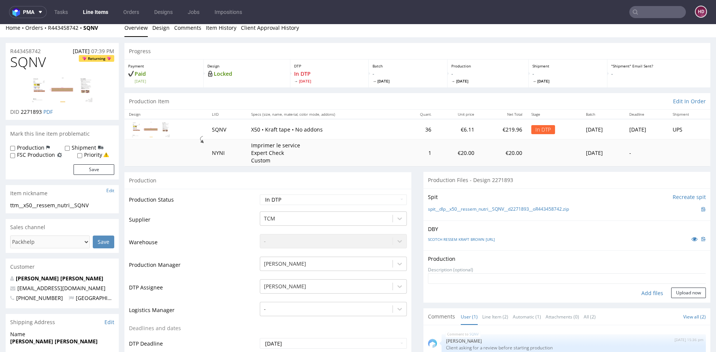
click at [643, 291] on div "Add files" at bounding box center [652, 293] width 38 height 11
type input "C:\fakepath\ttm__x50__ressem_nutri__SQNV__d2271893__oR443458742.pdf"
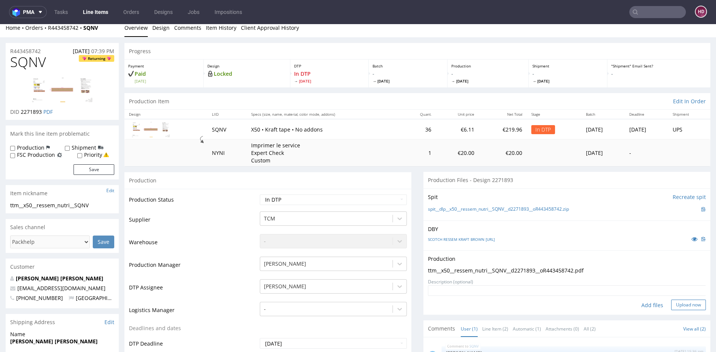
click at [687, 300] on button "Upload now" at bounding box center [688, 305] width 35 height 11
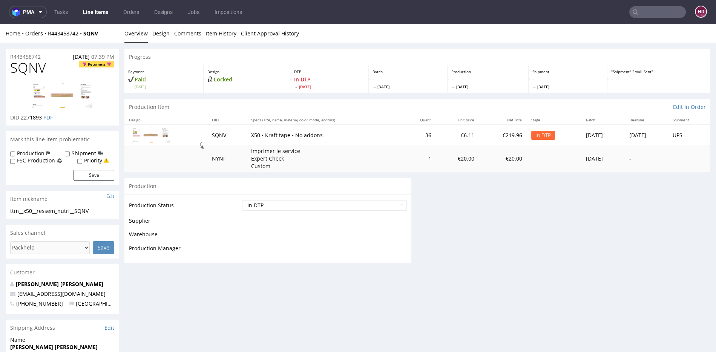
scroll to position [0, 0]
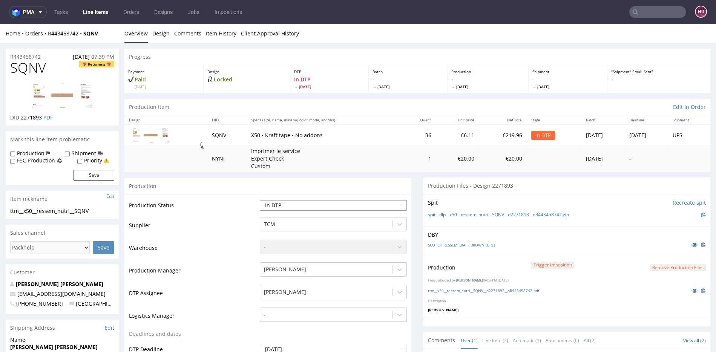
click at [304, 203] on select "Waiting for Artwork Waiting for Diecut Waiting for Mockup Waiting for DTP Waiti…" at bounding box center [333, 205] width 147 height 11
select select "dtp_ca_needed"
click at [260, 200] on select "Waiting for Artwork Waiting for Diecut Waiting for Mockup Waiting for DTP Waiti…" at bounding box center [333, 205] width 147 height 11
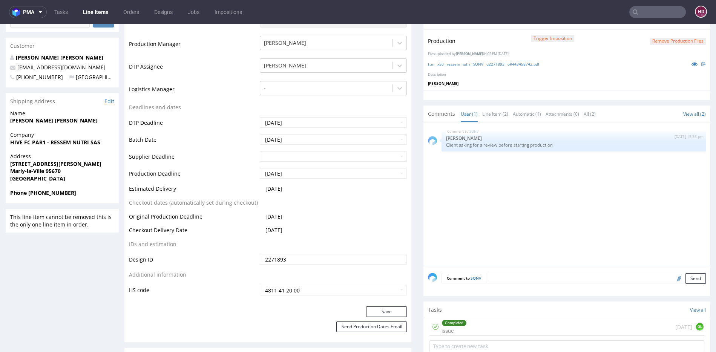
scroll to position [231, 0]
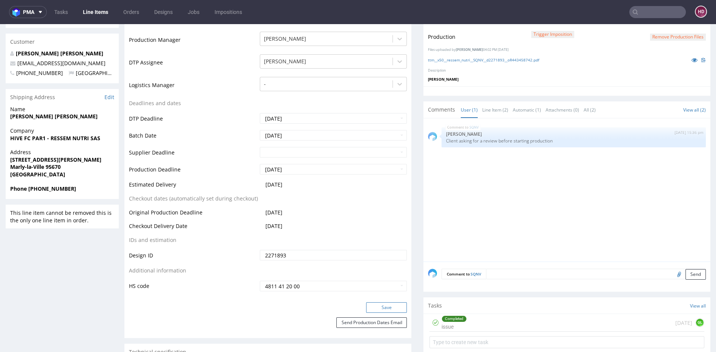
click at [390, 305] on button "Save" at bounding box center [386, 307] width 41 height 11
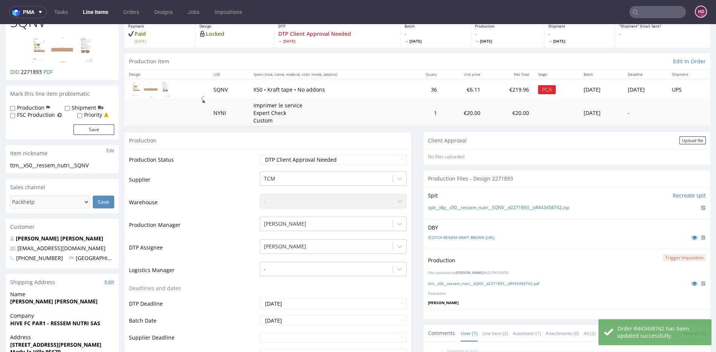
scroll to position [46, 0]
click at [679, 136] on div "Upload file" at bounding box center [692, 140] width 26 height 8
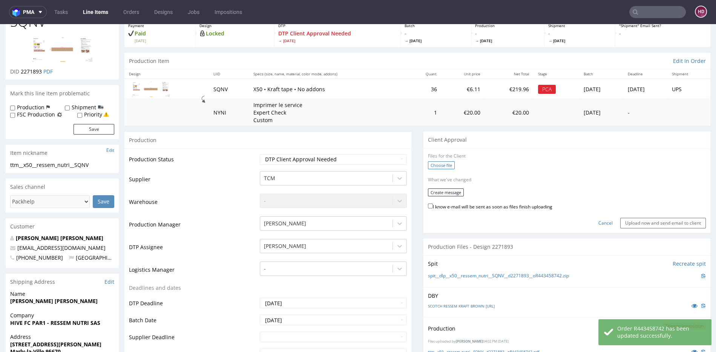
click at [442, 164] on label "Choose file" at bounding box center [441, 165] width 27 height 8
click at [0, 24] on input "Choose file" at bounding box center [0, 24] width 0 height 0
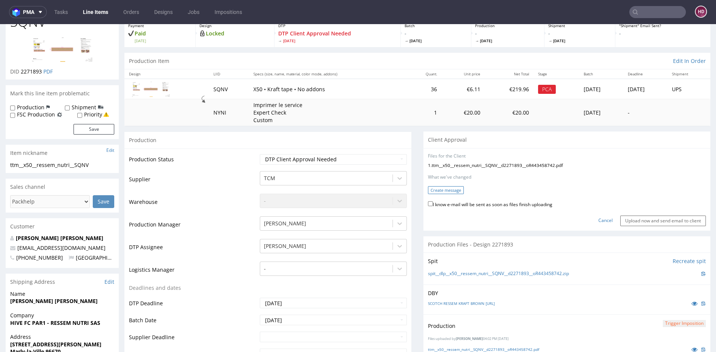
click at [448, 188] on button "Create message" at bounding box center [446, 190] width 36 height 8
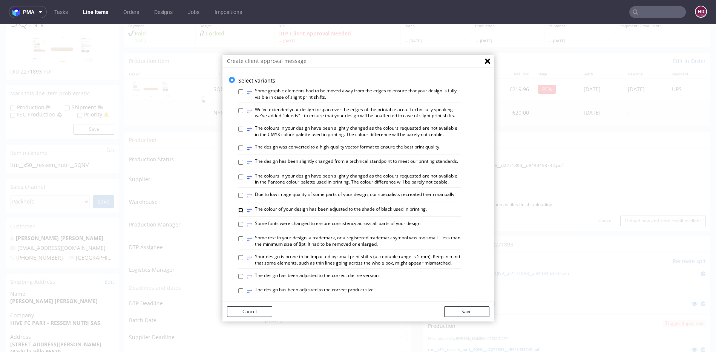
click at [238, 213] on input "⥂ The colour of your design has been adjusted to the shade of black used in pri…" at bounding box center [240, 210] width 5 height 5
checkbox input "true"
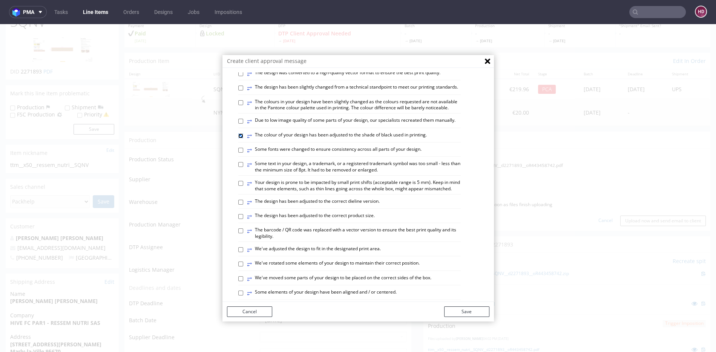
scroll to position [0, 0]
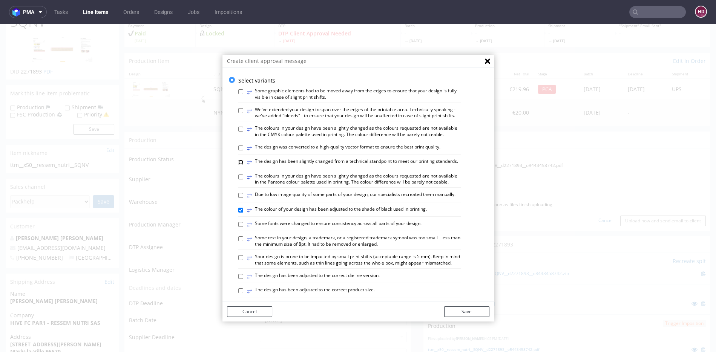
click at [238, 165] on input "⥂ The design has been slightly changed from a technical standpoint to meet our …" at bounding box center [240, 162] width 5 height 5
checkbox input "true"
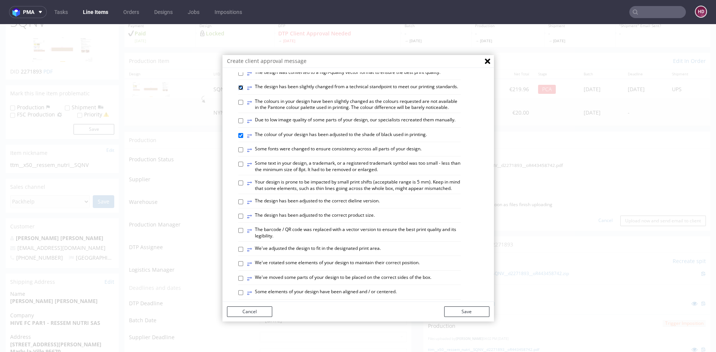
scroll to position [75, 0]
click at [238, 204] on input "⥂ The design has been adjusted to the correct dieline version." at bounding box center [240, 201] width 5 height 5
checkbox input "true"
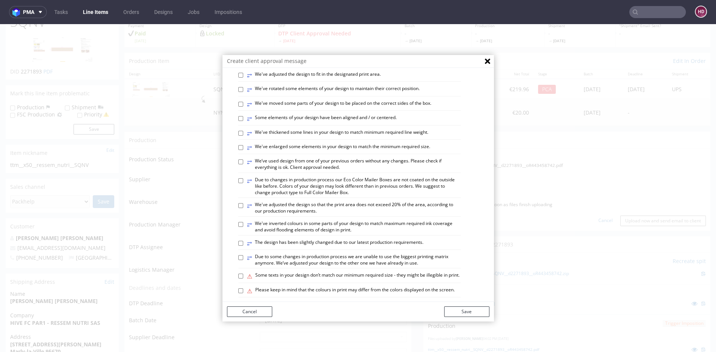
scroll to position [253, 0]
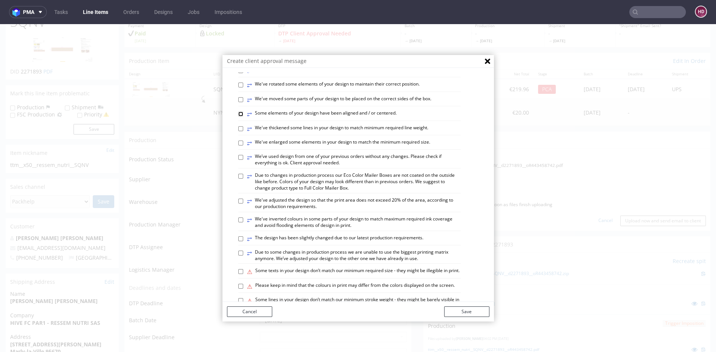
click at [239, 116] on input "⥂ Some elements of your design have been aligned and / or centered." at bounding box center [240, 114] width 5 height 5
checkbox input "true"
click at [446, 313] on button "Save" at bounding box center [466, 311] width 45 height 11
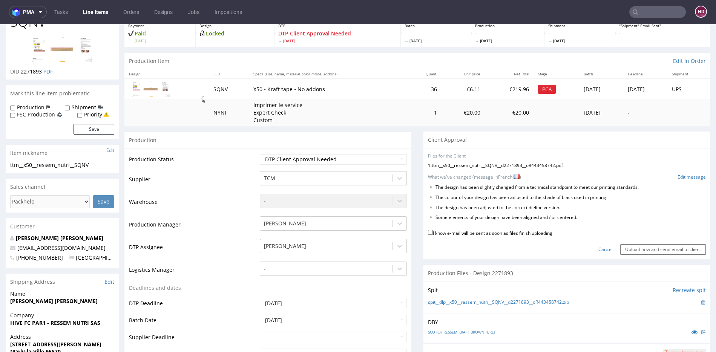
click at [443, 234] on label "I know e-mail will be sent as soon as files finish uploading" at bounding box center [490, 232] width 124 height 8
click at [433, 234] on input "I know e-mail will be sent as soon as files finish uploading" at bounding box center [430, 232] width 5 height 5
checkbox input "true"
click at [631, 245] on input "Upload now and send email to client" at bounding box center [663, 249] width 86 height 11
click at [621, 248] on input "Upload now and send email to client" at bounding box center [663, 249] width 86 height 11
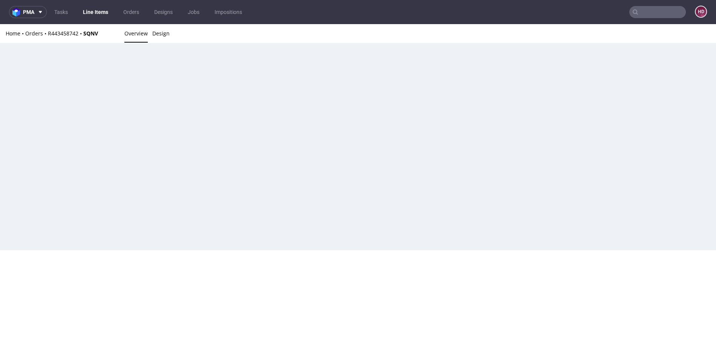
scroll to position [0, 0]
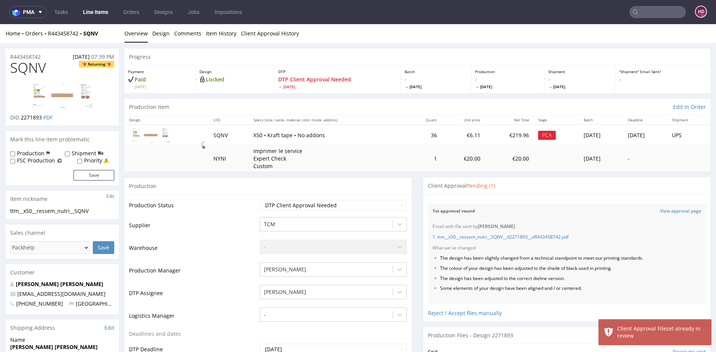
click at [101, 12] on link "Line Items" at bounding box center [95, 12] width 34 height 12
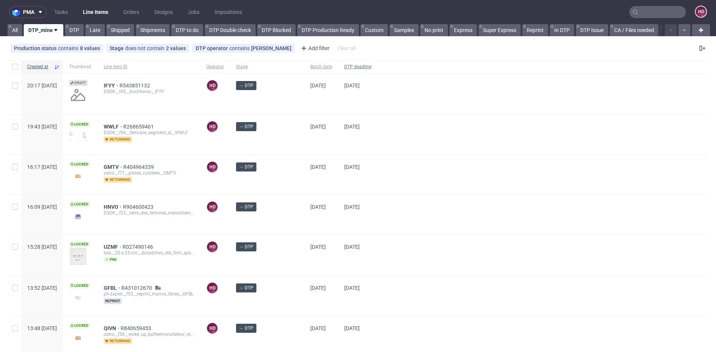
click at [349, 69] on span "DTP deadline" at bounding box center [357, 67] width 27 height 6
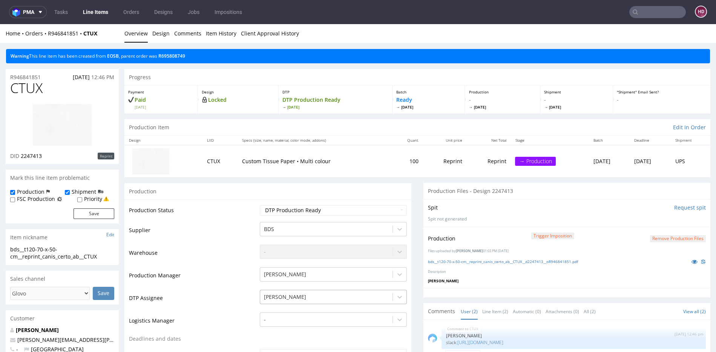
click at [271, 300] on div "[PERSON_NAME]" at bounding box center [333, 295] width 147 height 11
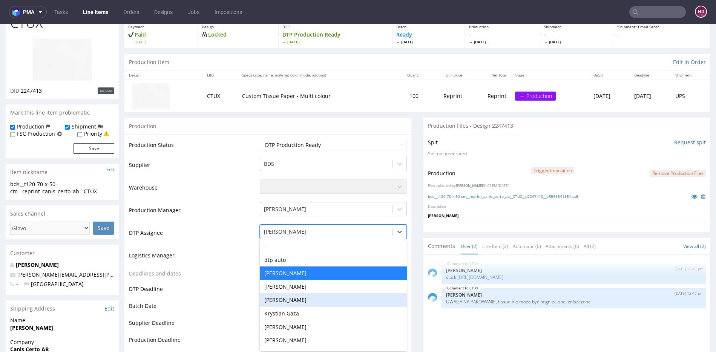
scroll to position [66, 0]
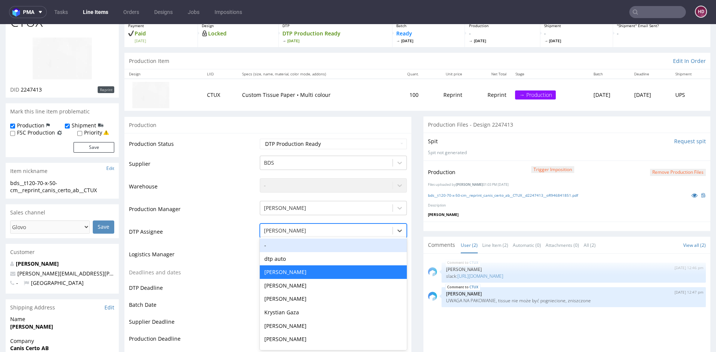
click at [223, 256] on td "Logistics Manager" at bounding box center [193, 256] width 129 height 23
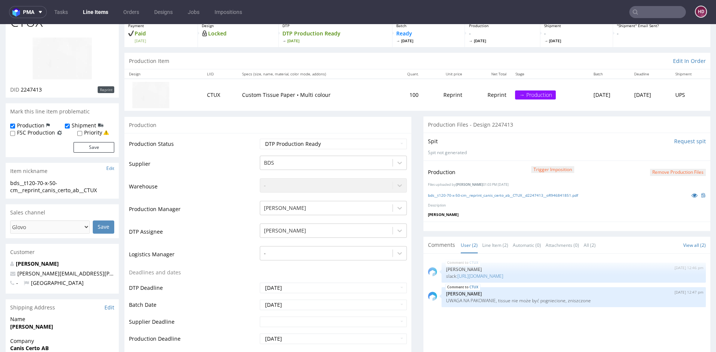
click at [102, 12] on link "Line Items" at bounding box center [95, 12] width 34 height 12
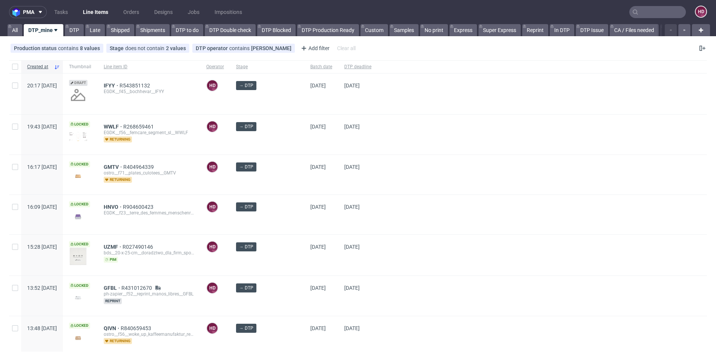
click at [614, 117] on div at bounding box center [541, 135] width 329 height 40
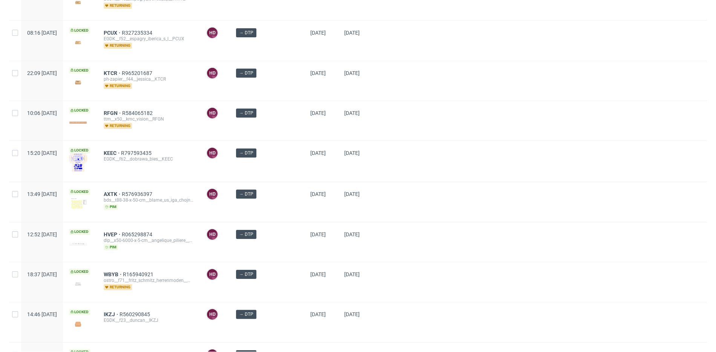
scroll to position [624, 0]
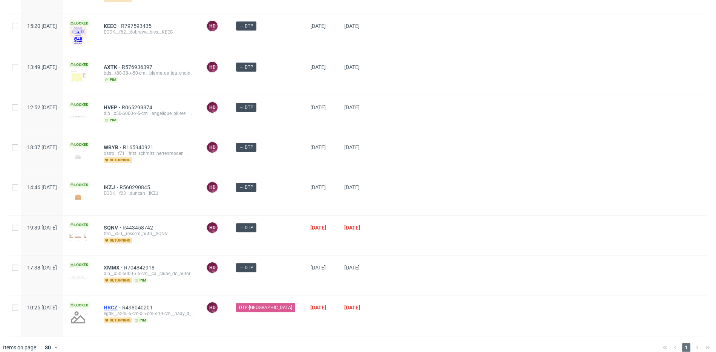
click at [122, 304] on span "HRCZ" at bounding box center [113, 307] width 18 height 6
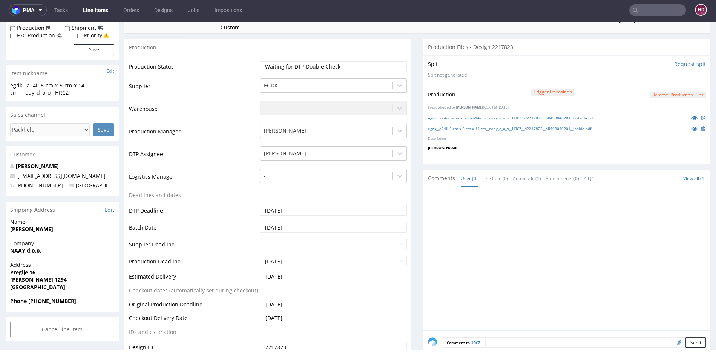
scroll to position [159, 0]
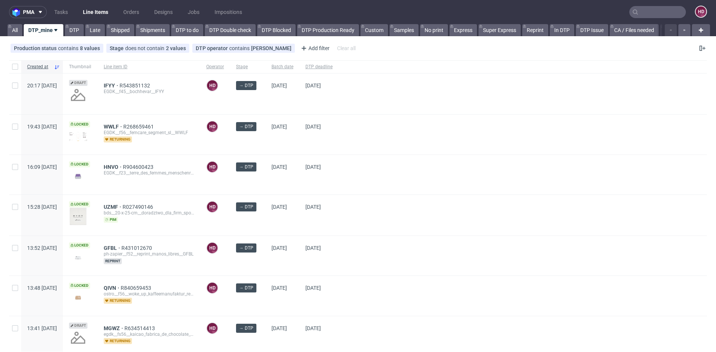
scroll to position [6, 0]
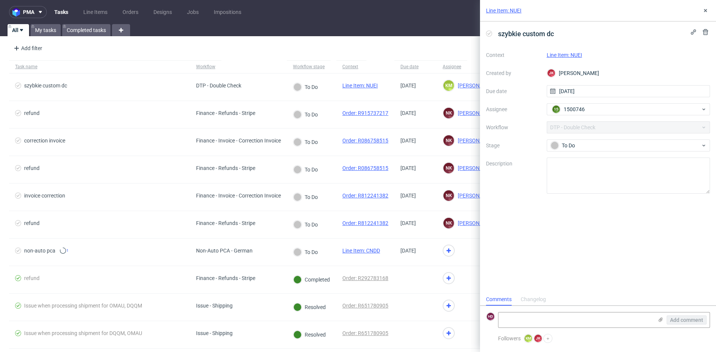
scroll to position [6, 0]
click at [60, 9] on link "Tasks" at bounding box center [61, 12] width 23 height 12
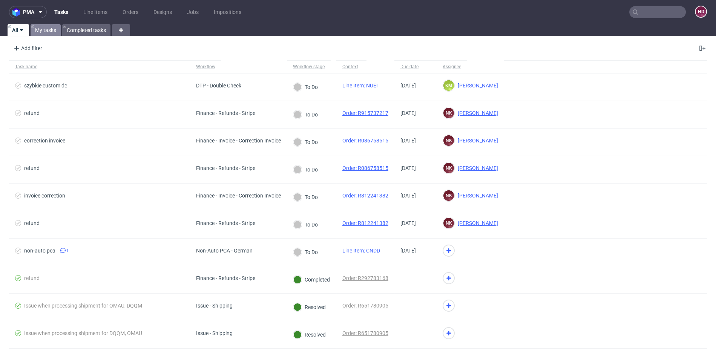
click at [42, 28] on link "My tasks" at bounding box center [46, 30] width 30 height 12
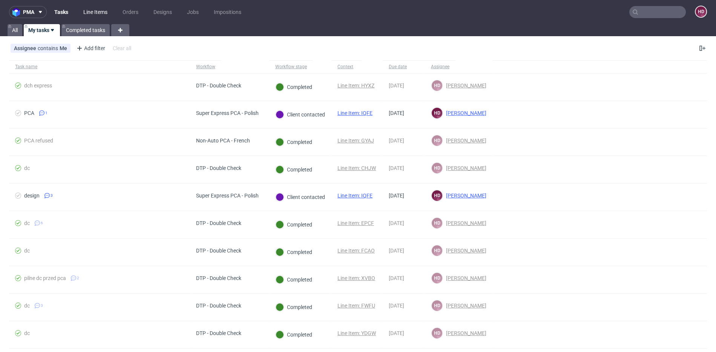
click at [96, 14] on link "Line Items" at bounding box center [95, 12] width 33 height 12
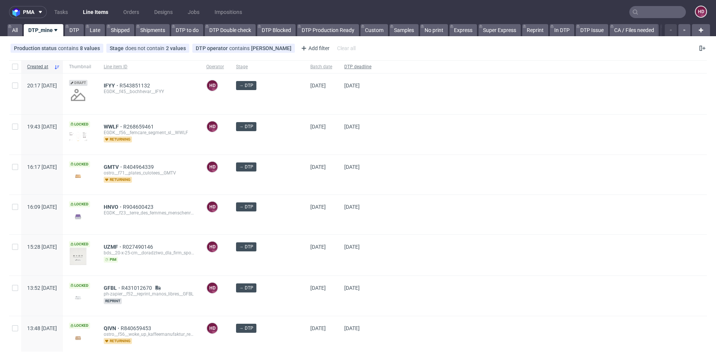
click at [349, 65] on span "DTP deadline" at bounding box center [357, 67] width 27 height 6
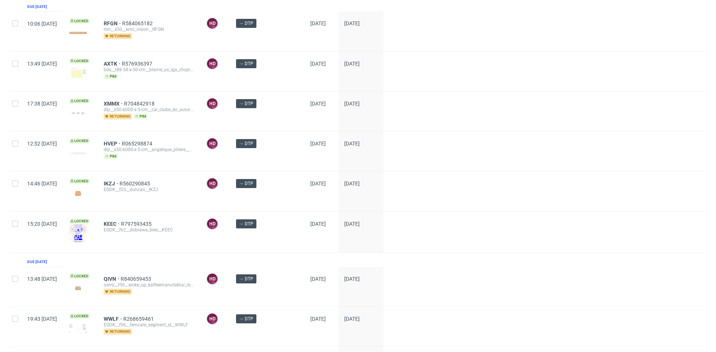
scroll to position [153, 0]
click at [119, 180] on span "IKZJ" at bounding box center [112, 183] width 16 height 6
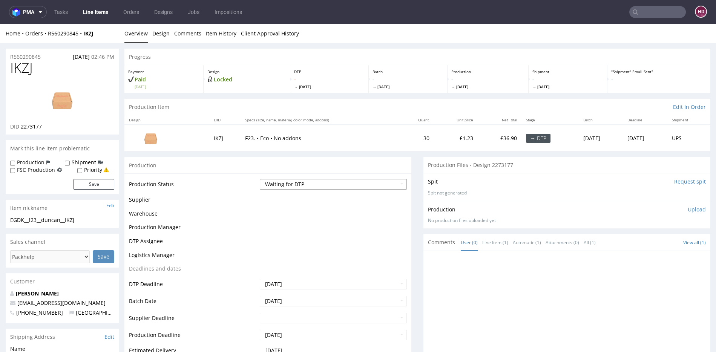
click at [316, 183] on select "Waiting for Artwork Waiting for Diecut Waiting for Mockup Waiting for DTP Waiti…" at bounding box center [333, 184] width 147 height 11
select select "dtp_in_process"
click at [260, 179] on select "Waiting for Artwork Waiting for Diecut Waiting for Mockup Waiting for DTP Waiti…" at bounding box center [333, 184] width 147 height 11
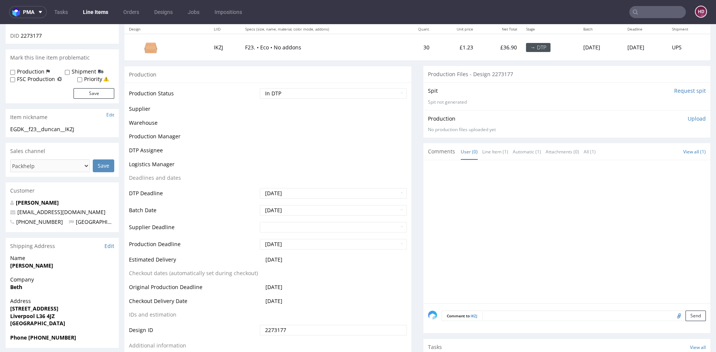
scroll to position [152, 0]
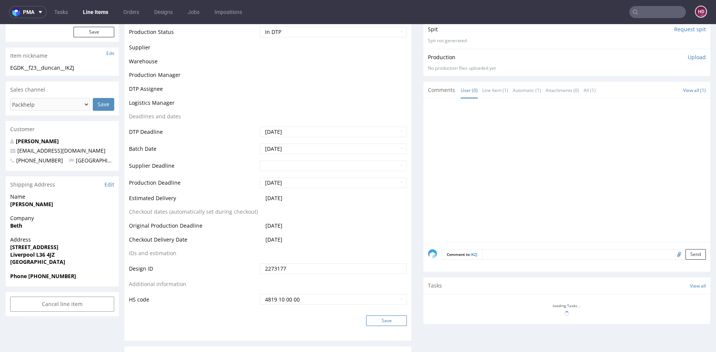
click at [393, 318] on button "Save" at bounding box center [386, 320] width 41 height 11
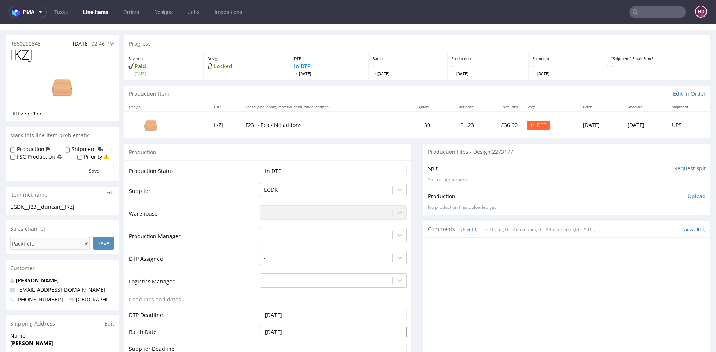
scroll to position [0, 0]
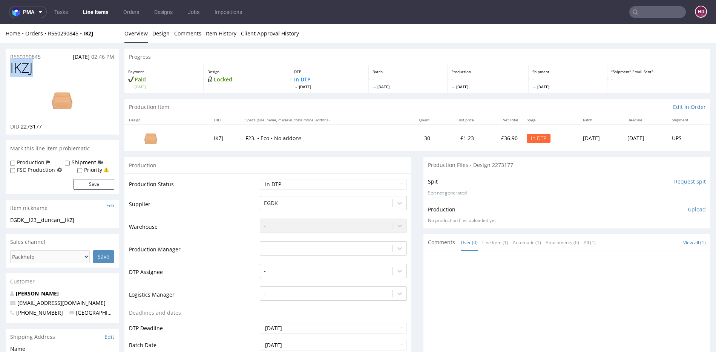
drag, startPoint x: 40, startPoint y: 70, endPoint x: -3, endPoint y: 75, distance: 43.6
copy span "IKZJ"
drag, startPoint x: 20, startPoint y: 127, endPoint x: 60, endPoint y: 127, distance: 39.9
click at [60, 127] on div "DID 2273177" at bounding box center [62, 127] width 104 height 8
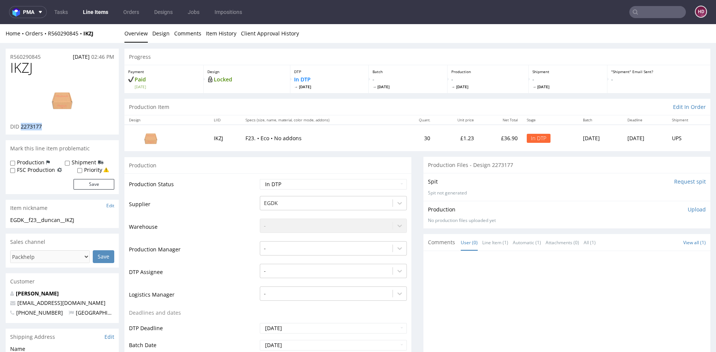
copy span "2273177"
click at [68, 104] on img at bounding box center [62, 100] width 60 height 34
click at [86, 64] on h1 "IKZJ" at bounding box center [62, 67] width 104 height 15
drag, startPoint x: 76, startPoint y: 63, endPoint x: -3, endPoint y: 66, distance: 79.2
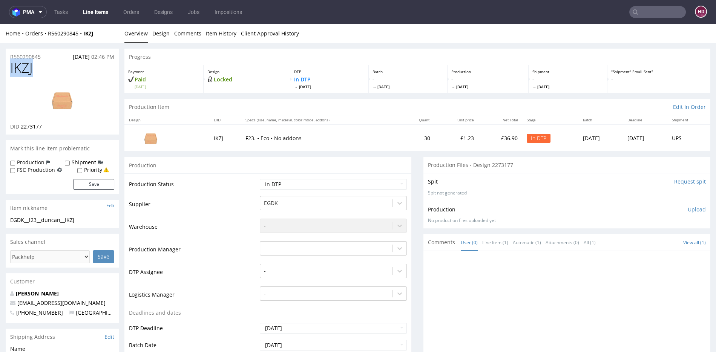
copy span "IKZJ"
drag, startPoint x: 69, startPoint y: 220, endPoint x: 12, endPoint y: 218, distance: 56.9
click at [12, 218] on div "EGDK__f23__duncan__IKZJ" at bounding box center [62, 220] width 104 height 8
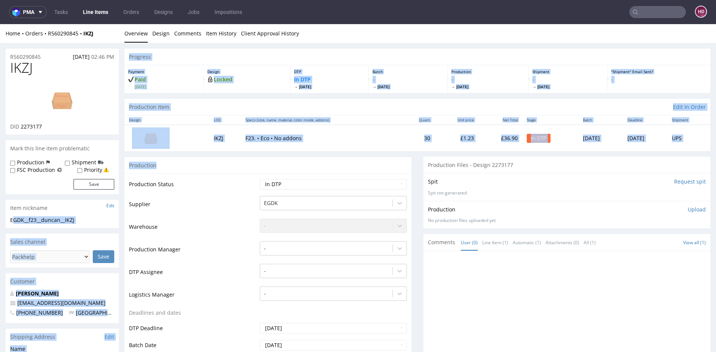
drag, startPoint x: 12, startPoint y: 218, endPoint x: 123, endPoint y: 229, distance: 111.3
click at [104, 223] on div "EGDK__f23__duncan__IKZJ EGDK__f23 __duncan__IKZJ Update" at bounding box center [62, 222] width 113 height 12
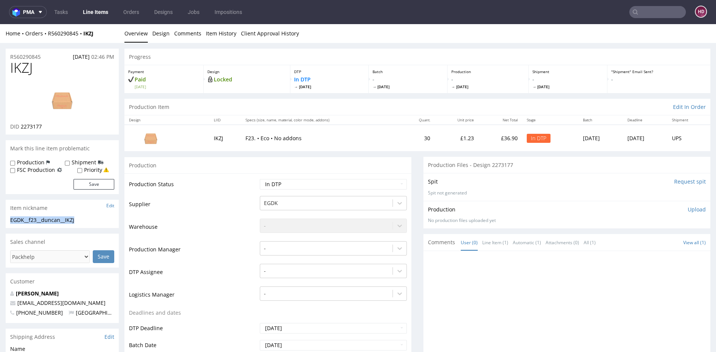
drag, startPoint x: 88, startPoint y: 223, endPoint x: 2, endPoint y: 214, distance: 86.8
copy section "EGDK__f23__duncan__IKZJ"
drag, startPoint x: 44, startPoint y: 56, endPoint x: 5, endPoint y: 55, distance: 39.6
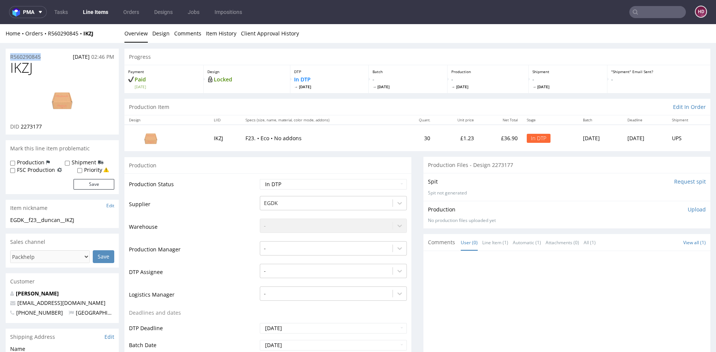
copy p "R560290845"
drag, startPoint x: 50, startPoint y: 129, endPoint x: 20, endPoint y: 127, distance: 30.6
click at [20, 127] on div "DID 2273177" at bounding box center [62, 127] width 104 height 8
copy span "2273177"
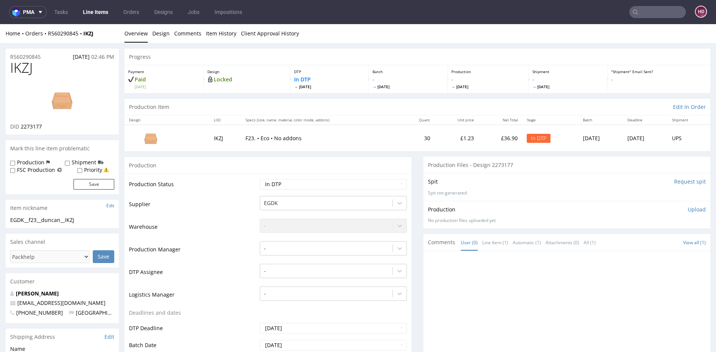
click at [687, 211] on p "Upload" at bounding box center [696, 210] width 18 height 8
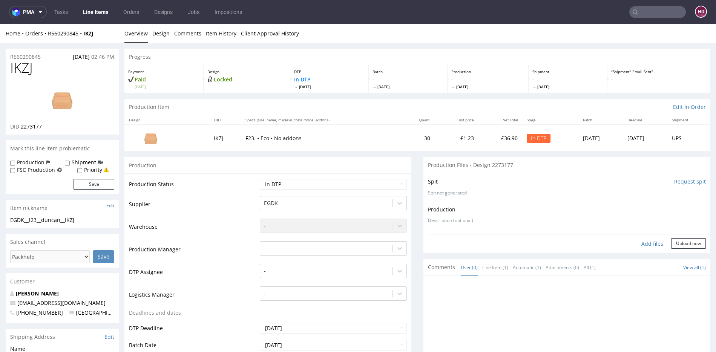
click at [646, 241] on div "Add files" at bounding box center [652, 243] width 38 height 11
type input "C:\fakepath\EGDK__f23__duncan__IKZJ__d2273177__oR560290845.pdf"
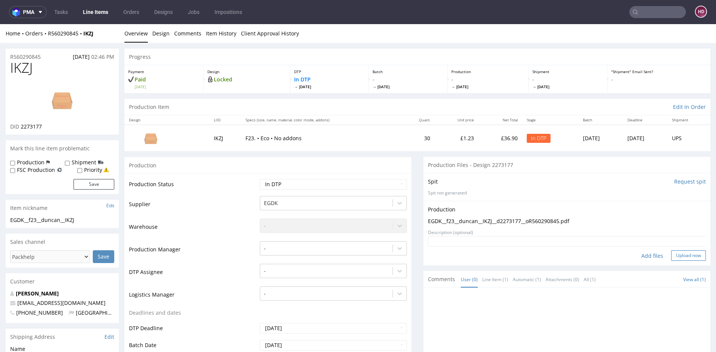
click at [671, 255] on button "Upload now" at bounding box center [688, 255] width 35 height 11
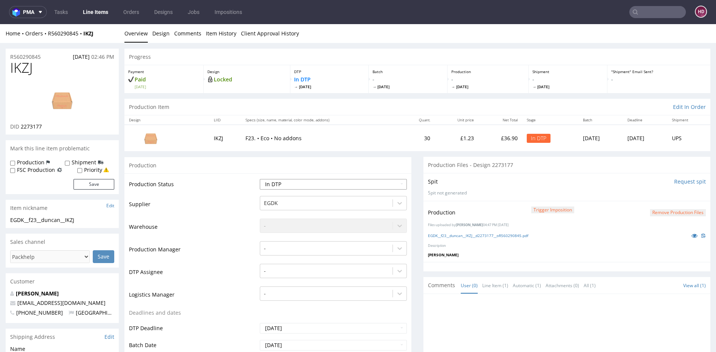
click at [286, 179] on select "Waiting for Artwork Waiting for Diecut Waiting for Mockup Waiting for DTP Waiti…" at bounding box center [333, 184] width 147 height 11
select select "dtp_production_ready"
click at [260, 179] on select "Waiting for Artwork Waiting for Diecut Waiting for Mockup Waiting for DTP Waiti…" at bounding box center [333, 184] width 147 height 11
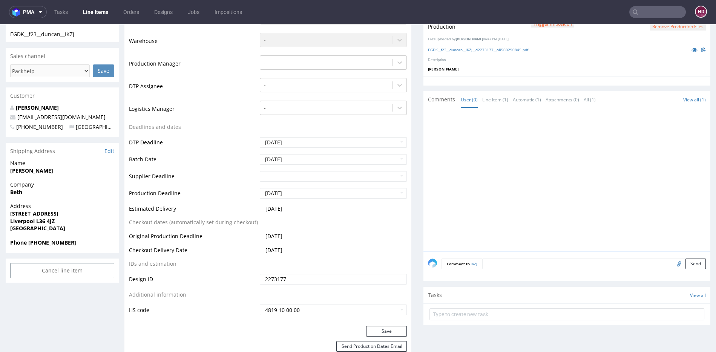
scroll to position [197, 0]
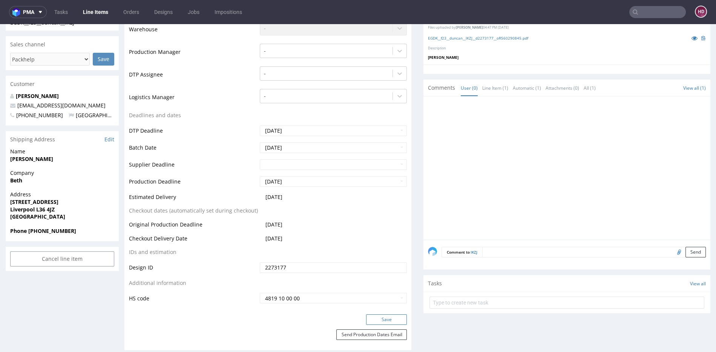
click at [369, 321] on button "Save" at bounding box center [386, 319] width 41 height 11
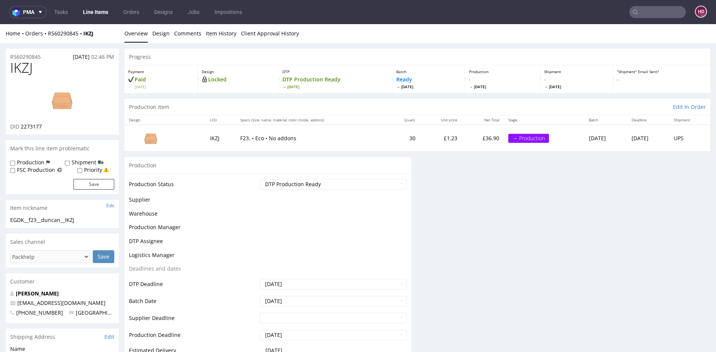
scroll to position [197, 0]
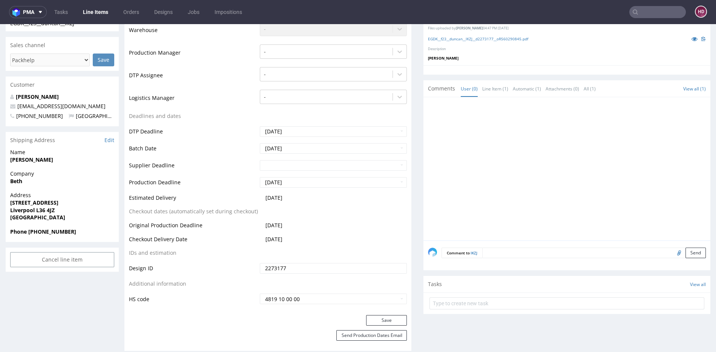
click at [428, 132] on div at bounding box center [569, 171] width 282 height 139
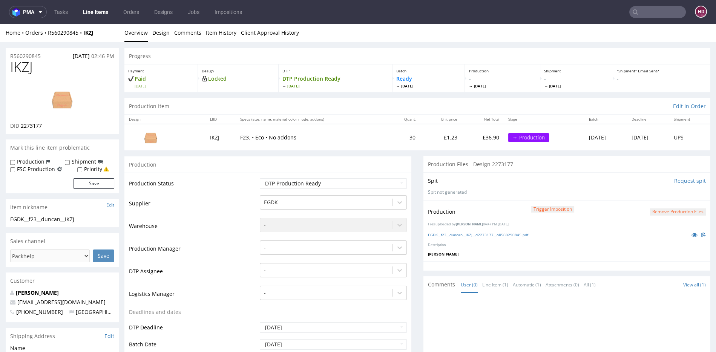
scroll to position [0, 0]
click at [459, 233] on link "EGDK__f23__duncan__IKZJ__d2273177__oR560290845.pdf" at bounding box center [478, 235] width 100 height 5
click at [104, 14] on link "Line Items" at bounding box center [95, 12] width 34 height 12
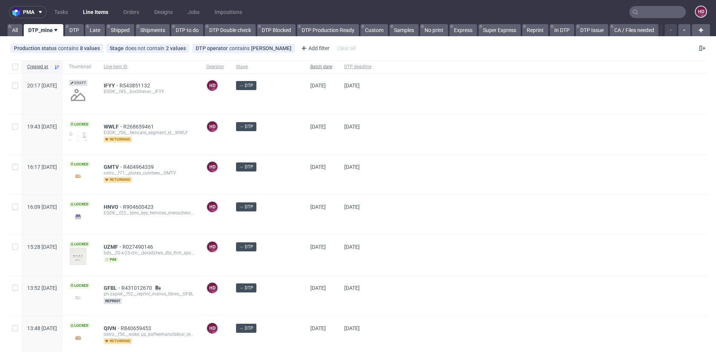
click at [310, 67] on span "Batch date" at bounding box center [321, 67] width 22 height 6
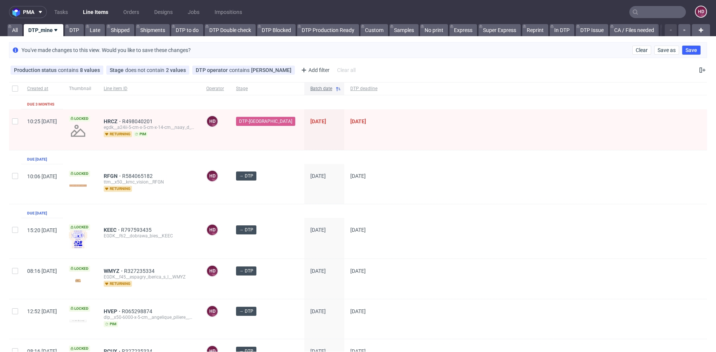
click at [310, 87] on span "Batch date" at bounding box center [321, 89] width 22 height 6
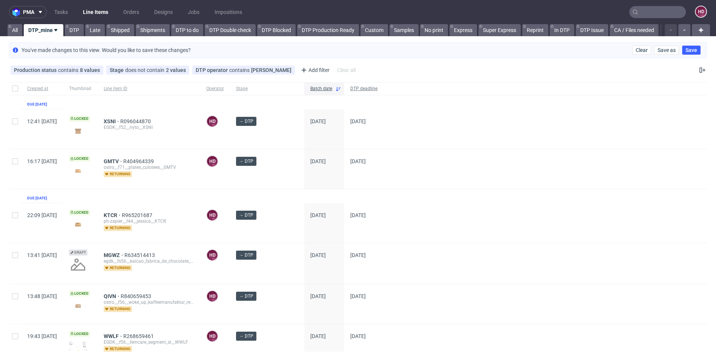
click at [350, 87] on span "DTP deadline" at bounding box center [363, 89] width 27 height 6
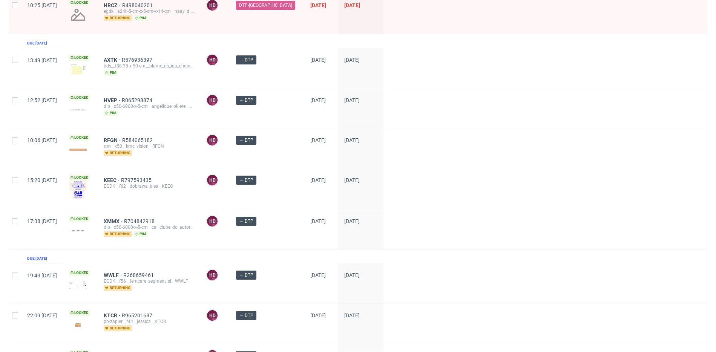
scroll to position [117, 0]
click at [122, 57] on span "AXTK" at bounding box center [113, 59] width 18 height 6
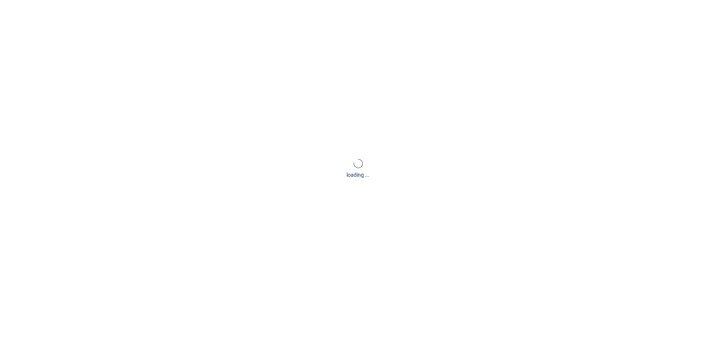
scroll to position [2, 0]
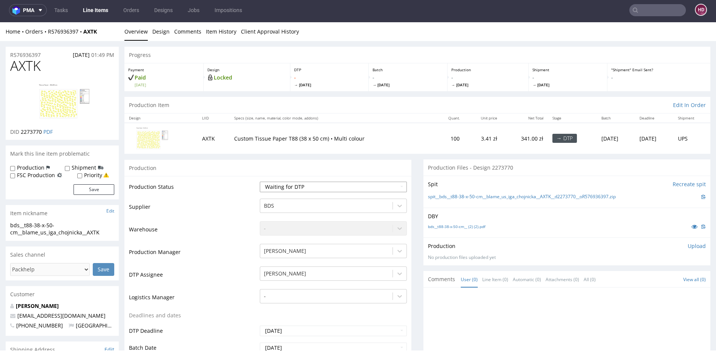
click at [278, 184] on select "Waiting for Artwork Waiting for Diecut Waiting for Mockup Waiting for DTP Waiti…" at bounding box center [333, 187] width 147 height 11
click at [436, 225] on link "bds__t88-38-x-50-cm__ (2) (2).pdf" at bounding box center [456, 226] width 57 height 5
click at [343, 186] on select "Waiting for Artwork Waiting for Diecut Waiting for Mockup Waiting for DTP Waiti…" at bounding box center [333, 187] width 147 height 11
select select "dtp_in_process"
click at [260, 182] on select "Waiting for Artwork Waiting for Diecut Waiting for Mockup Waiting for DTP Waiti…" at bounding box center [333, 187] width 147 height 11
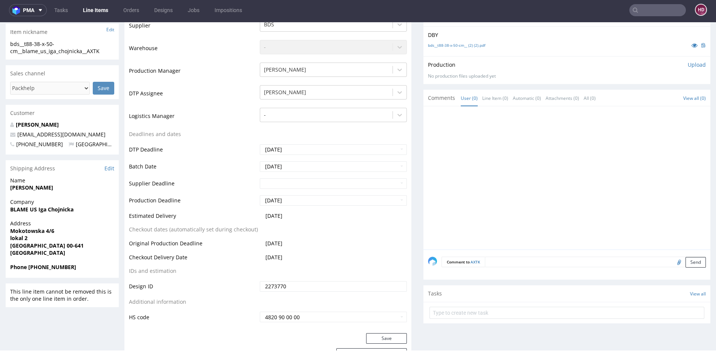
scroll to position [182, 0]
click at [379, 337] on button "Save" at bounding box center [386, 337] width 41 height 11
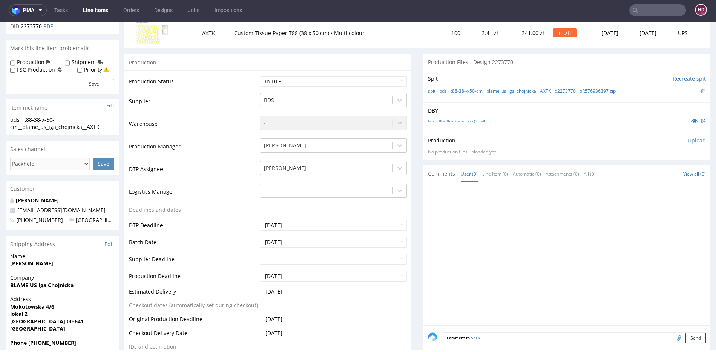
scroll to position [0, 0]
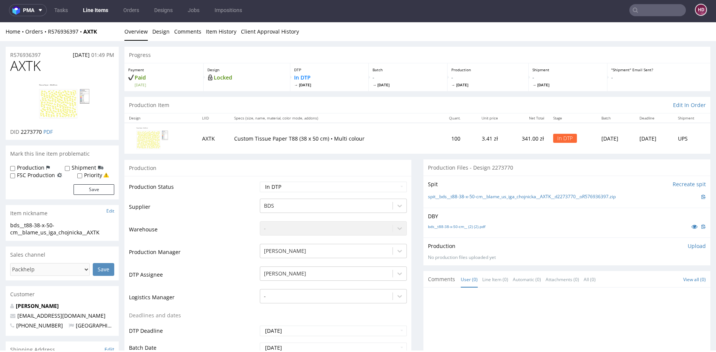
click at [34, 66] on span "AXTK" at bounding box center [25, 65] width 31 height 15
drag, startPoint x: 41, startPoint y: 66, endPoint x: 4, endPoint y: 65, distance: 37.3
copy span "AXTK"
click at [160, 31] on link "Design" at bounding box center [160, 31] width 17 height 18
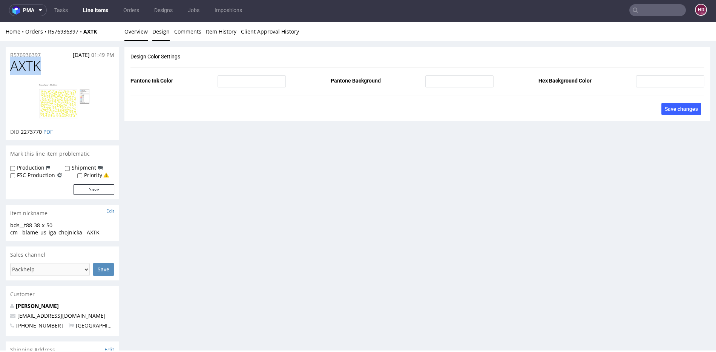
click at [145, 31] on link "Overview" at bounding box center [135, 31] width 23 height 18
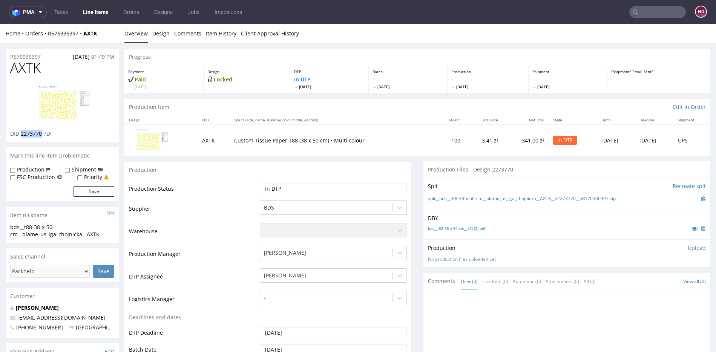
drag, startPoint x: 41, startPoint y: 133, endPoint x: 21, endPoint y: 131, distance: 19.7
click at [21, 131] on span "2273770" at bounding box center [31, 133] width 21 height 7
copy span "2273770"
click at [106, 237] on div "bds__t88-38-x-50-cm__blame_us_iga_chojnicka__AXTK" at bounding box center [62, 230] width 104 height 15
drag, startPoint x: 107, startPoint y: 235, endPoint x: 4, endPoint y: 225, distance: 103.4
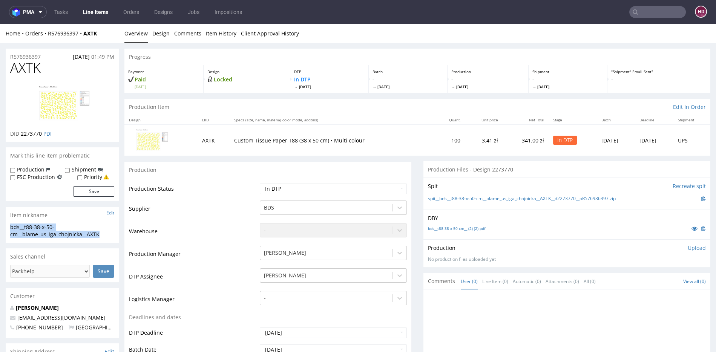
copy div "bds__t88-38-x-50-cm__blame_us_iga_chojnicka__AXTK"
drag, startPoint x: 54, startPoint y: 58, endPoint x: -3, endPoint y: 52, distance: 57.5
drag, startPoint x: 42, startPoint y: 135, endPoint x: 21, endPoint y: 134, distance: 21.1
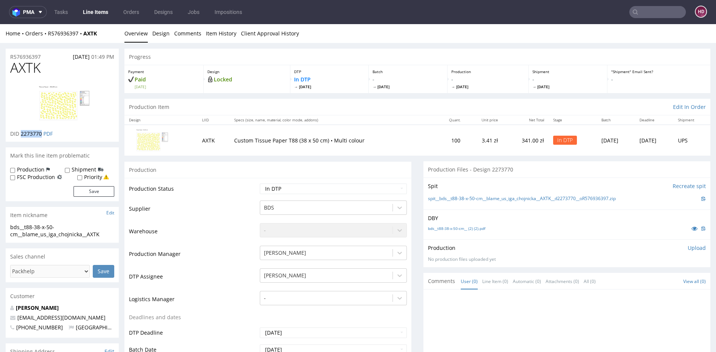
click at [21, 134] on p "DID 2273770 PDF" at bounding box center [31, 134] width 43 height 8
click at [687, 249] on p "Upload" at bounding box center [696, 248] width 18 height 8
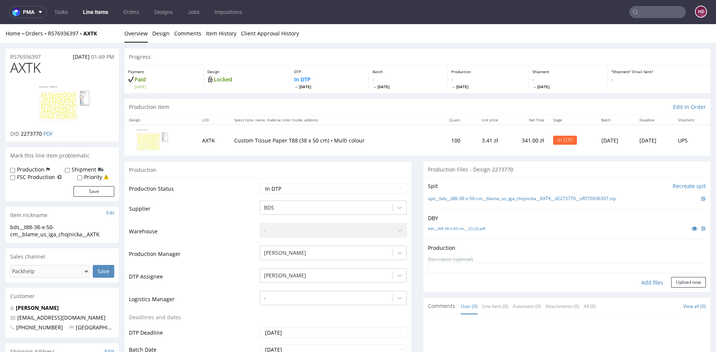
click at [633, 280] on div "Add files" at bounding box center [652, 282] width 38 height 11
type input "C:\fakepath\bds__t88-38-x-50-cm__blame_us_iga_chojnicka__AXTK__d2273770__oR5769…"
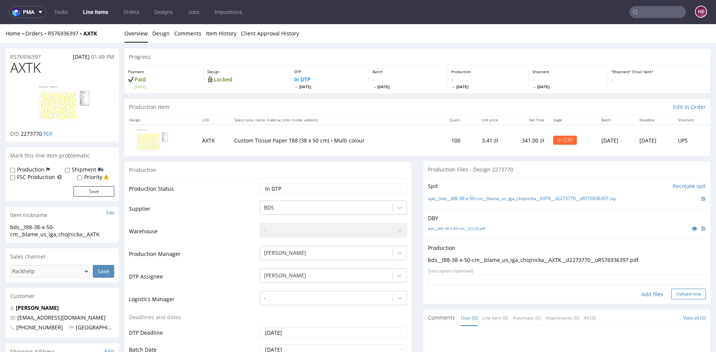
click at [671, 294] on button "Upload now" at bounding box center [688, 294] width 35 height 11
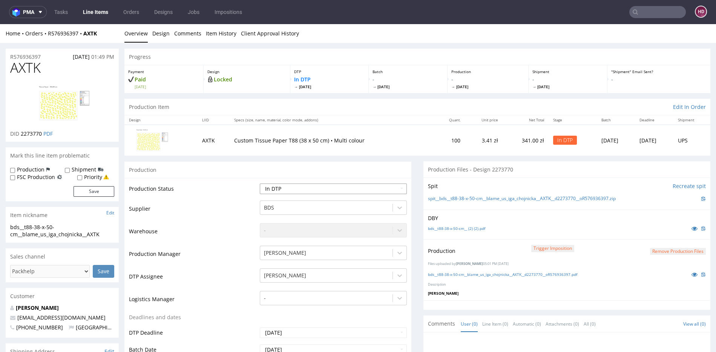
click at [331, 185] on select "Waiting for Artwork Waiting for Diecut Waiting for Mockup Waiting for DTP Waiti…" at bounding box center [333, 189] width 147 height 11
select select "dtp_ca_needed"
click at [260, 184] on select "Waiting for Artwork Waiting for Diecut Waiting for Mockup Waiting for DTP Waiti…" at bounding box center [333, 189] width 147 height 11
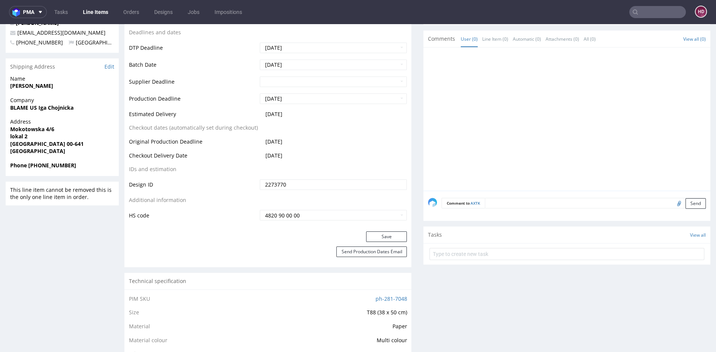
scroll to position [294, 0]
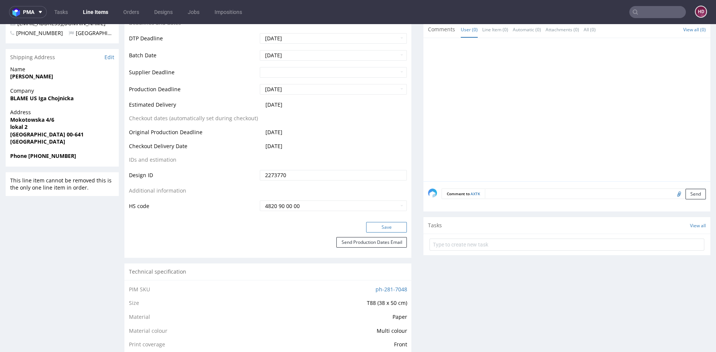
click at [389, 227] on button "Save" at bounding box center [386, 227] width 41 height 11
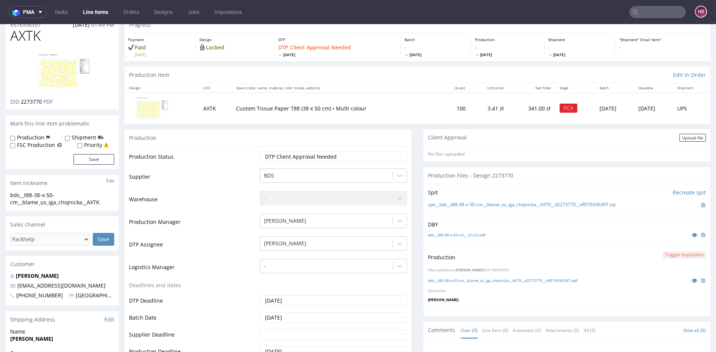
scroll to position [0, 0]
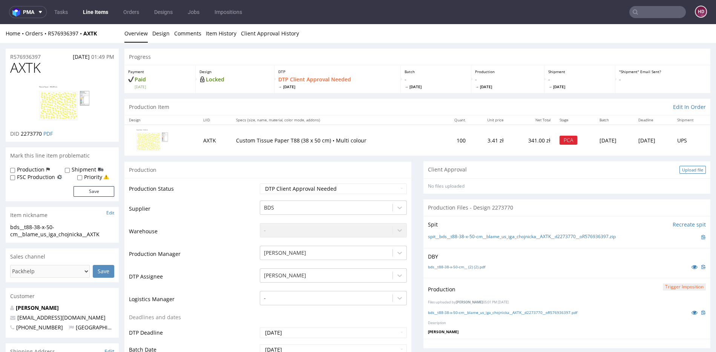
click at [684, 171] on div "Upload file" at bounding box center [692, 170] width 26 height 8
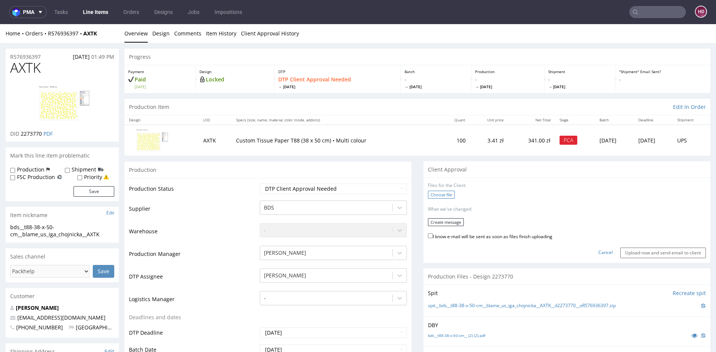
click at [448, 191] on label "Choose file" at bounding box center [441, 195] width 27 height 8
click at [0, 24] on input "Choose file" at bounding box center [0, 24] width 0 height 0
click at [435, 218] on button "Create message" at bounding box center [446, 220] width 36 height 8
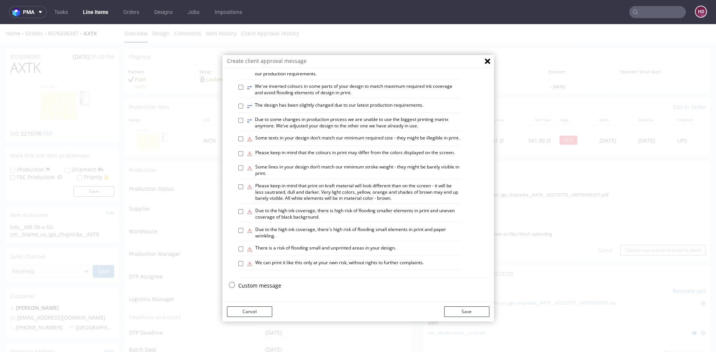
scroll to position [422, 0]
click at [262, 287] on p "Custom message" at bounding box center [363, 286] width 251 height 8
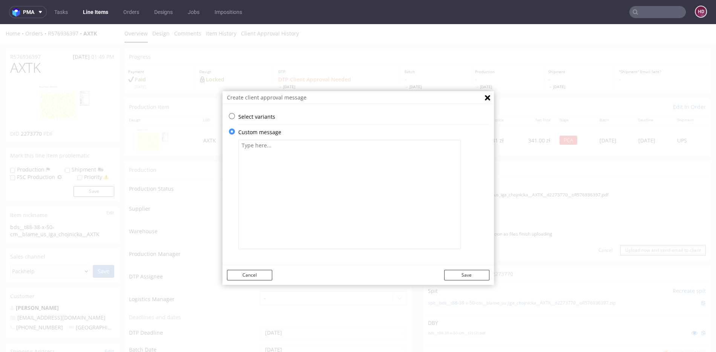
click at [258, 176] on textarea at bounding box center [349, 194] width 222 height 109
drag, startPoint x: 261, startPoint y: 154, endPoint x: 233, endPoint y: 154, distance: 27.9
click at [233, 154] on div "Select variants ⥂ Some graphic elements had to be moved away from the edges to …" at bounding box center [357, 184] width 271 height 143
click at [426, 153] on textarea "Dopasowalismy design do obszaru zadruku. Staraliśmy się zagęścić nadruk na tyle…" at bounding box center [349, 194] width 222 height 109
click at [269, 146] on textarea "Dopasowalismy design do obszaru zadruku. Staraliśmy się zagęścić nadruk na tyle…" at bounding box center [349, 194] width 222 height 109
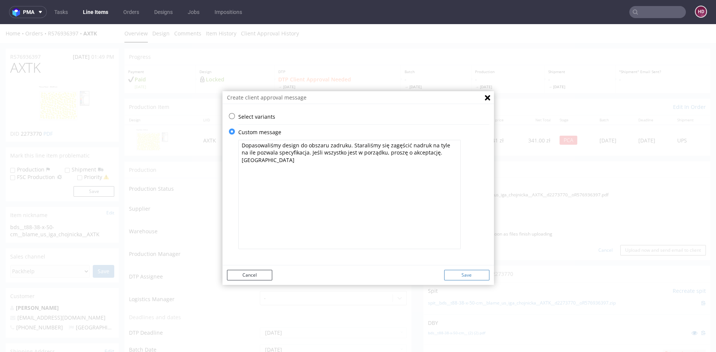
type textarea "Dopasowaliśmy design do obszaru zadruku. Staraliśmy się zagęścić nadruk na tyle…"
click at [467, 278] on button "Save" at bounding box center [466, 275] width 45 height 11
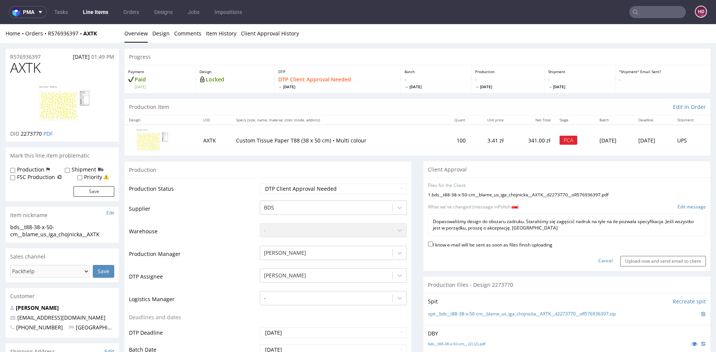
click at [460, 247] on div "I know e-mail will be sent as soon as files finish uploading" at bounding box center [567, 245] width 278 height 10
click at [463, 245] on label "I know e-mail will be sent as soon as files finish uploading" at bounding box center [490, 244] width 124 height 8
click at [433, 245] on input "I know e-mail will be sent as soon as files finish uploading" at bounding box center [430, 244] width 5 height 5
checkbox input "true"
click at [637, 259] on input "Upload now and send email to client" at bounding box center [663, 261] width 86 height 11
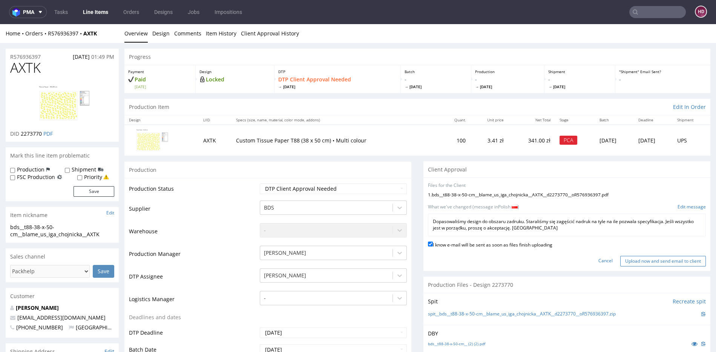
click at [622, 258] on input "Upload now and send email to client" at bounding box center [663, 261] width 86 height 11
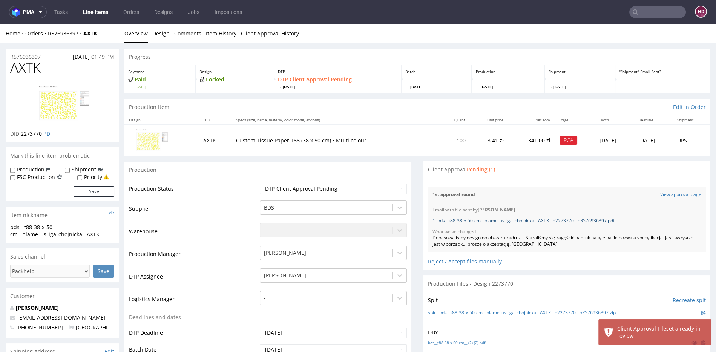
click at [547, 223] on link "1. bds__t88-38-x-50-cm__blame_us_iga_chojnicka__AXTK__d2273770__oR576936397.pdf" at bounding box center [523, 220] width 182 height 6
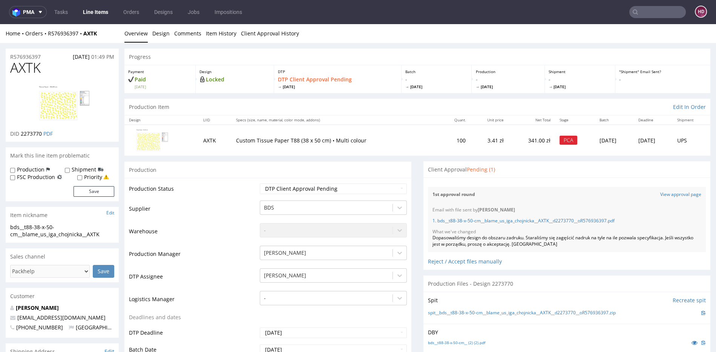
click at [92, 14] on link "Line Items" at bounding box center [95, 12] width 34 height 12
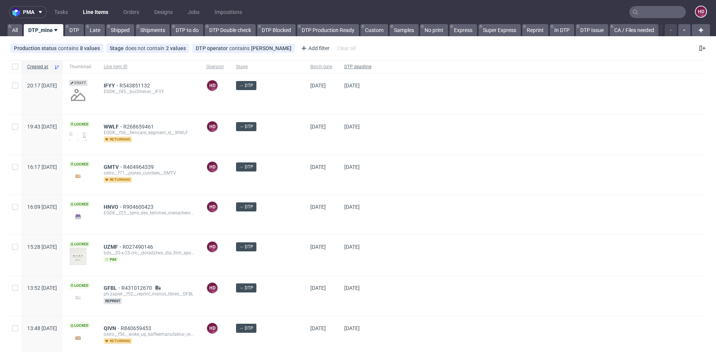
click at [344, 66] on span "DTP deadline" at bounding box center [357, 67] width 27 height 6
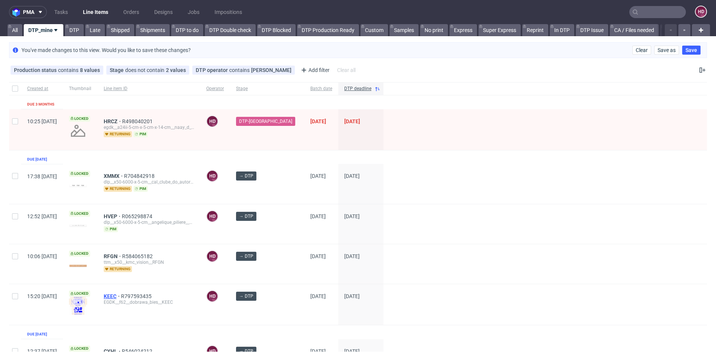
click at [121, 293] on span "KEEC" at bounding box center [112, 296] width 17 height 6
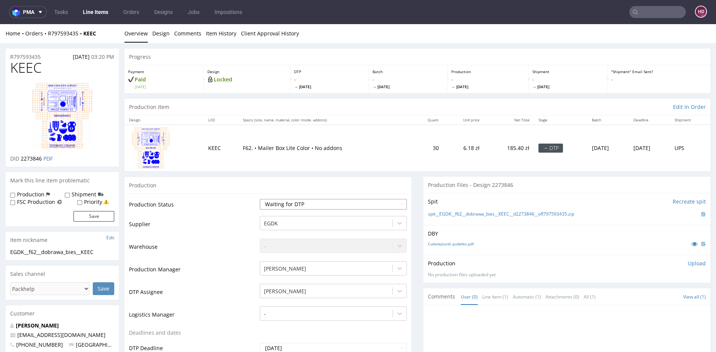
click at [309, 203] on select "Waiting for Artwork Waiting for Diecut Waiting for Mockup Waiting for DTP Waiti…" at bounding box center [333, 204] width 147 height 11
select select "dtp_in_process"
click at [260, 199] on select "Waiting for Artwork Waiting for Diecut Waiting for Mockup Waiting for DTP Waiti…" at bounding box center [333, 204] width 147 height 11
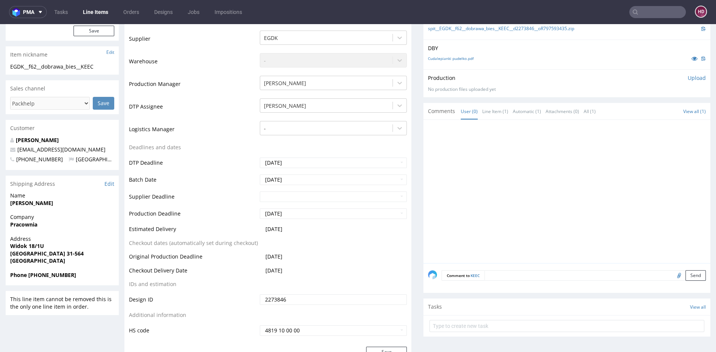
scroll to position [207, 0]
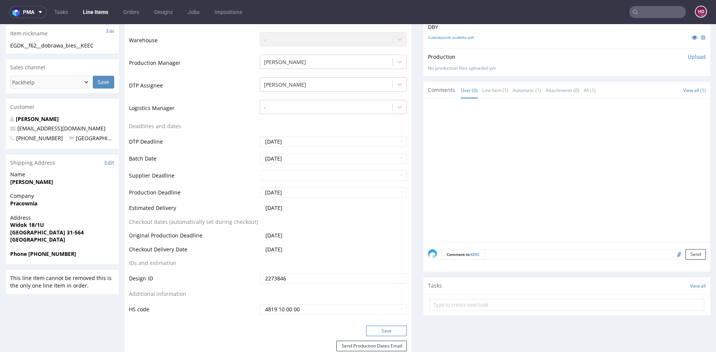
click at [369, 330] on button "Save" at bounding box center [386, 331] width 41 height 11
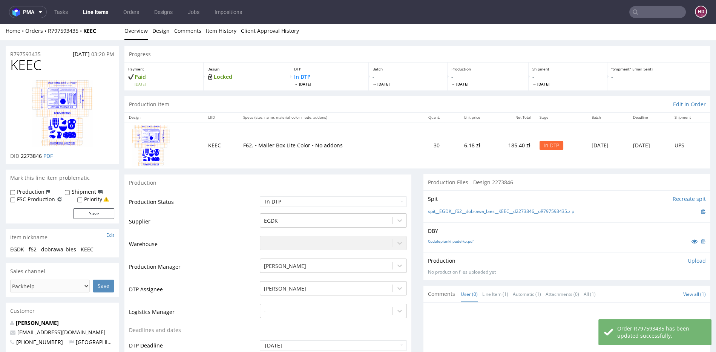
scroll to position [0, 0]
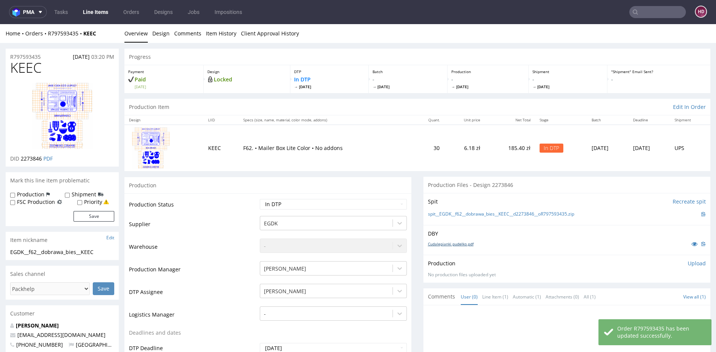
click at [451, 241] on link "Cudalepianki pudełko.pdf" at bounding box center [451, 243] width 46 height 5
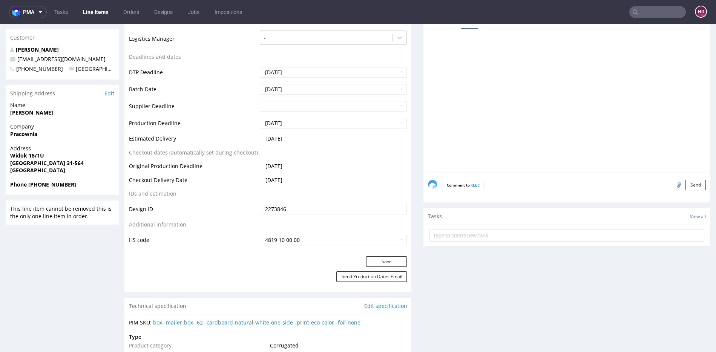
scroll to position [355, 0]
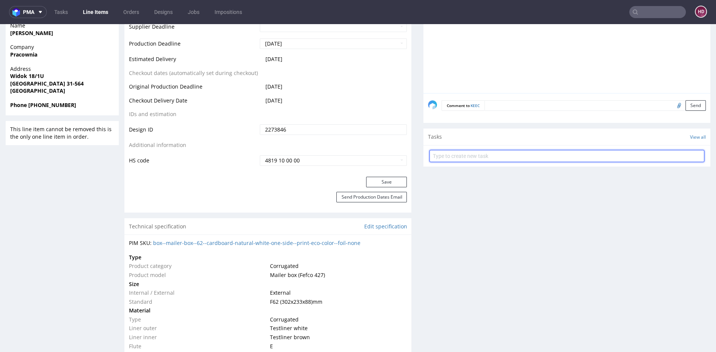
click at [465, 154] on input "text" at bounding box center [566, 156] width 275 height 12
type input "issue"
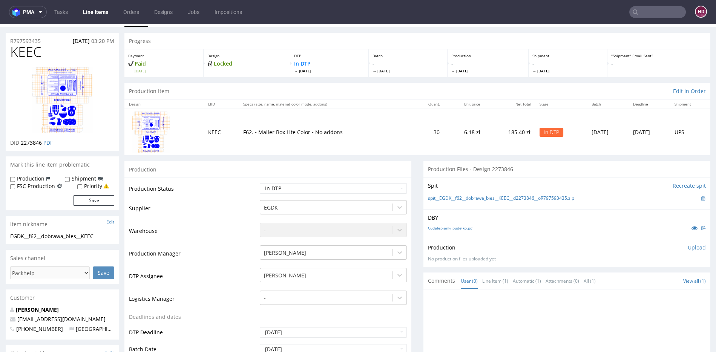
scroll to position [0, 0]
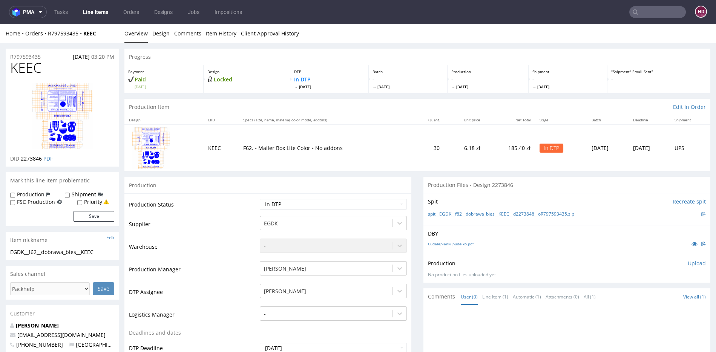
click at [101, 252] on div "EGDK__f62__dobrawa_bies__KEEC" at bounding box center [62, 252] width 104 height 8
drag, startPoint x: 81, startPoint y: 250, endPoint x: 21, endPoint y: 248, distance: 60.3
drag, startPoint x: 47, startPoint y: 57, endPoint x: -2, endPoint y: 52, distance: 49.2
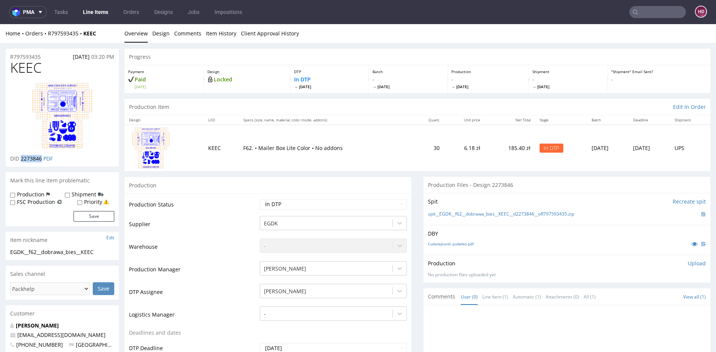
drag, startPoint x: 42, startPoint y: 158, endPoint x: 22, endPoint y: 159, distance: 20.0
click at [22, 159] on span "2273846" at bounding box center [31, 158] width 21 height 7
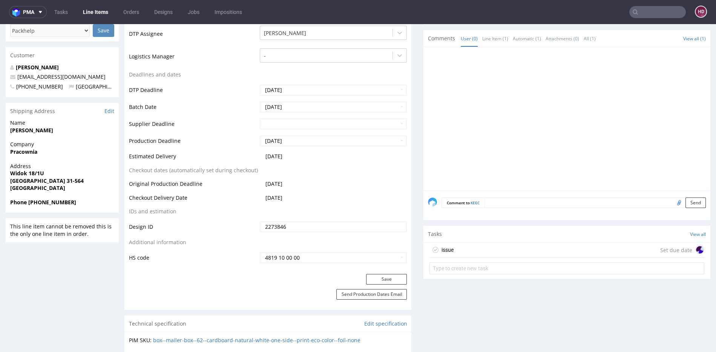
scroll to position [269, 0]
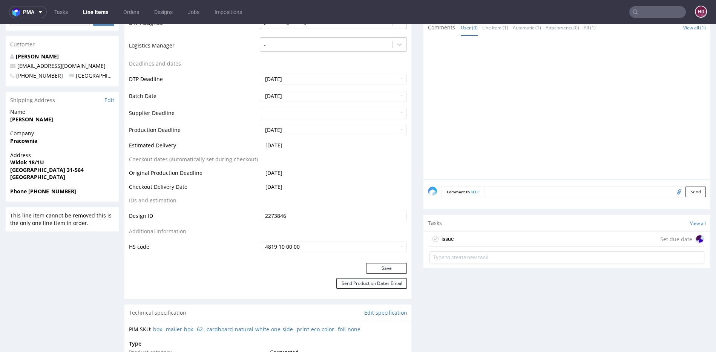
click at [452, 237] on div "issue Set due date" at bounding box center [566, 239] width 275 height 15
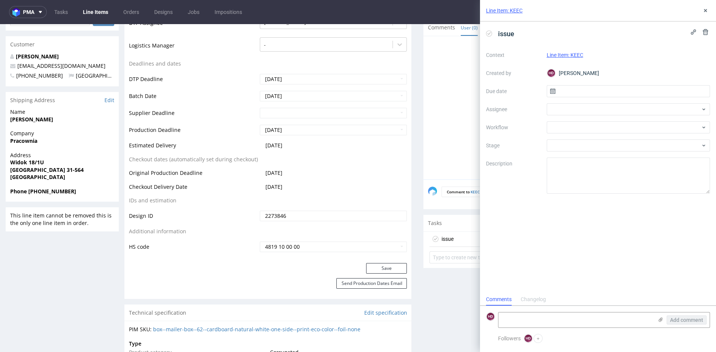
scroll to position [6, 0]
click at [564, 173] on textarea at bounding box center [628, 176] width 164 height 36
click at [578, 94] on input "text" at bounding box center [628, 91] width 164 height 12
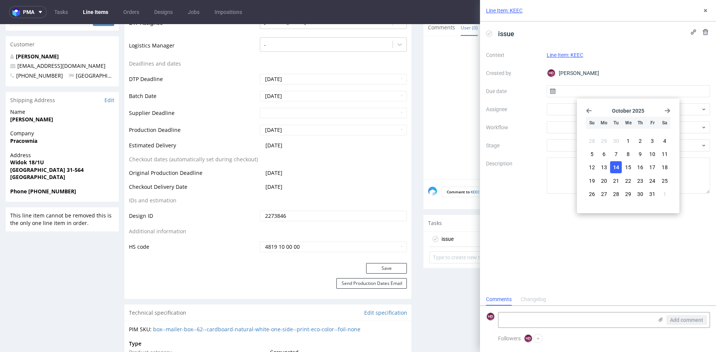
click at [615, 165] on span "14" at bounding box center [616, 168] width 6 height 8
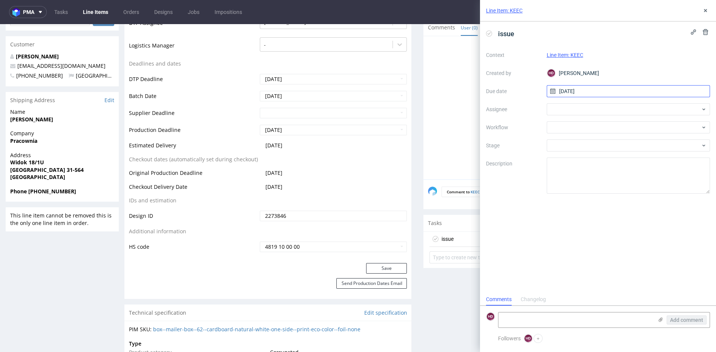
click at [576, 89] on input "14/10/2025" at bounding box center [628, 91] width 164 height 12
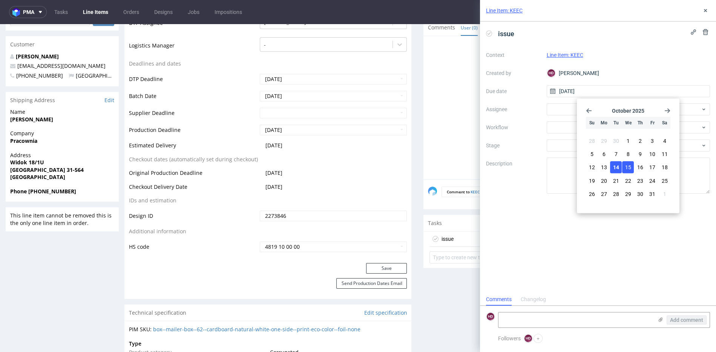
click at [628, 166] on span "15" at bounding box center [628, 168] width 6 height 8
type input "15/10/2025"
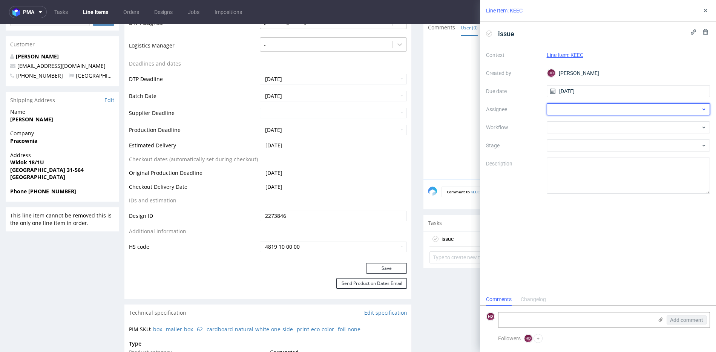
click at [580, 110] on div at bounding box center [628, 109] width 164 height 12
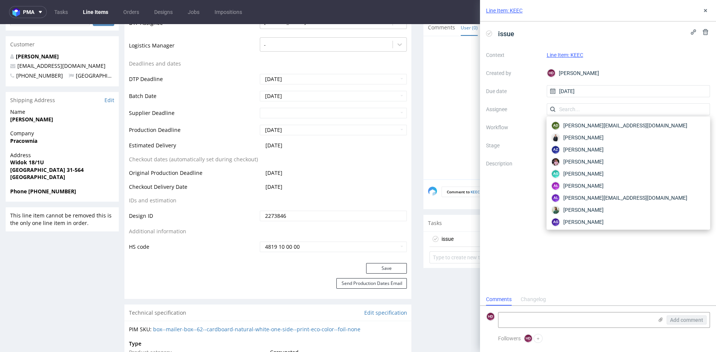
drag, startPoint x: 488, startPoint y: 120, endPoint x: 518, endPoint y: 118, distance: 30.2
click at [488, 120] on div "Context Line Item: KEEC Created by HD Hapka Dominika Due date 15/10/2025 Assign…" at bounding box center [598, 121] width 224 height 145
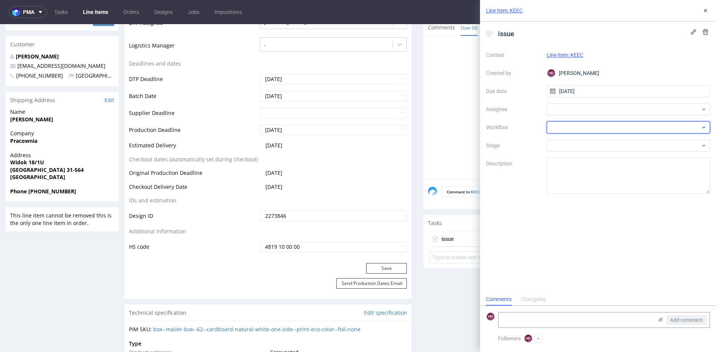
click at [551, 125] on div at bounding box center [628, 127] width 164 height 12
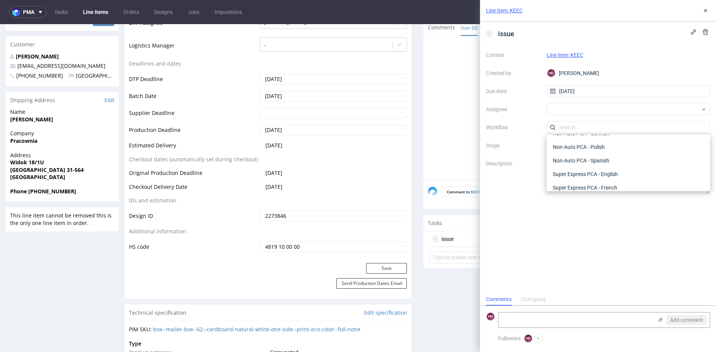
scroll to position [0, 0]
click at [562, 165] on div "DTP - Issue" at bounding box center [628, 168] width 158 height 14
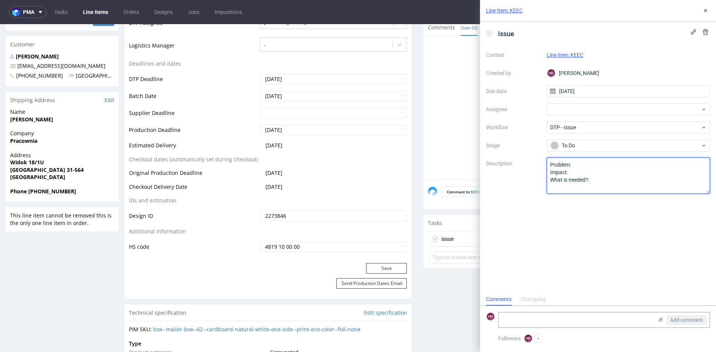
drag, startPoint x: 584, startPoint y: 180, endPoint x: 491, endPoint y: 129, distance: 105.7
click at [494, 132] on div "Context Line Item: KEEC Created by HD Hapka Dominika Due date 15/10/2025 Assign…" at bounding box center [598, 121] width 224 height 145
paste textarea "File saving errors - saved the file as a single bitmap"
paste textarea "New unflattened vector file."
type textarea "File saving errors - saved the file as a single bitmap. What we need? New unfla…"
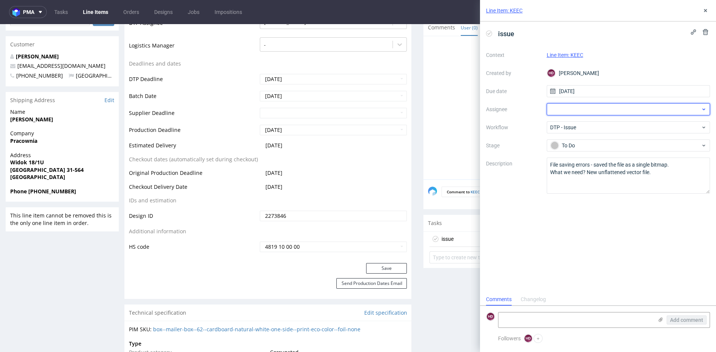
click at [558, 110] on div at bounding box center [628, 109] width 164 height 12
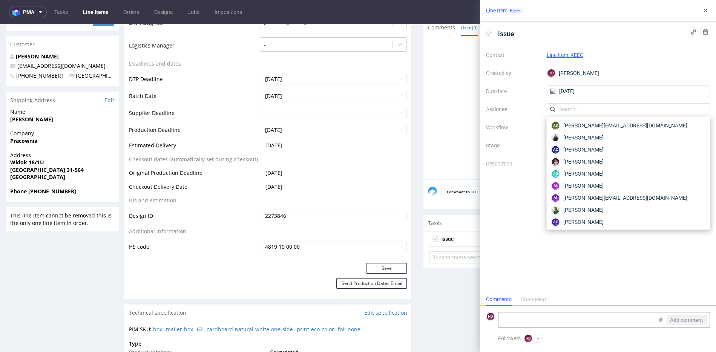
click at [504, 218] on div "issue Context Line Item: KEEC Created by HD Hapka Dominika Due date 15/10/2025 …" at bounding box center [598, 157] width 236 height 272
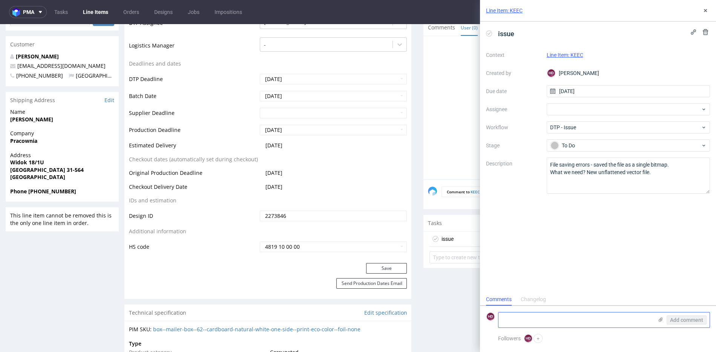
click at [657, 318] on div "Add comment" at bounding box center [681, 319] width 57 height 15
click at [659, 319] on icon at bounding box center [660, 320] width 6 height 6
click at [0, 0] on input "file" at bounding box center [0, 0] width 0 height 0
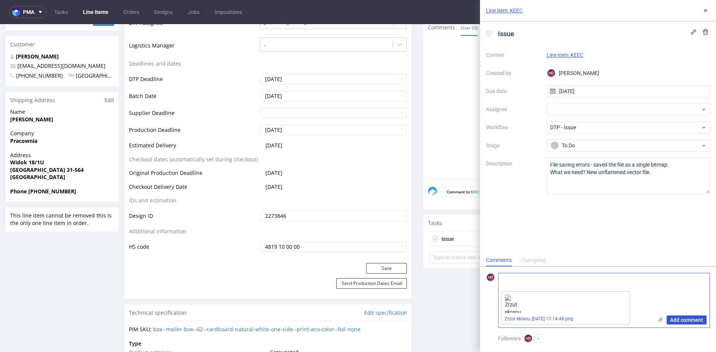
click at [677, 318] on span "Add comment" at bounding box center [686, 319] width 33 height 5
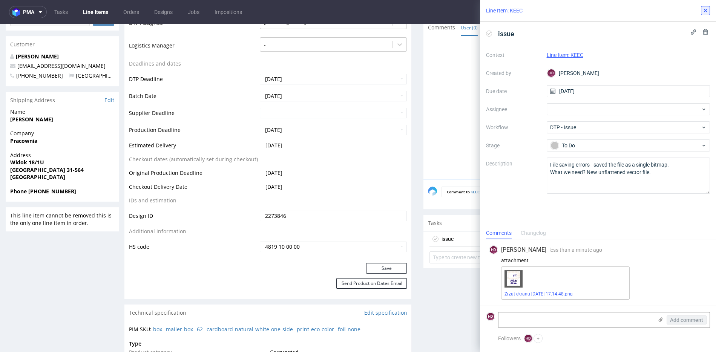
click at [705, 7] on button at bounding box center [705, 10] width 9 height 9
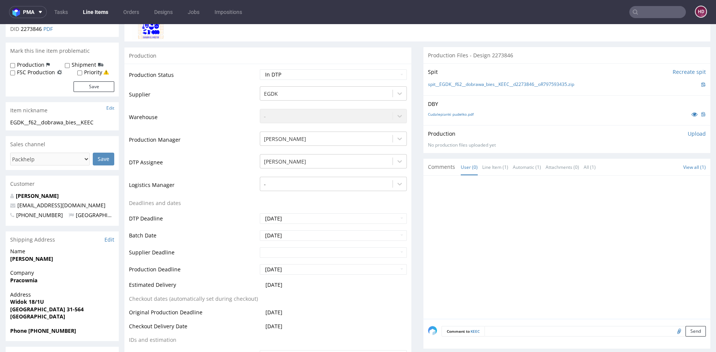
scroll to position [121, 0]
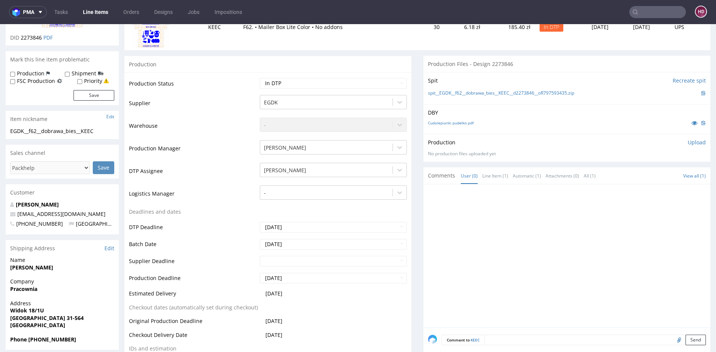
click at [691, 142] on p "Upload" at bounding box center [696, 143] width 18 height 8
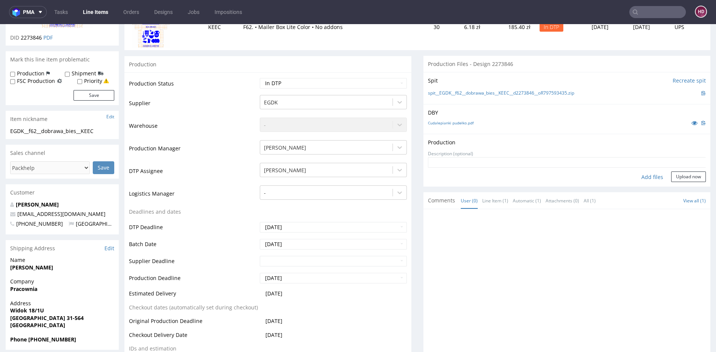
click at [638, 174] on div "Add files" at bounding box center [652, 176] width 38 height 11
type input "C:\fakepath\EGDK__f62__dobrawa_bies__KEEC__d2273846__oR797593435.pdf"
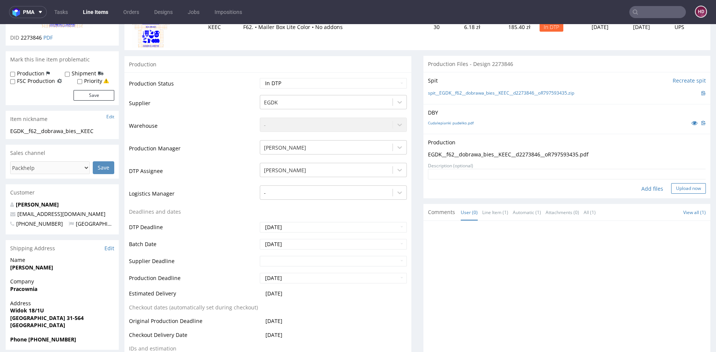
click at [671, 186] on button "Upload now" at bounding box center [688, 188] width 35 height 11
click at [323, 82] on select "Waiting for Artwork Waiting for Diecut Waiting for Mockup Waiting for DTP Waiti…" at bounding box center [333, 83] width 147 height 11
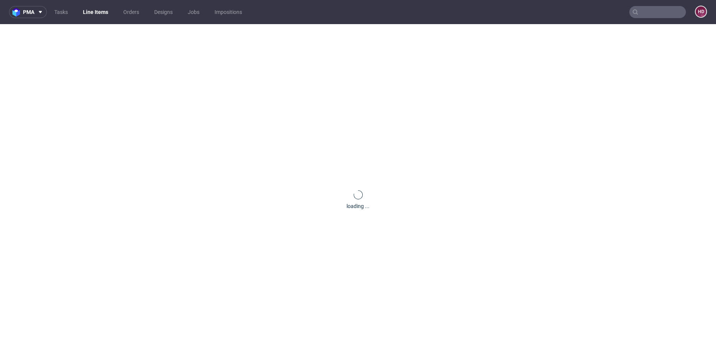
scroll to position [2, 0]
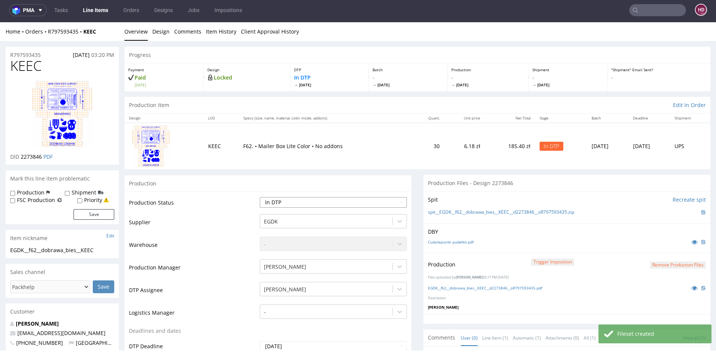
click at [289, 202] on select "Waiting for Artwork Waiting for Diecut Waiting for Mockup Waiting for DTP Waiti…" at bounding box center [333, 202] width 147 height 11
select select "dtp_issue"
click at [260, 197] on select "Waiting for Artwork Waiting for Diecut Waiting for Mockup Waiting for DTP Waiti…" at bounding box center [333, 202] width 147 height 11
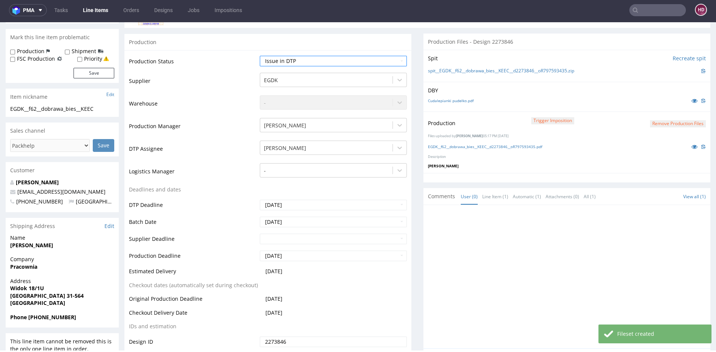
scroll to position [219, 0]
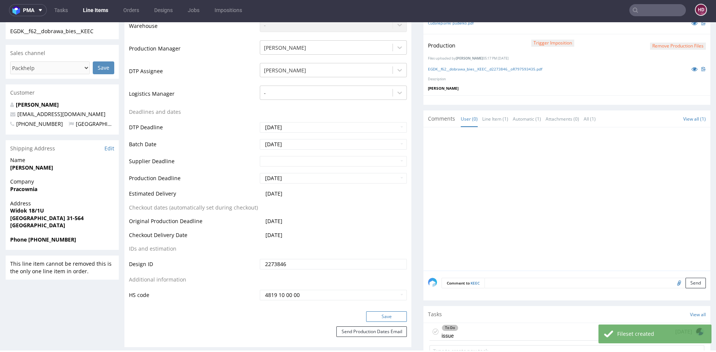
click at [373, 311] on button "Save" at bounding box center [386, 316] width 41 height 11
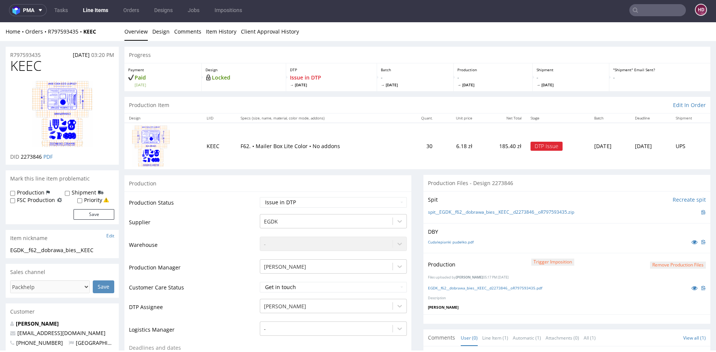
scroll to position [0, 0]
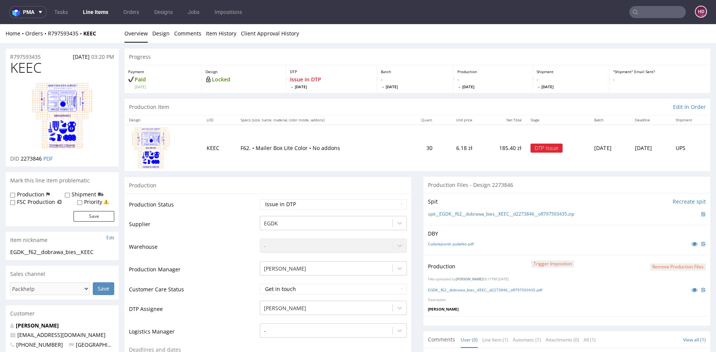
click at [104, 11] on link "Line Items" at bounding box center [95, 12] width 34 height 12
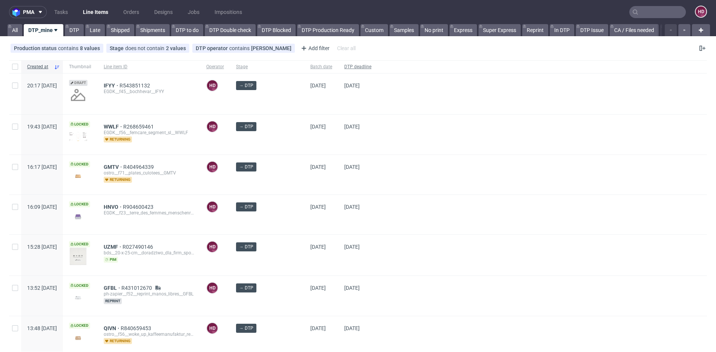
click at [357, 71] on div "DTP deadline" at bounding box center [357, 66] width 39 height 13
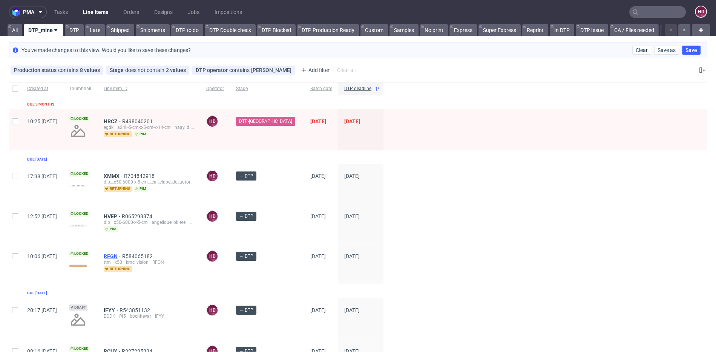
click at [122, 254] on span "RFGN" at bounding box center [113, 256] width 18 height 6
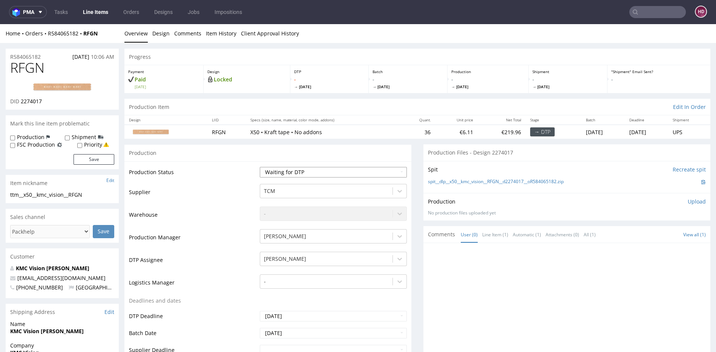
click at [276, 171] on select "Waiting for Artwork Waiting for Diecut Waiting for Mockup Waiting for DTP Waiti…" at bounding box center [333, 172] width 147 height 11
select select "dtp_in_process"
click at [260, 167] on select "Waiting for Artwork Waiting for Diecut Waiting for Mockup Waiting for DTP Waiti…" at bounding box center [333, 172] width 147 height 11
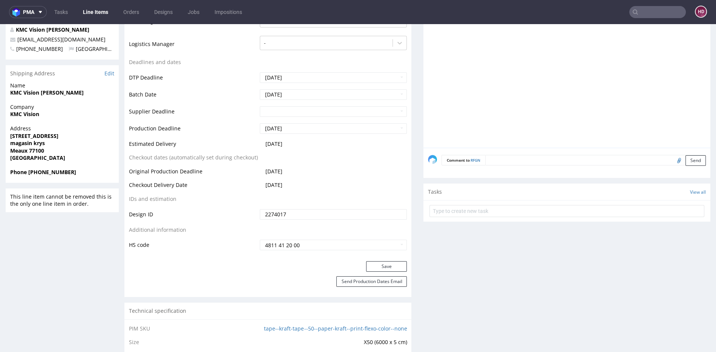
scroll to position [243, 0]
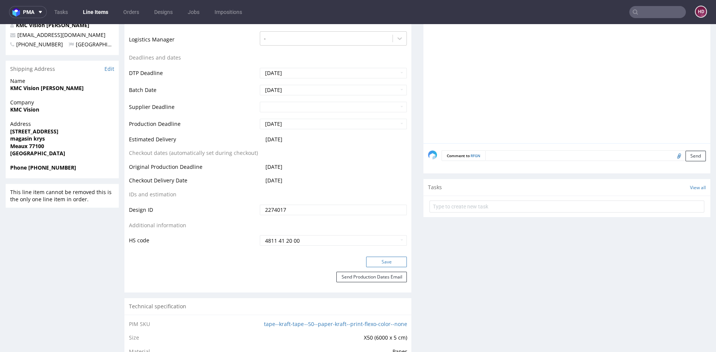
click at [385, 260] on button "Save" at bounding box center [386, 262] width 41 height 11
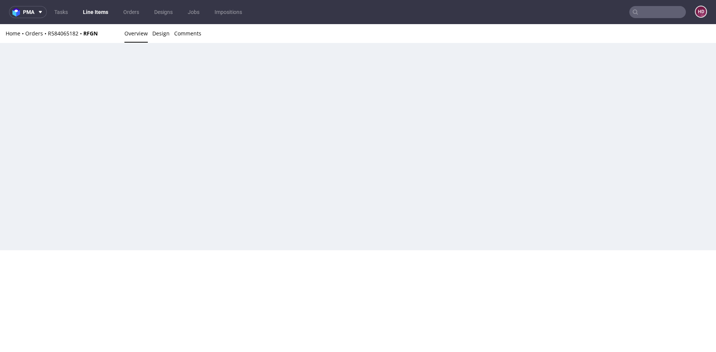
scroll to position [0, 0]
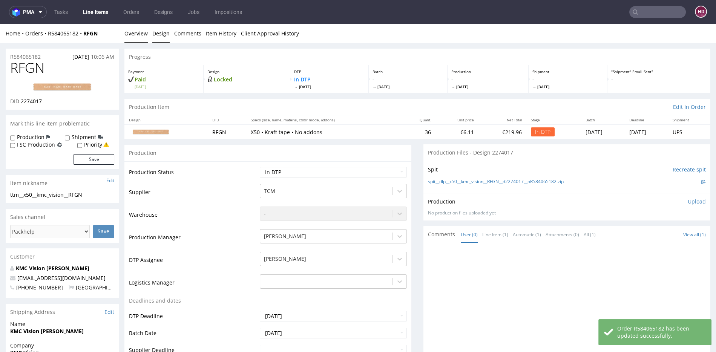
click at [153, 34] on link "Design" at bounding box center [160, 33] width 17 height 18
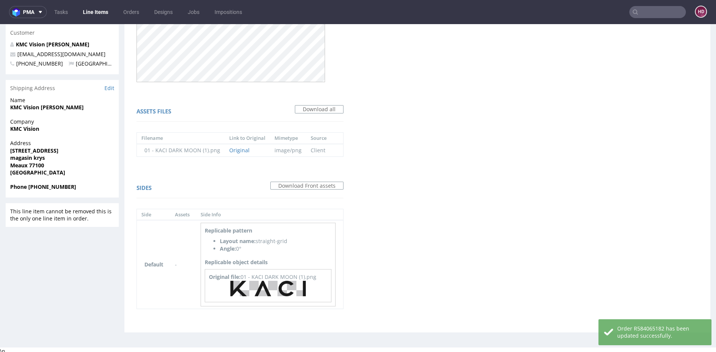
scroll to position [225, 0]
click at [269, 278] on div "Original file: 01 - KACI DARK MOON (1).png" at bounding box center [268, 276] width 118 height 8
click at [271, 288] on img at bounding box center [267, 287] width 75 height 15
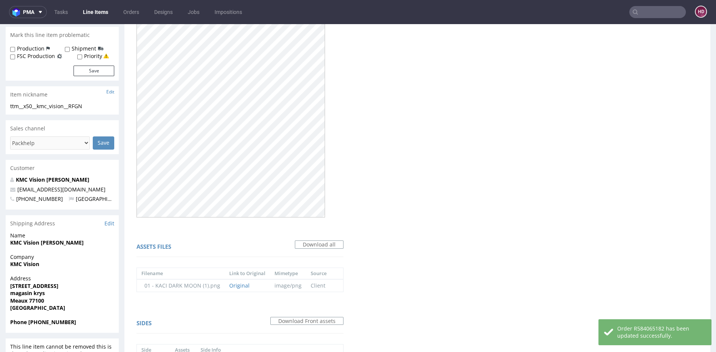
scroll to position [0, 0]
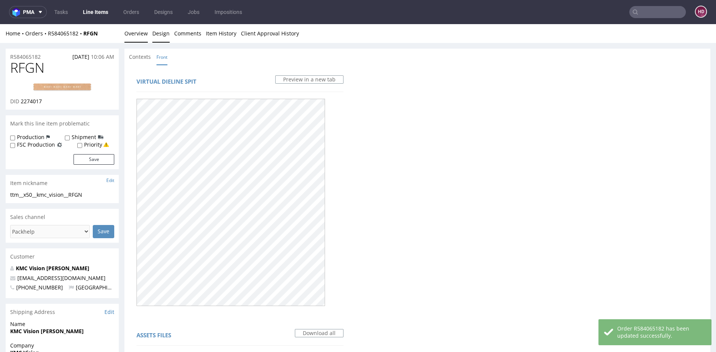
click at [126, 32] on link "Overview" at bounding box center [135, 33] width 23 height 18
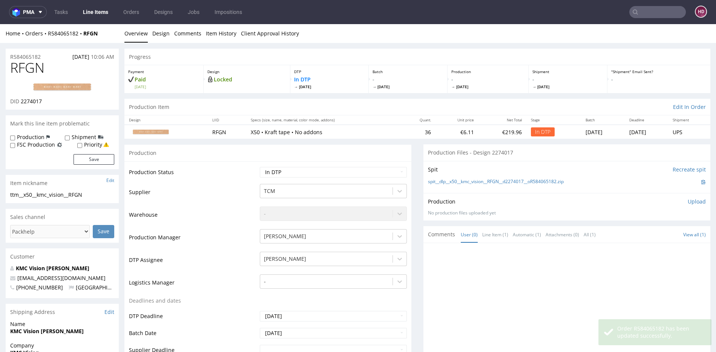
click at [79, 86] on img at bounding box center [62, 87] width 60 height 9
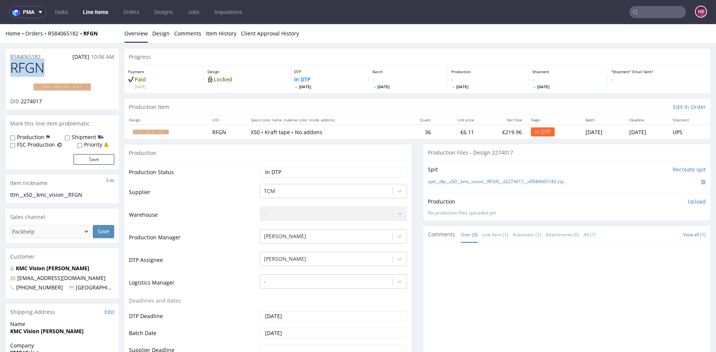
drag, startPoint x: 52, startPoint y: 67, endPoint x: -2, endPoint y: 64, distance: 54.0
click at [42, 70] on span "RFGN" at bounding box center [27, 67] width 34 height 15
drag, startPoint x: 42, startPoint y: 70, endPoint x: 11, endPoint y: 64, distance: 32.3
click at [11, 64] on span "RFGN" at bounding box center [27, 67] width 34 height 15
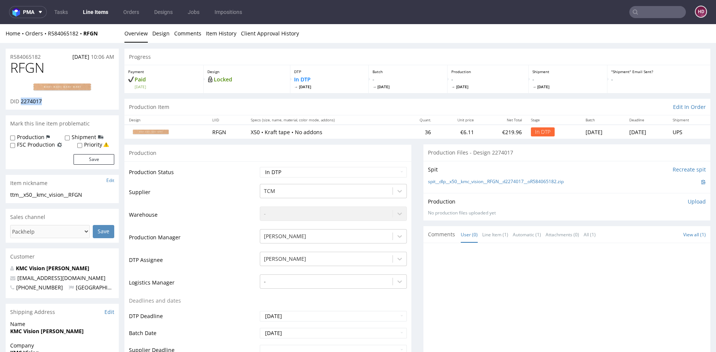
drag, startPoint x: 20, startPoint y: 100, endPoint x: 47, endPoint y: 104, distance: 26.6
click at [47, 104] on div "DID 2274017" at bounding box center [62, 102] width 104 height 8
click at [89, 194] on div "ttm__x50__kmc_vision__RFGN" at bounding box center [62, 195] width 104 height 8
drag, startPoint x: 76, startPoint y: 194, endPoint x: 17, endPoint y: 189, distance: 59.7
click at [17, 189] on section "Item nickname Edit ttm__x50__kmc_vision__RFGN ttm__x50 __kmc_vision__RFGN Update" at bounding box center [62, 189] width 113 height 28
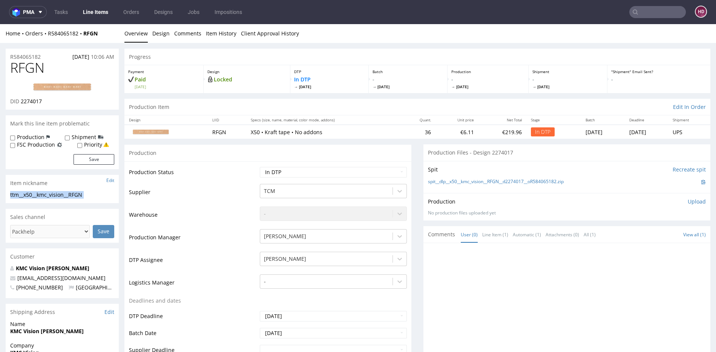
click at [48, 56] on div "R584065182 11.10.2025 10:06 AM" at bounding box center [62, 55] width 113 height 12
drag, startPoint x: 47, startPoint y: 56, endPoint x: -2, endPoint y: 51, distance: 49.9
drag, startPoint x: 44, startPoint y: 99, endPoint x: 20, endPoint y: 99, distance: 23.8
click at [20, 99] on div "DID 2274017" at bounding box center [62, 102] width 104 height 8
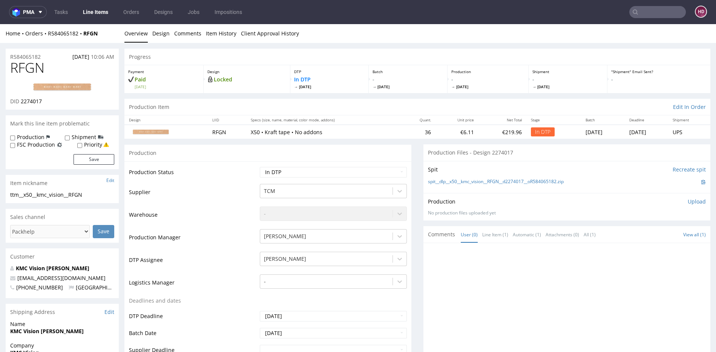
click at [692, 199] on p "Upload" at bounding box center [696, 202] width 18 height 8
click at [635, 233] on div "Add files" at bounding box center [652, 235] width 38 height 11
type input "C:\fakepath\ ttm__x50__kmc_vision__RFGN__d2274017__oR584065182.pdf"
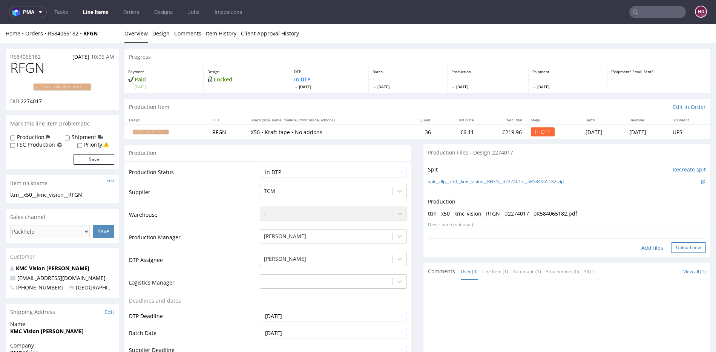
click at [676, 244] on button "Upload now" at bounding box center [688, 247] width 35 height 11
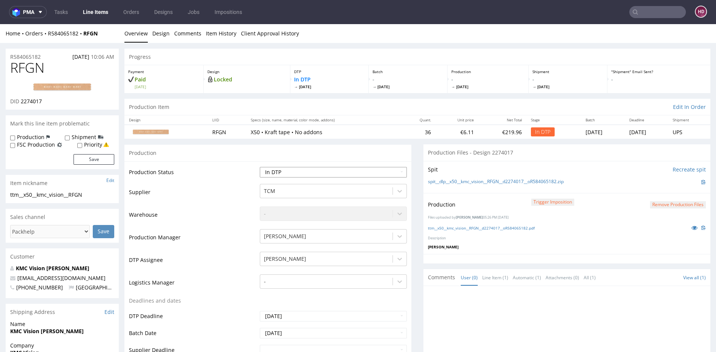
click at [309, 171] on select "Waiting for Artwork Waiting for Diecut Waiting for Mockup Waiting for DTP Waiti…" at bounding box center [333, 172] width 147 height 11
click at [281, 167] on select "Waiting for Artwork Waiting for Diecut Waiting for Mockup Waiting for DTP Waiti…" at bounding box center [333, 172] width 147 height 11
select select "dtp_production_ready"
click at [260, 167] on select "Waiting for Artwork Waiting for Diecut Waiting for Mockup Waiting for DTP Waiti…" at bounding box center [333, 172] width 147 height 11
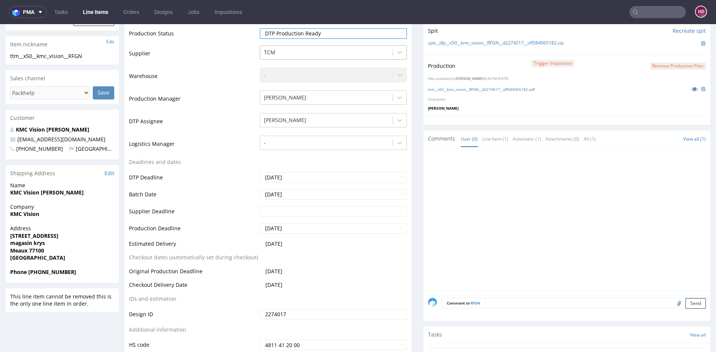
scroll to position [245, 0]
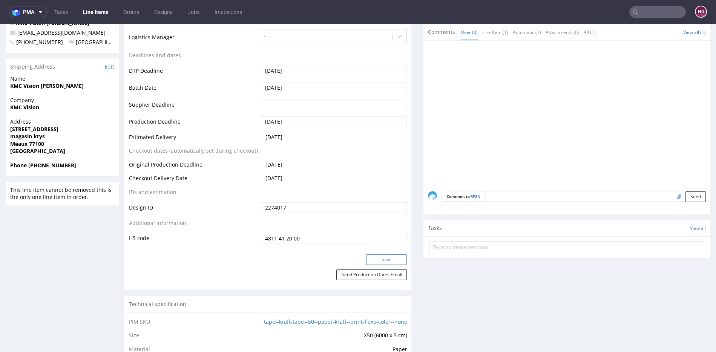
click at [372, 257] on button "Save" at bounding box center [386, 259] width 41 height 11
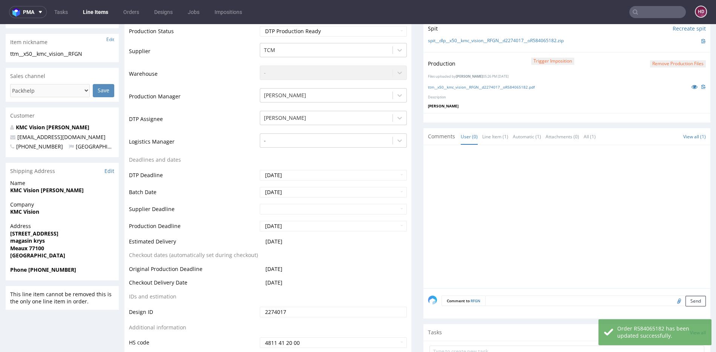
scroll to position [0, 0]
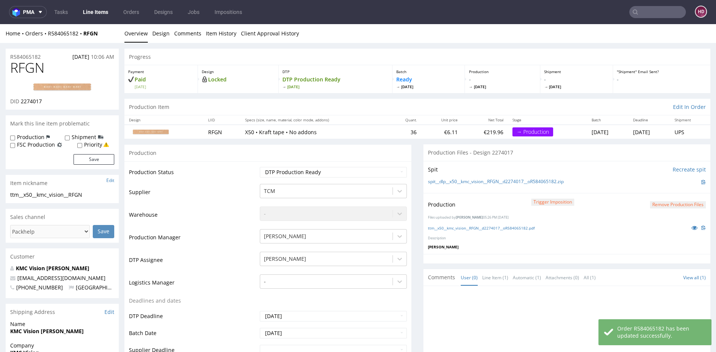
click at [103, 11] on link "Line Items" at bounding box center [95, 12] width 34 height 12
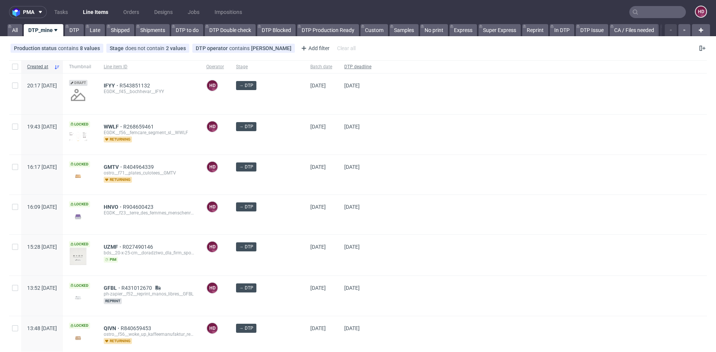
click at [338, 63] on div "DTP deadline" at bounding box center [357, 66] width 39 height 13
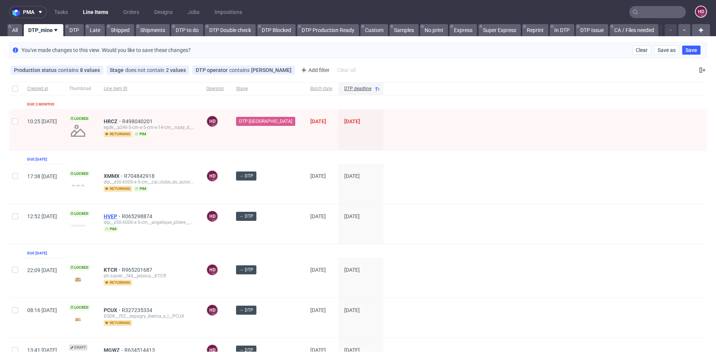
click at [122, 215] on span "HVEP" at bounding box center [113, 216] width 18 height 6
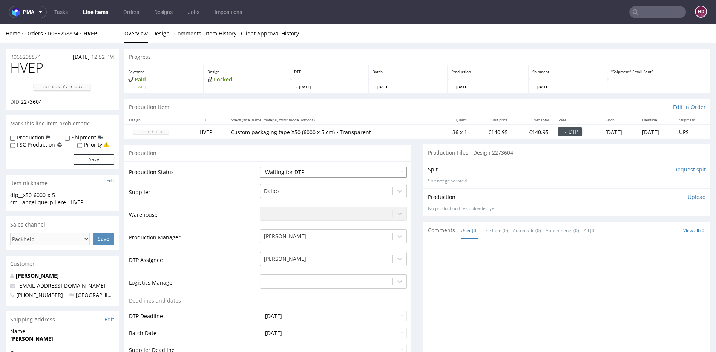
click at [321, 170] on select "Waiting for Artwork Waiting for Diecut Waiting for Mockup Waiting for DTP Waiti…" at bounding box center [333, 172] width 147 height 11
select select "dtp_in_process"
click at [260, 167] on select "Waiting for Artwork Waiting for Diecut Waiting for Mockup Waiting for DTP Waiti…" at bounding box center [333, 172] width 147 height 11
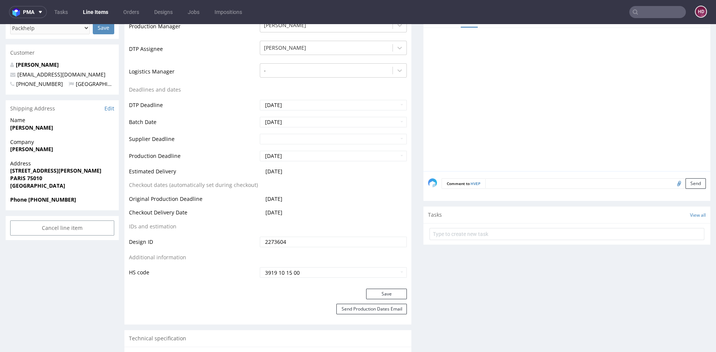
scroll to position [214, 0]
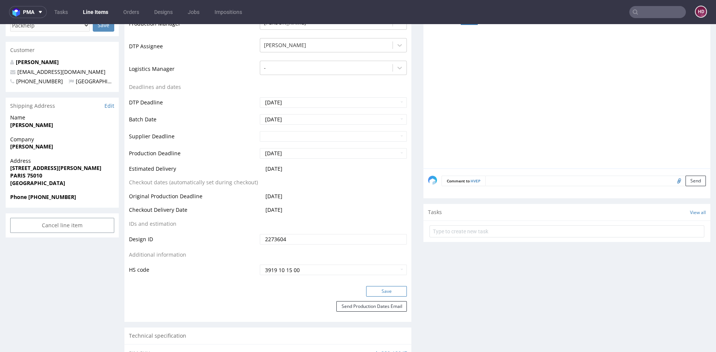
click at [393, 293] on button "Save" at bounding box center [386, 291] width 41 height 11
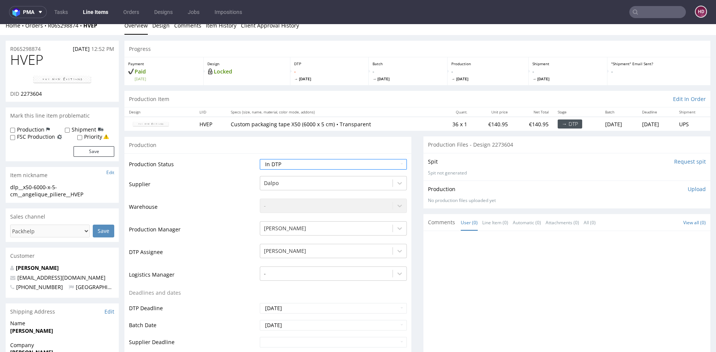
scroll to position [0, 0]
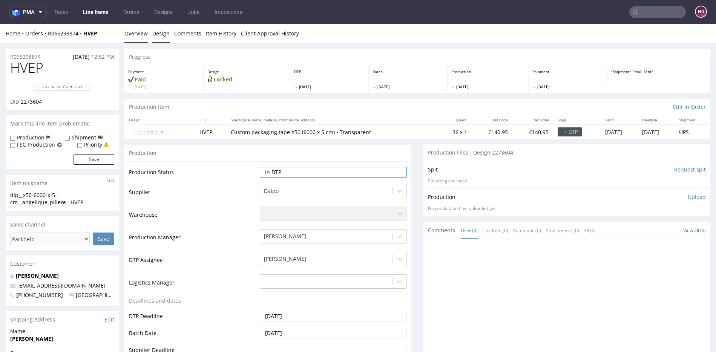
click at [157, 35] on link "Design" at bounding box center [160, 33] width 17 height 18
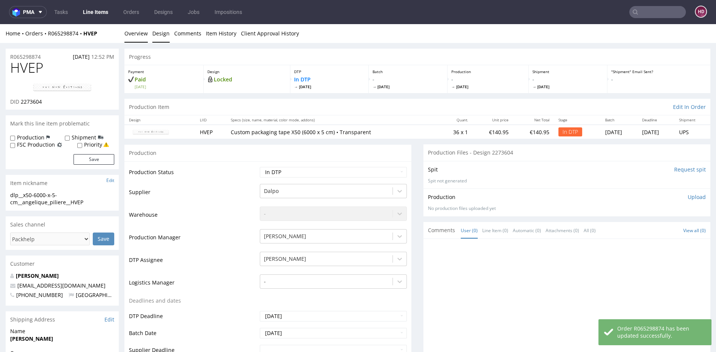
click at [156, 36] on link "Design" at bounding box center [160, 33] width 17 height 18
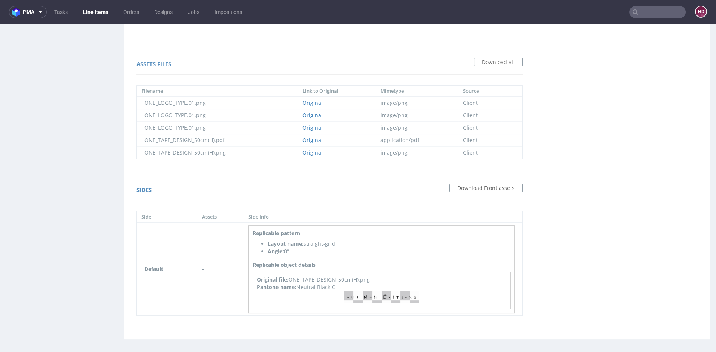
scroll to position [508, 0]
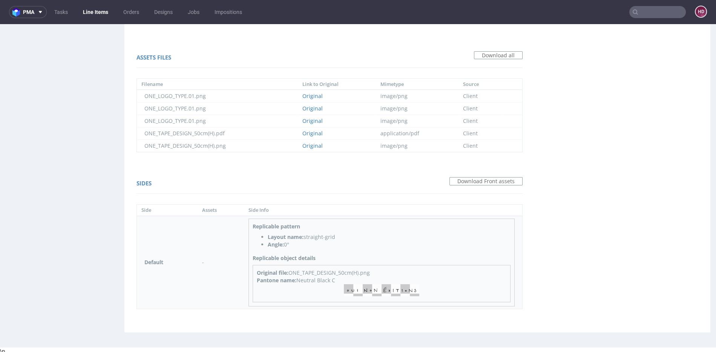
click at [368, 287] on img at bounding box center [381, 290] width 75 height 12
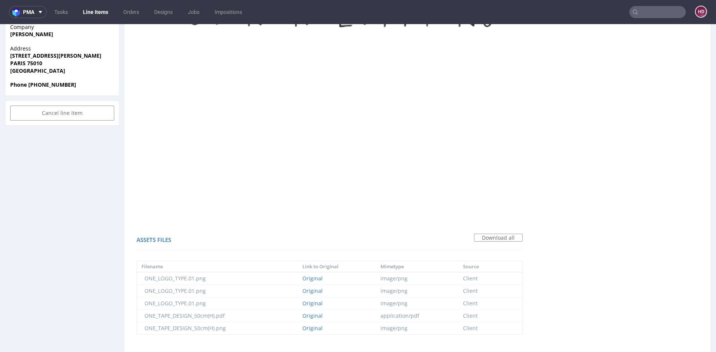
scroll to position [0, 0]
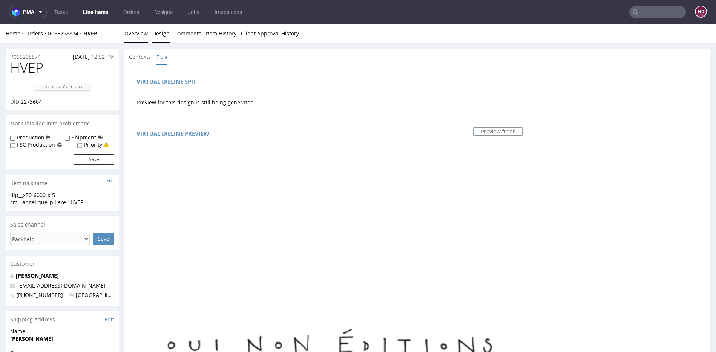
click at [130, 31] on link "Overview" at bounding box center [135, 33] width 23 height 18
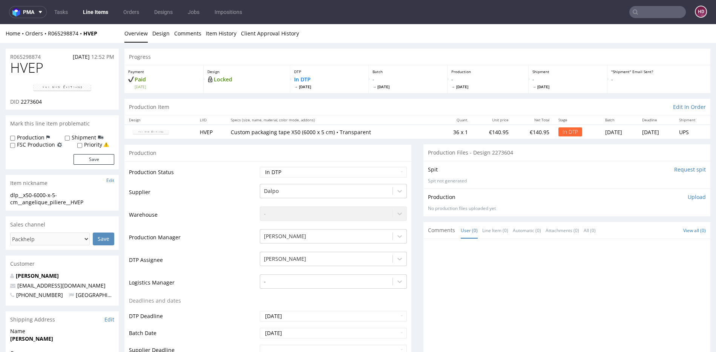
click at [51, 86] on img at bounding box center [62, 87] width 60 height 9
click at [101, 206] on div "dlp__x50-6000-x-5-cm__angelique_piliere__HVEP" at bounding box center [62, 198] width 104 height 15
drag, startPoint x: 101, startPoint y: 206, endPoint x: 38, endPoint y: 203, distance: 63.7
click at [38, 203] on div "dlp__x50-6000-x-5-cm__angelique_piliere__HVEP" at bounding box center [62, 198] width 104 height 15
click at [38, 64] on span "HVEP" at bounding box center [26, 67] width 33 height 15
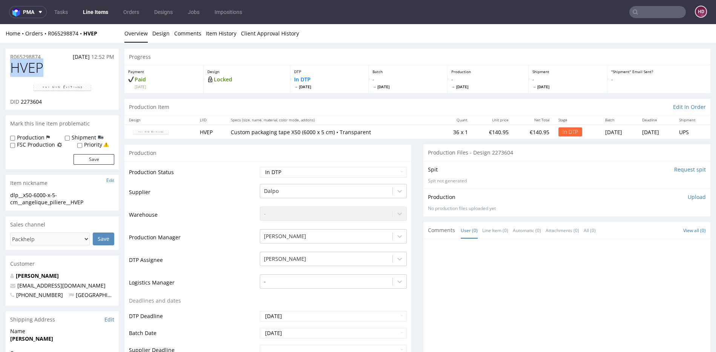
drag, startPoint x: 44, startPoint y: 67, endPoint x: -1, endPoint y: 61, distance: 45.2
drag, startPoint x: 21, startPoint y: 102, endPoint x: 59, endPoint y: 103, distance: 37.3
click at [59, 103] on div "DID 2273604" at bounding box center [62, 102] width 104 height 8
drag, startPoint x: 86, startPoint y: 202, endPoint x: 9, endPoint y: 197, distance: 77.4
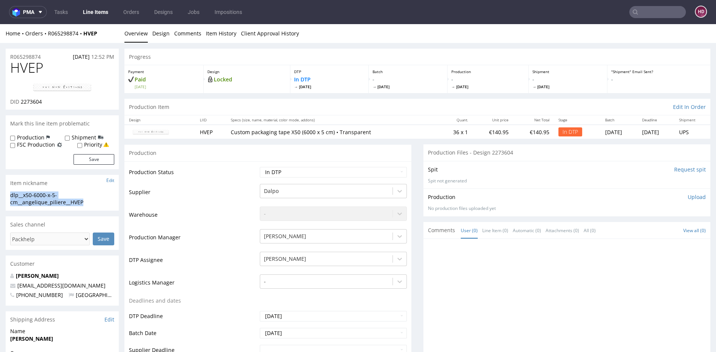
click at [9, 197] on div "dlp__x50-6000-x-5-cm__angelique_piliere__HVEP dlp__x50-6000-x-5-cm __angelique_…" at bounding box center [62, 200] width 113 height 19
drag, startPoint x: 29, startPoint y: 58, endPoint x: -2, endPoint y: 58, distance: 31.7
drag, startPoint x: 41, startPoint y: 104, endPoint x: 21, endPoint y: 101, distance: 20.5
click at [21, 101] on div "DID 2273604" at bounding box center [62, 102] width 104 height 8
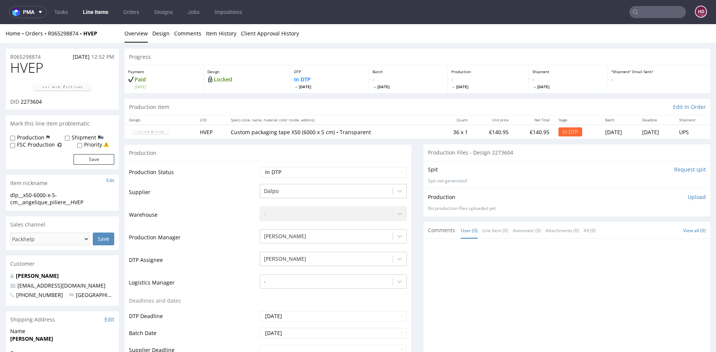
click at [688, 195] on p "Upload" at bounding box center [696, 197] width 18 height 8
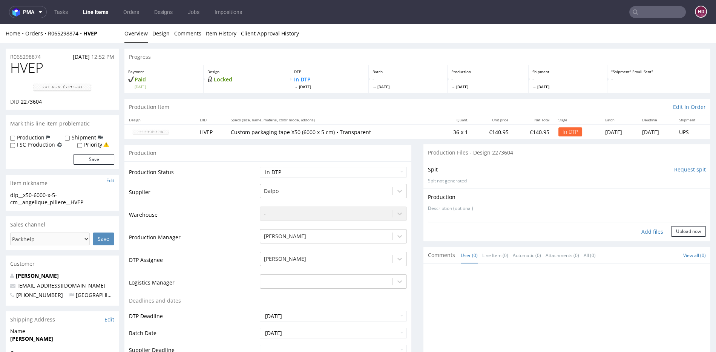
click at [633, 230] on div "Add files" at bounding box center [652, 231] width 38 height 11
type input "C:\fakepath\dlp__x50-6000-x-5-cm__angelique_piliere__HVEP__d2273604__oR06529887…"
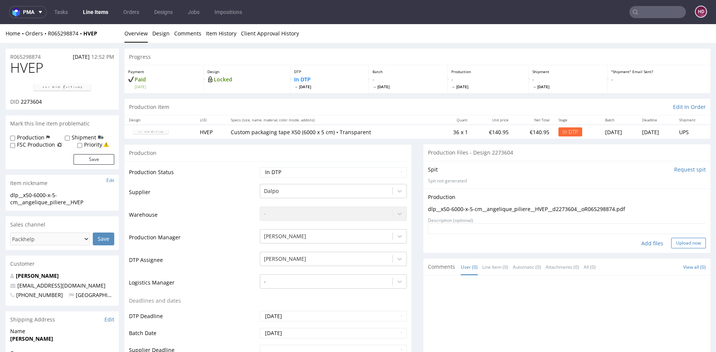
click at [685, 243] on button "Upload now" at bounding box center [688, 243] width 35 height 11
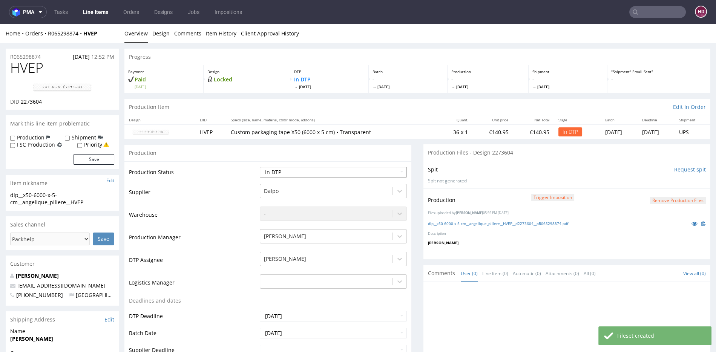
click at [337, 168] on select "Waiting for Artwork Waiting for Diecut Waiting for Mockup Waiting for DTP Waiti…" at bounding box center [333, 172] width 147 height 11
select select "dtp_production_ready"
click at [260, 167] on select "Waiting for Artwork Waiting for Diecut Waiting for Mockup Waiting for DTP Waiti…" at bounding box center [333, 172] width 147 height 11
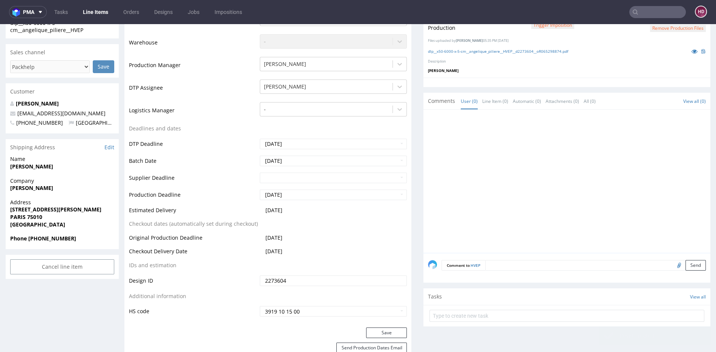
scroll to position [172, 0]
click at [373, 328] on button "Save" at bounding box center [386, 332] width 41 height 11
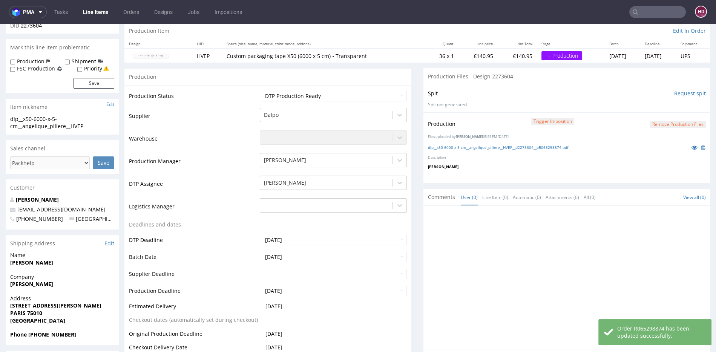
scroll to position [0, 0]
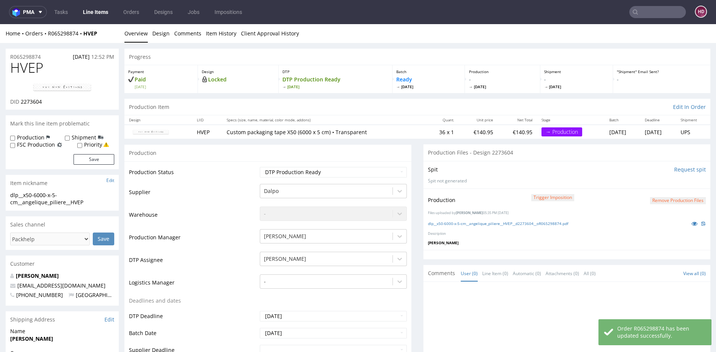
click at [94, 9] on link "Line Items" at bounding box center [95, 12] width 34 height 12
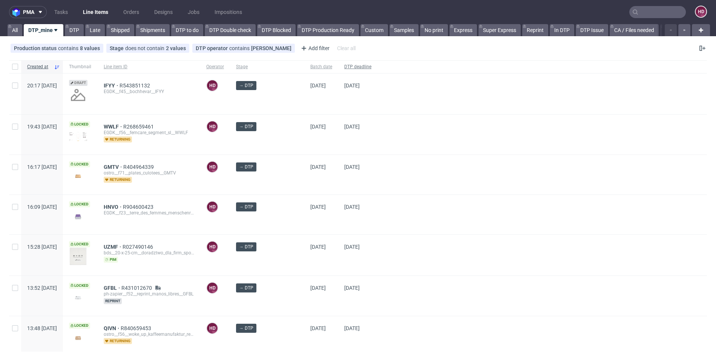
click at [346, 64] on span "DTP deadline" at bounding box center [357, 67] width 27 height 6
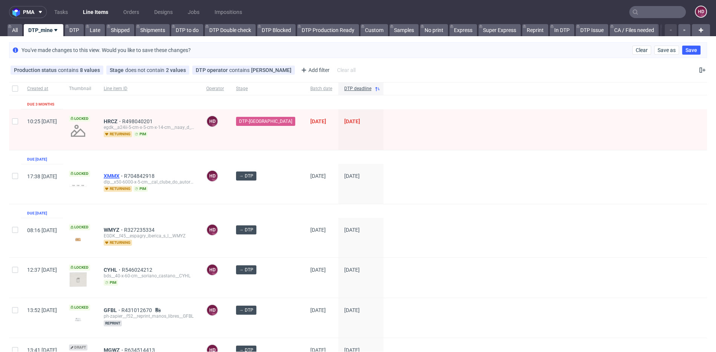
click at [124, 173] on span "XMMX" at bounding box center [114, 176] width 20 height 6
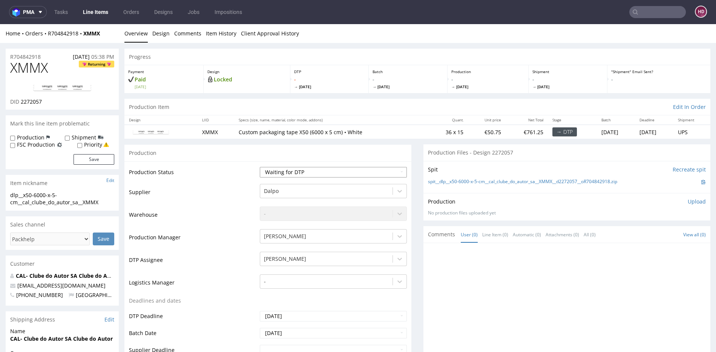
click at [313, 168] on select "Waiting for Artwork Waiting for Diecut Waiting for Mockup Waiting for DTP Waiti…" at bounding box center [333, 172] width 147 height 11
click at [70, 88] on img at bounding box center [62, 87] width 60 height 9
click at [350, 172] on select "Waiting for Artwork Waiting for Diecut Waiting for Mockup Waiting for DTP Waiti…" at bounding box center [333, 172] width 147 height 11
select select "dtp_in_process"
click at [260, 167] on select "Waiting for Artwork Waiting for Diecut Waiting for Mockup Waiting for DTP Waiti…" at bounding box center [333, 172] width 147 height 11
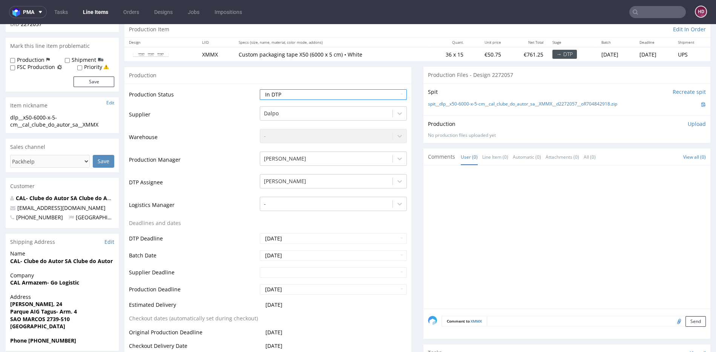
scroll to position [167, 0]
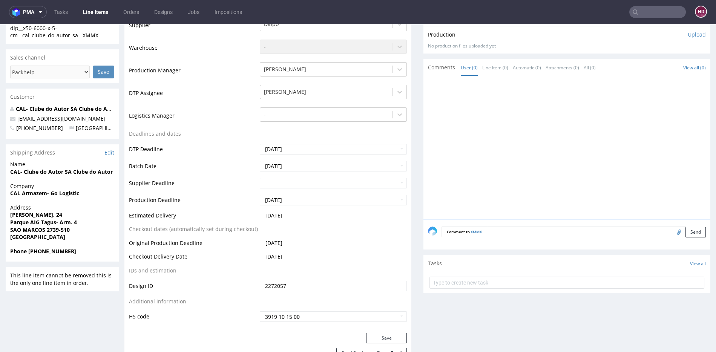
drag, startPoint x: 383, startPoint y: 335, endPoint x: 386, endPoint y: 317, distance: 18.3
click at [383, 335] on button "Save" at bounding box center [386, 338] width 41 height 11
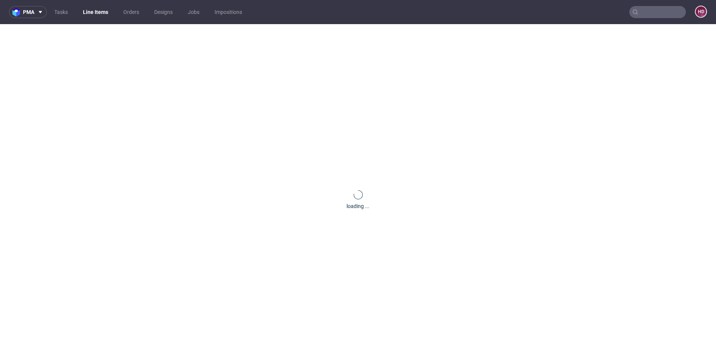
scroll to position [167, 0]
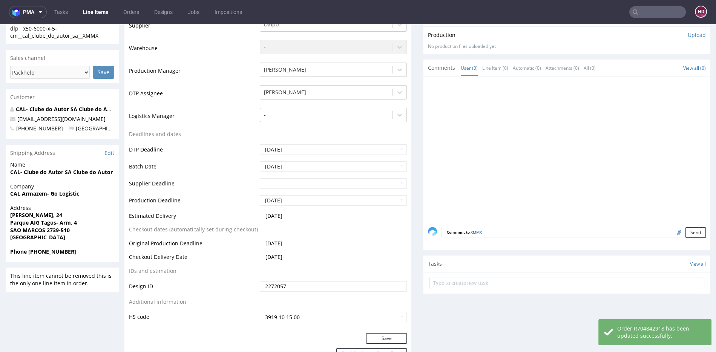
click at [496, 181] on div at bounding box center [569, 150] width 282 height 139
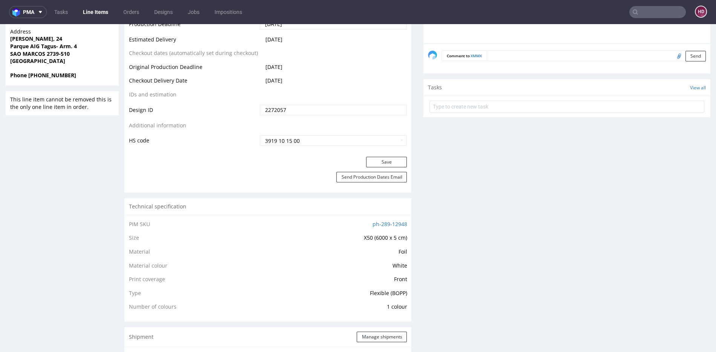
scroll to position [0, 0]
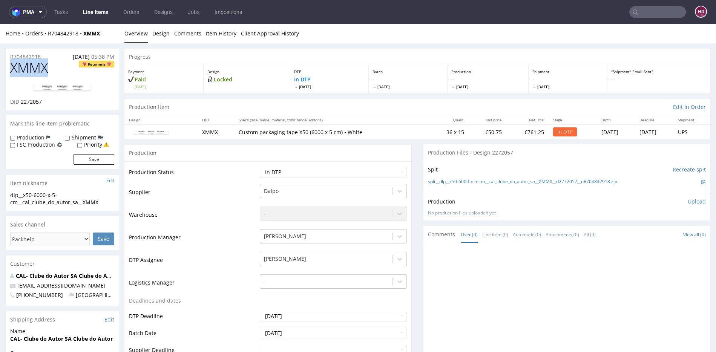
drag, startPoint x: 46, startPoint y: 68, endPoint x: 5, endPoint y: 68, distance: 41.5
drag, startPoint x: 21, startPoint y: 99, endPoint x: 43, endPoint y: 103, distance: 22.5
click at [41, 102] on span "2272057" at bounding box center [31, 101] width 21 height 7
drag, startPoint x: 75, startPoint y: 193, endPoint x: 10, endPoint y: 193, distance: 64.8
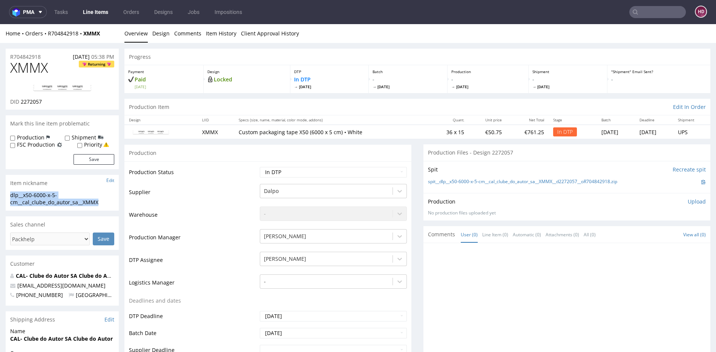
click at [10, 193] on div "dlp__x50-6000-x-5-cm__cal_clube_do_autor_sa__XMMX" at bounding box center [62, 198] width 104 height 15
click at [46, 55] on div "R704842918 07.10.2025 05:38 PM" at bounding box center [62, 55] width 113 height 12
drag, startPoint x: 45, startPoint y: 55, endPoint x: -1, endPoint y: 57, distance: 46.4
drag, startPoint x: 45, startPoint y: 102, endPoint x: 20, endPoint y: 104, distance: 25.3
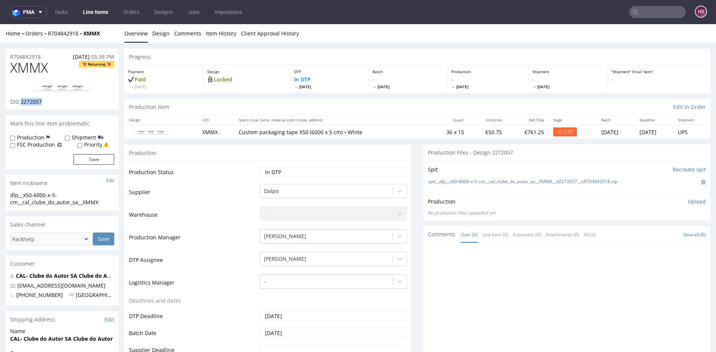
click at [20, 104] on div "DID 2272057" at bounding box center [62, 102] width 104 height 8
drag, startPoint x: 23, startPoint y: 60, endPoint x: 5, endPoint y: 59, distance: 17.7
click at [162, 35] on link "Design" at bounding box center [160, 33] width 17 height 18
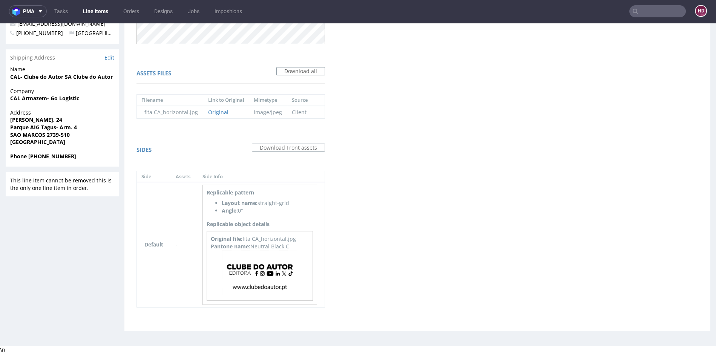
scroll to position [2, 0]
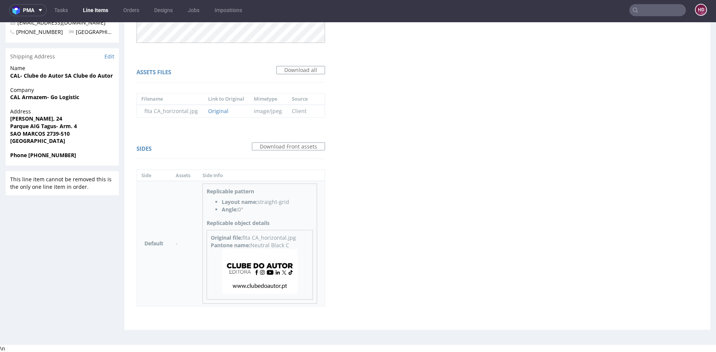
click at [265, 273] on img at bounding box center [259, 271] width 75 height 44
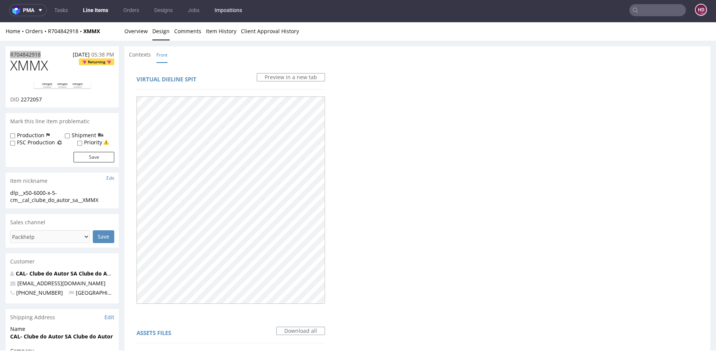
scroll to position [0, 0]
click at [138, 32] on link "Overview" at bounding box center [135, 31] width 23 height 18
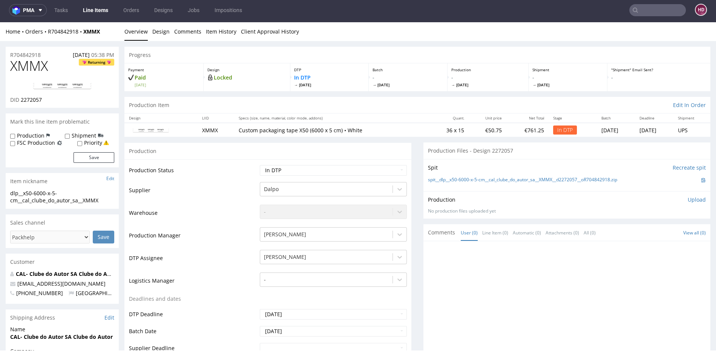
click at [687, 201] on p "Upload" at bounding box center [696, 200] width 18 height 8
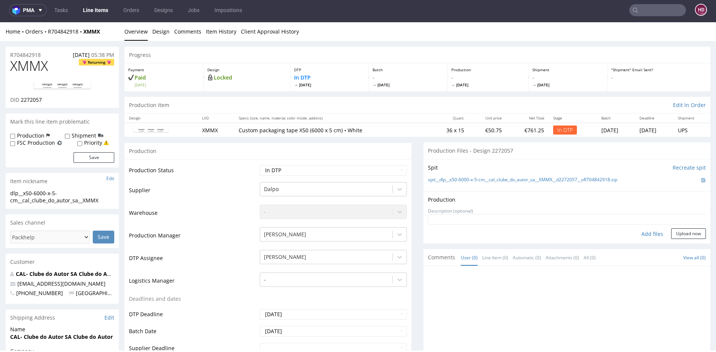
click at [648, 235] on div "Add files" at bounding box center [652, 233] width 38 height 11
type input "C:\fakepath\dlp__x50-6000-x-5-cm__cal_clube_do_autor_sa__XMMX__d2272057__oR7048…"
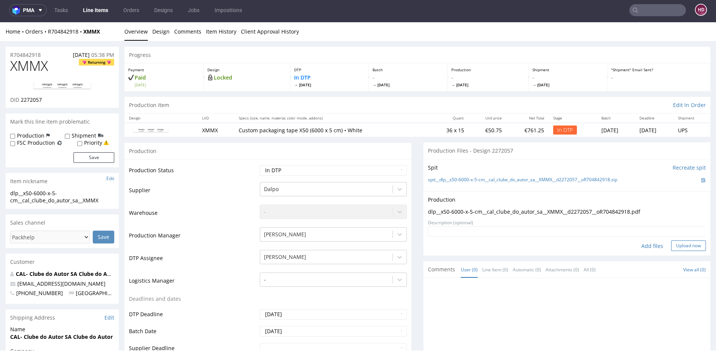
click at [674, 243] on button "Upload now" at bounding box center [688, 245] width 35 height 11
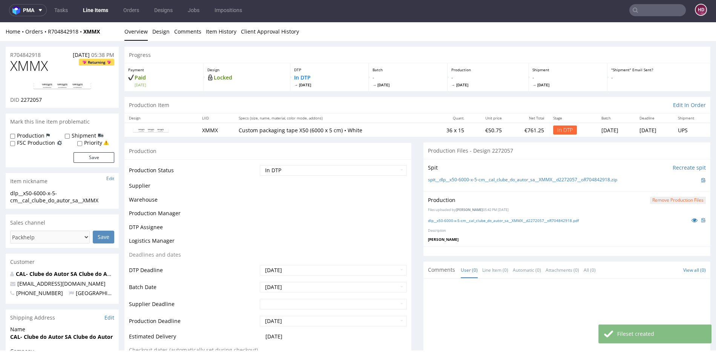
click at [324, 166] on select "Waiting for Artwork Waiting for Diecut Waiting for Mockup Waiting for DTP Waiti…" at bounding box center [333, 170] width 147 height 11
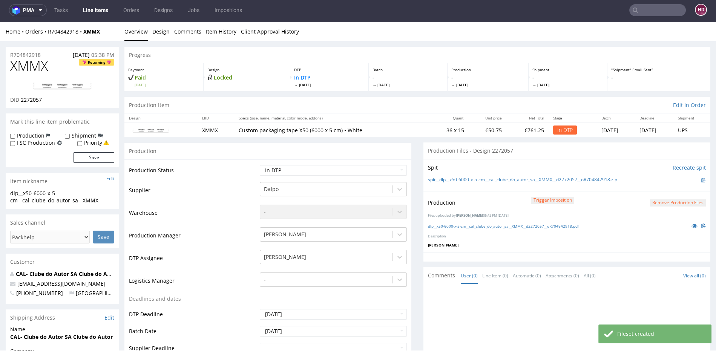
select select "dtp_production_ready"
click at [260, 165] on select "Waiting for Artwork Waiting for Diecut Waiting for Mockup Waiting for DTP Waiti…" at bounding box center [333, 170] width 147 height 11
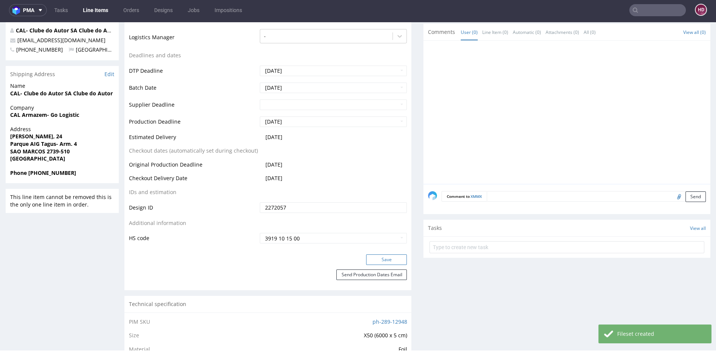
click at [380, 257] on button "Save" at bounding box center [386, 259] width 41 height 11
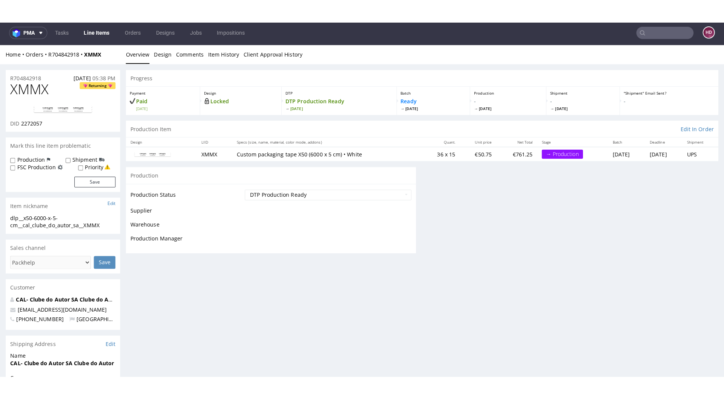
scroll to position [243, 0]
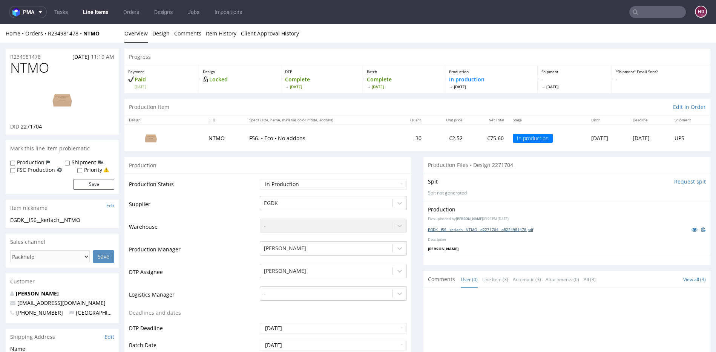
click at [439, 229] on link "EGDK__f56__kerlach__NTMO__d2271704__oR234981478.pdf" at bounding box center [480, 229] width 105 height 5
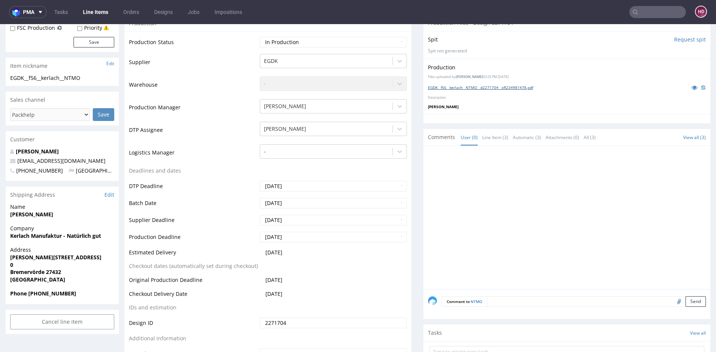
scroll to position [182, 0]
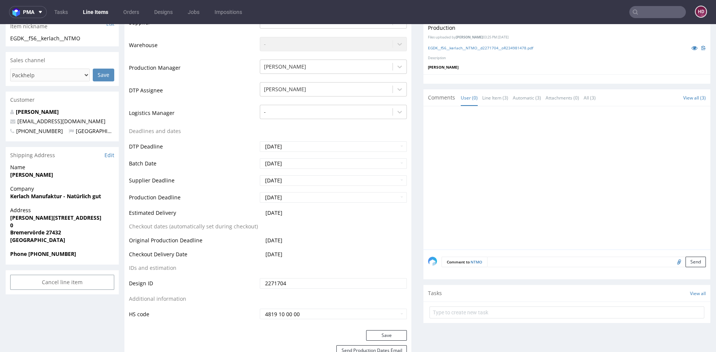
click at [497, 257] on textarea at bounding box center [596, 262] width 219 height 11
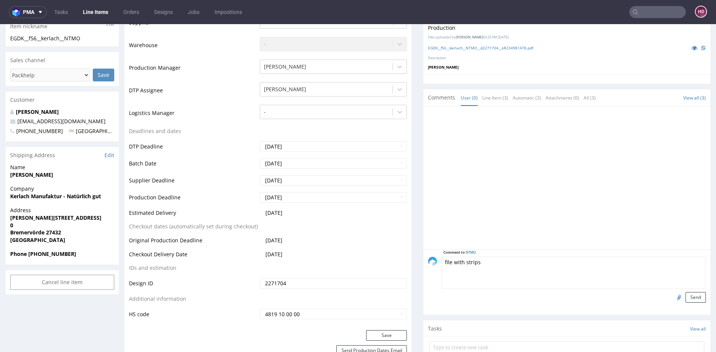
type textarea "file with strips"
click at [672, 297] on input "file" at bounding box center [677, 297] width 11 height 10
type input "C:\fakepath\EGDK__f56__kerlach__NTMO__d2271704__oR234981478.pdf"
click at [685, 297] on button "Send" at bounding box center [695, 297] width 20 height 11
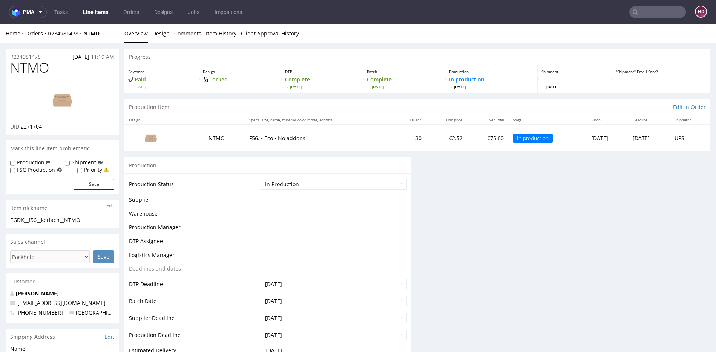
scroll to position [0, 0]
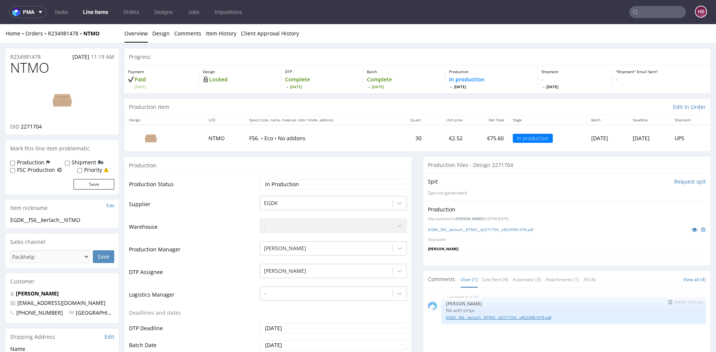
click at [475, 315] on link "EGDK__f56__kerlach__NTMO__d2271704__oR234981478.pdf" at bounding box center [573, 318] width 255 height 6
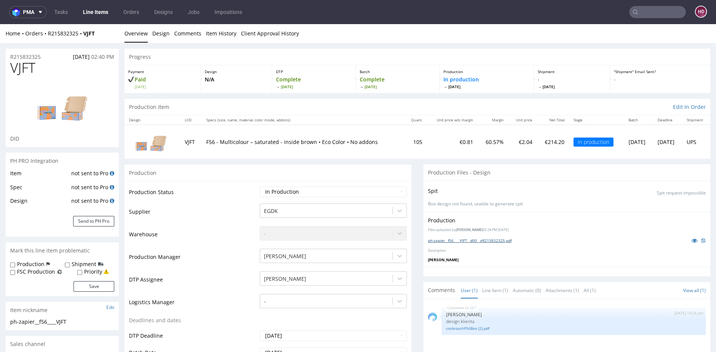
click at [451, 239] on link "ph-zapier__f56____VJFT__d00__oR215832325.pdf" at bounding box center [470, 240] width 84 height 5
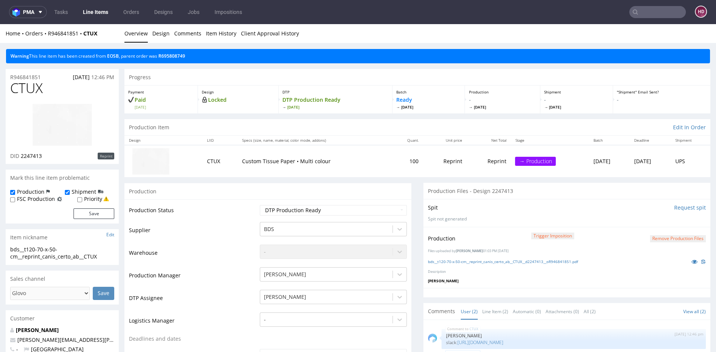
click at [103, 11] on link "Line Items" at bounding box center [95, 12] width 34 height 12
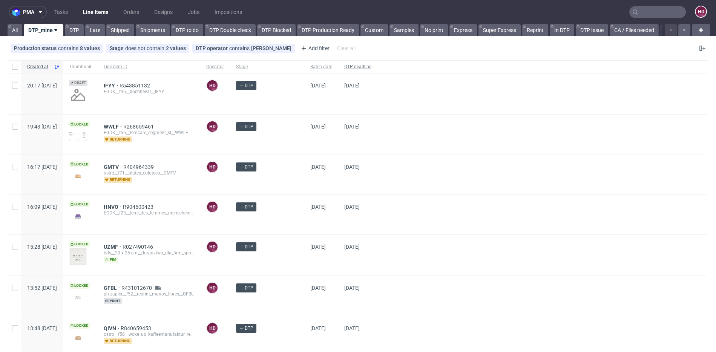
click at [344, 65] on span "DTP deadline" at bounding box center [357, 67] width 27 height 6
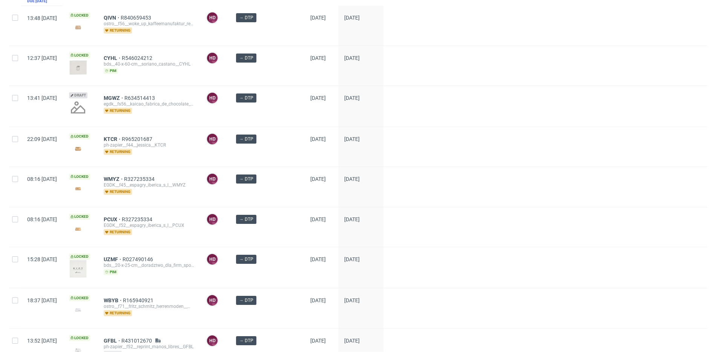
scroll to position [376, 0]
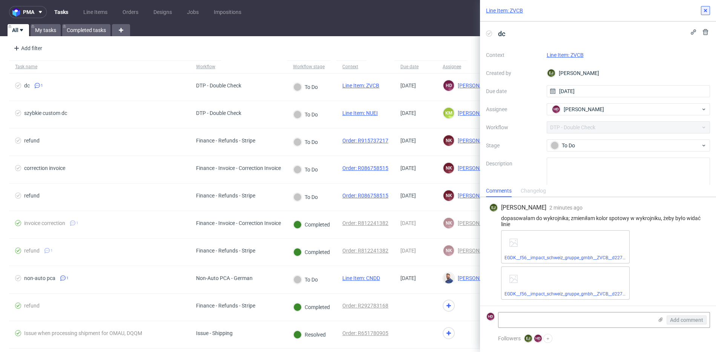
click at [707, 12] on icon at bounding box center [705, 11] width 6 height 6
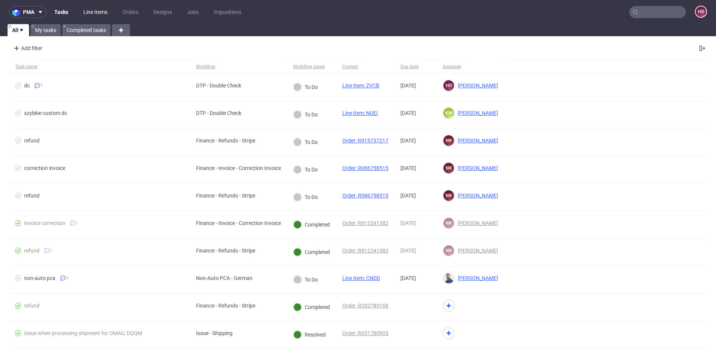
click at [85, 9] on link "Line Items" at bounding box center [95, 12] width 33 height 12
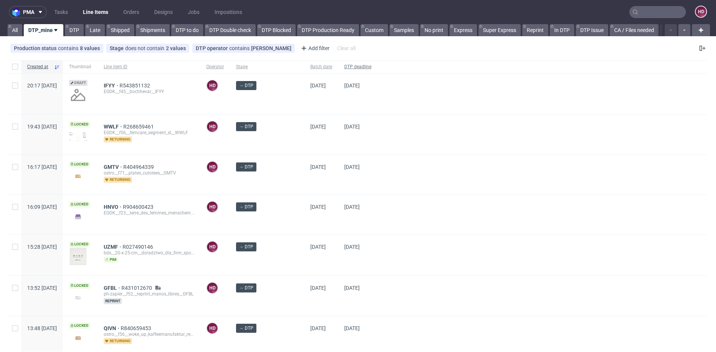
click at [353, 68] on span "DTP deadline" at bounding box center [357, 67] width 27 height 6
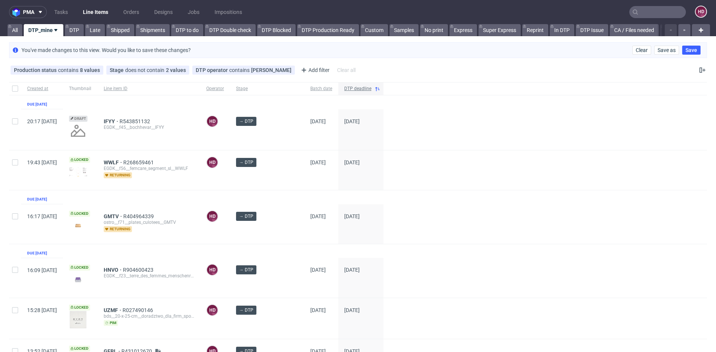
click at [350, 83] on div "DTP deadline" at bounding box center [360, 88] width 45 height 13
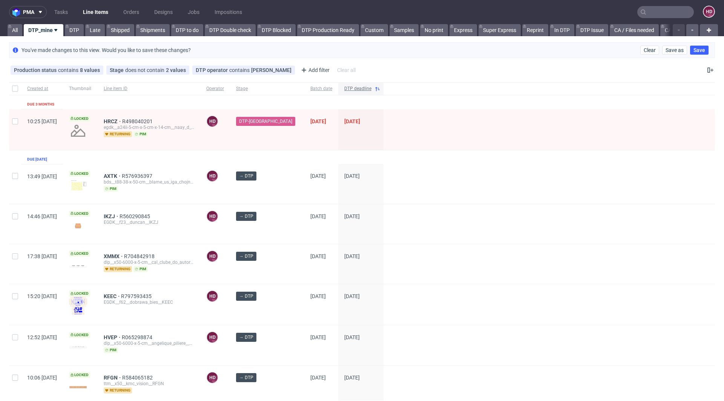
click at [346, 86] on span "DTP deadline" at bounding box center [357, 89] width 27 height 6
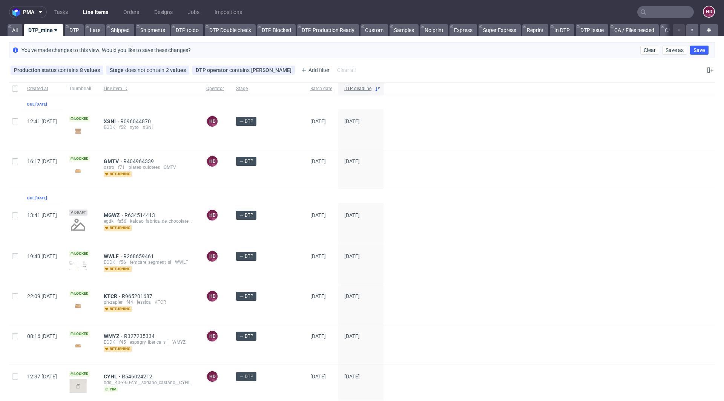
click at [351, 88] on span "DTP deadline" at bounding box center [357, 89] width 27 height 6
